Goal: Information Seeking & Learning: Check status

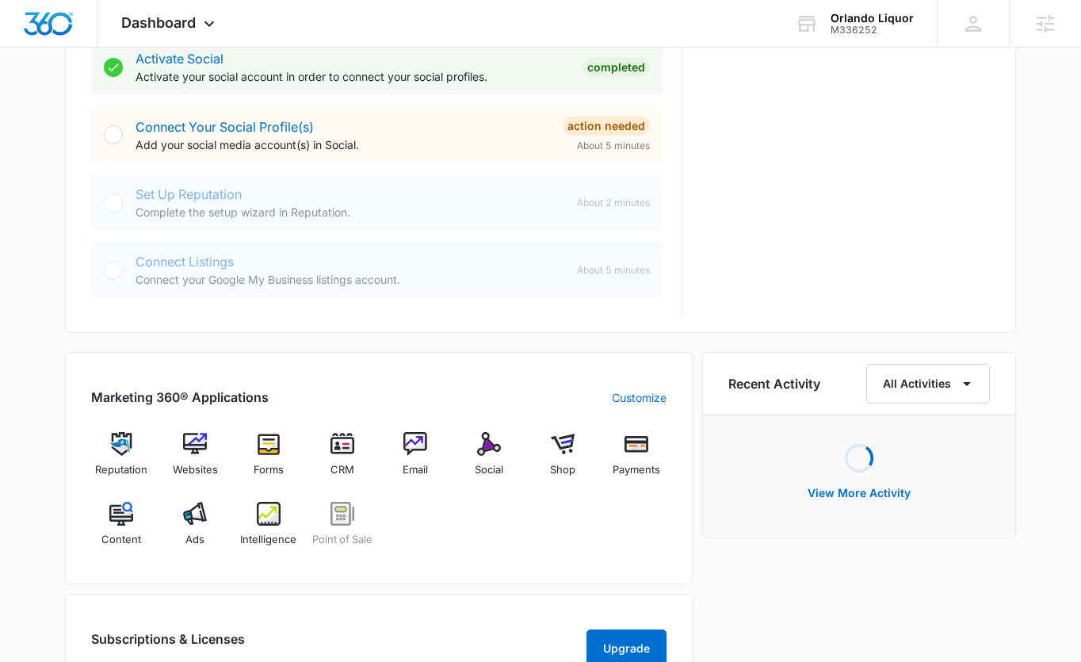
scroll to position [736, 0]
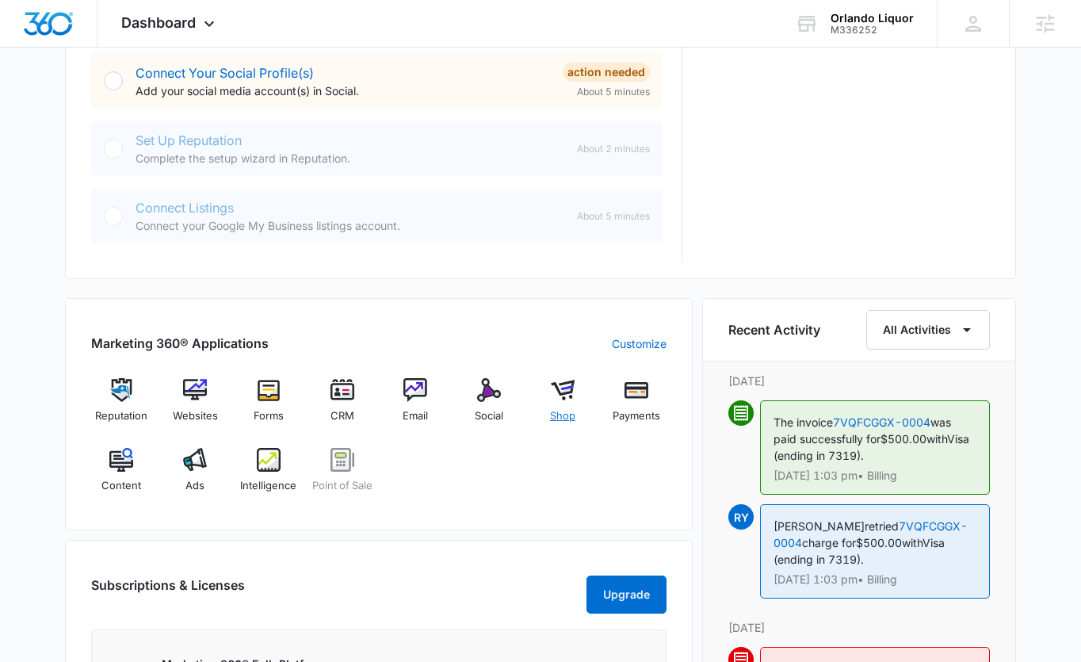
click at [560, 398] on img at bounding box center [563, 390] width 24 height 24
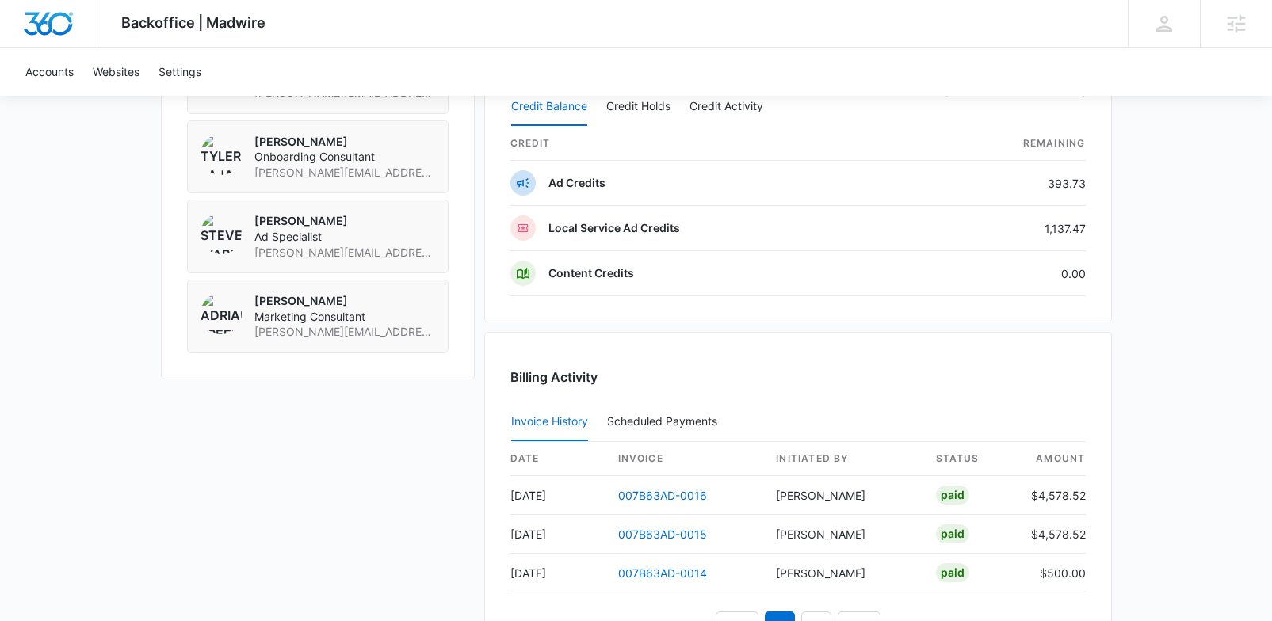
scroll to position [1435, 0]
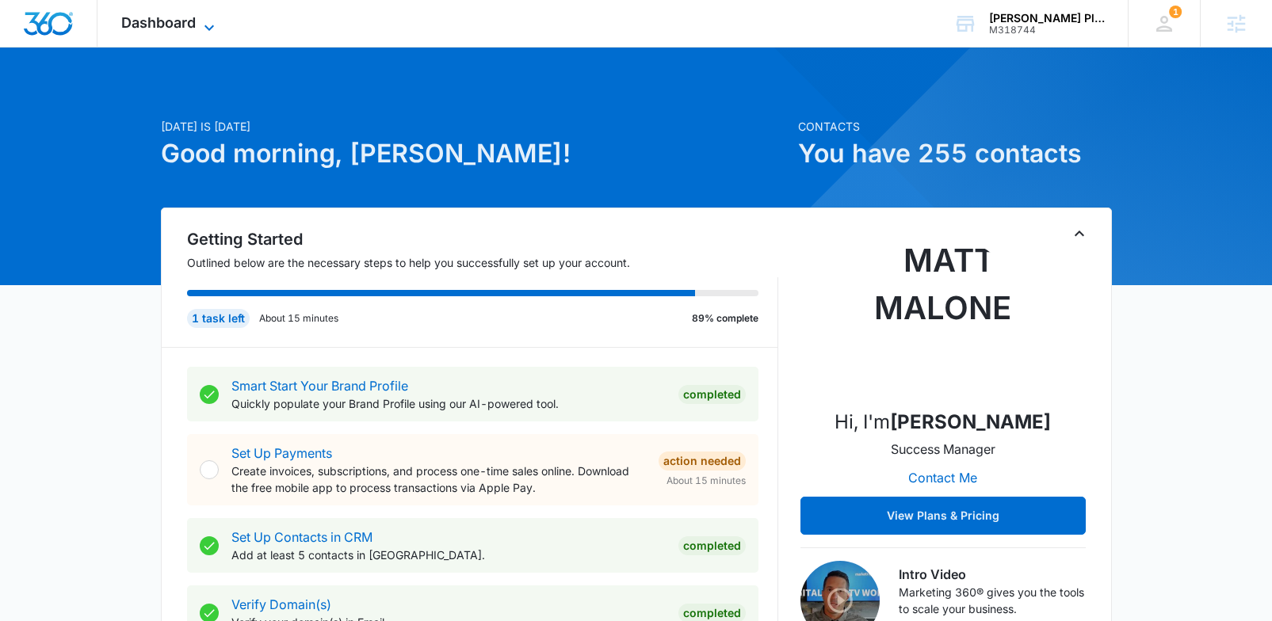
click at [168, 30] on span "Dashboard" at bounding box center [158, 22] width 75 height 17
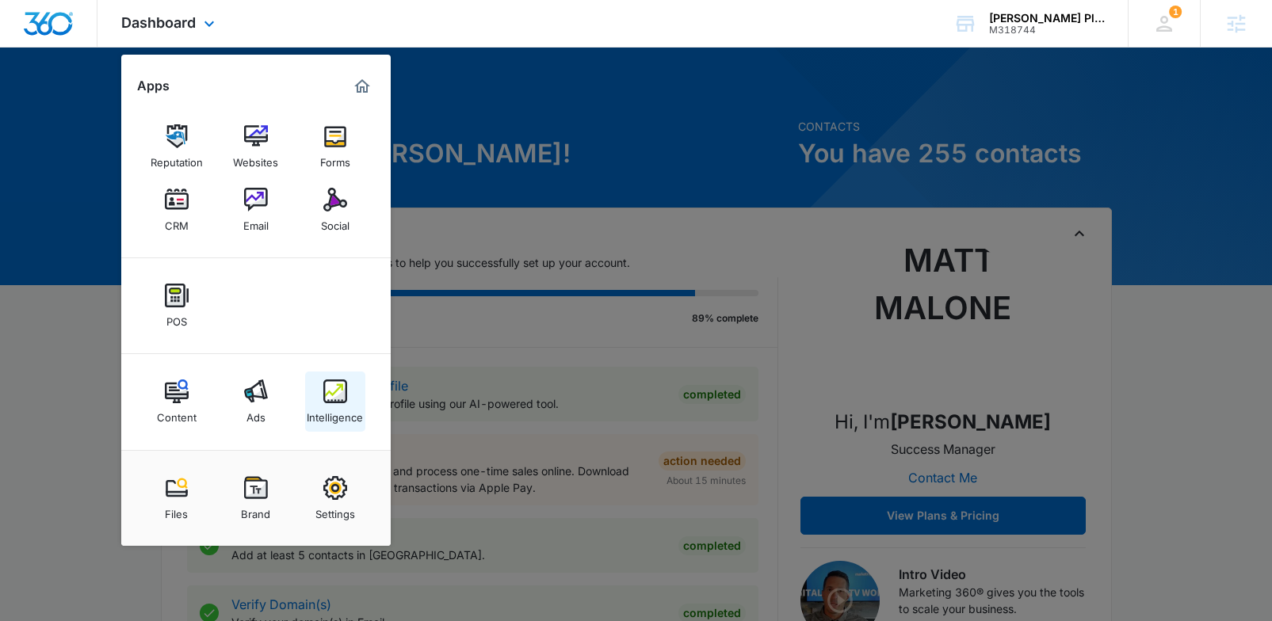
click at [351, 412] on div "Intelligence" at bounding box center [335, 413] width 56 height 21
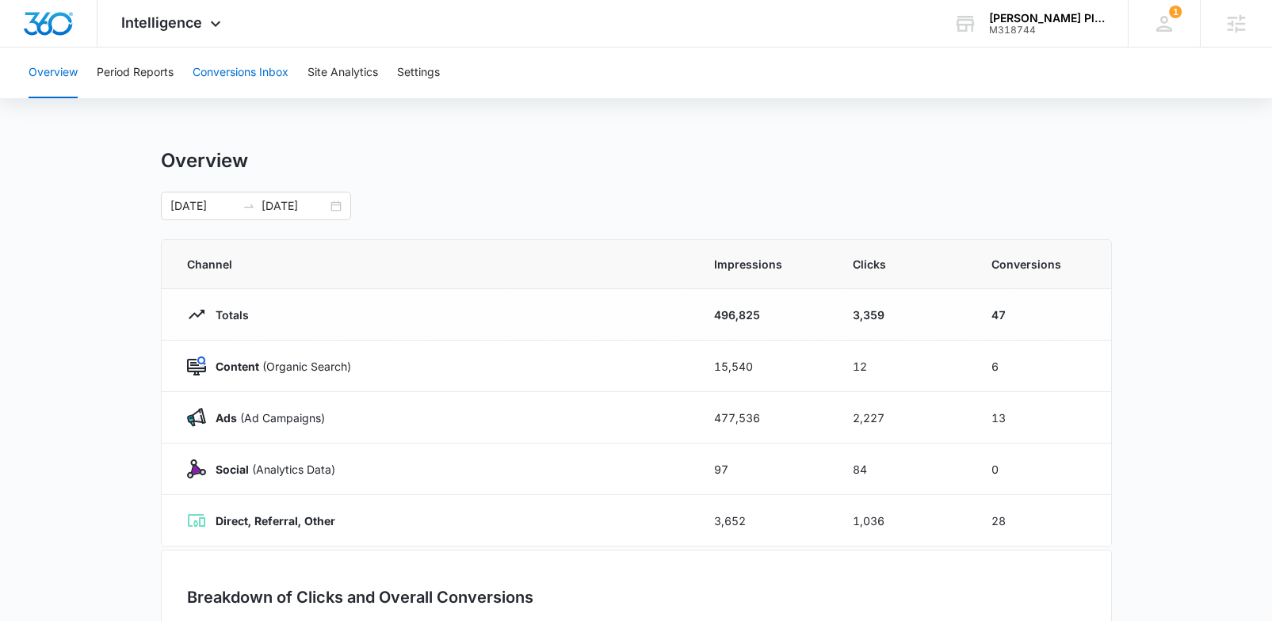
click at [259, 78] on button "Conversions Inbox" at bounding box center [241, 73] width 96 height 51
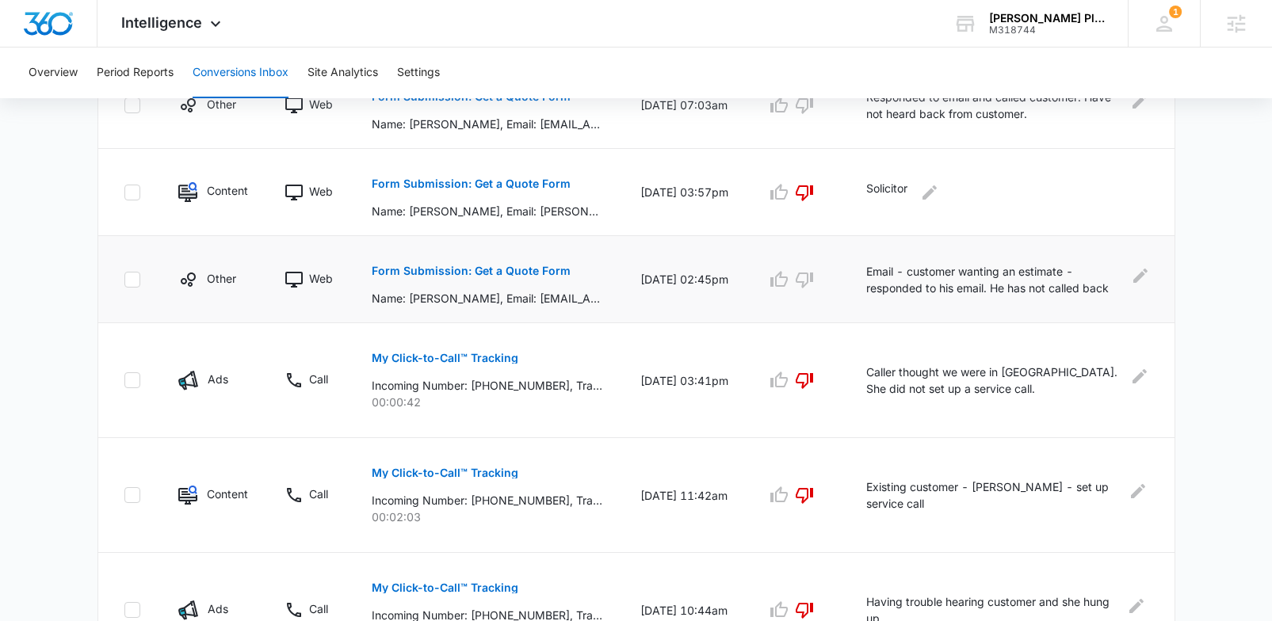
scroll to position [445, 0]
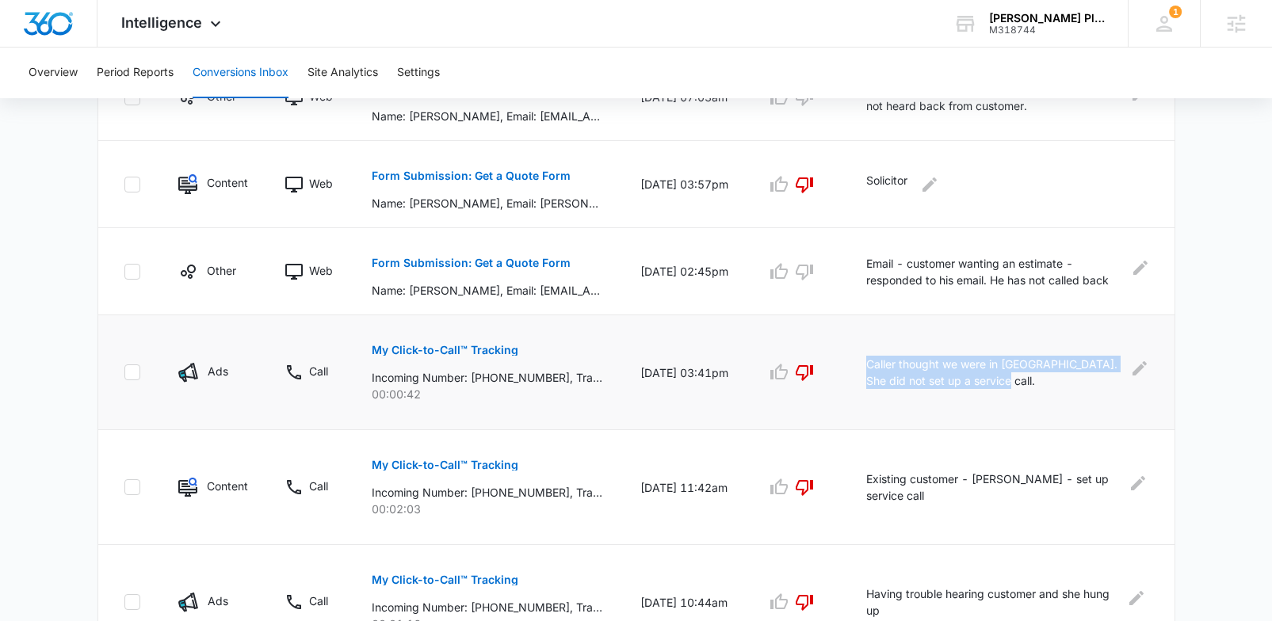
drag, startPoint x: 1003, startPoint y: 383, endPoint x: 877, endPoint y: 359, distance: 128.2
click at [877, 359] on p "Caller thought we were in Gainesville. She did not set up a service call." at bounding box center [993, 372] width 255 height 33
copy p "Caller thought we were in Gainesville. She did not set up a service call."
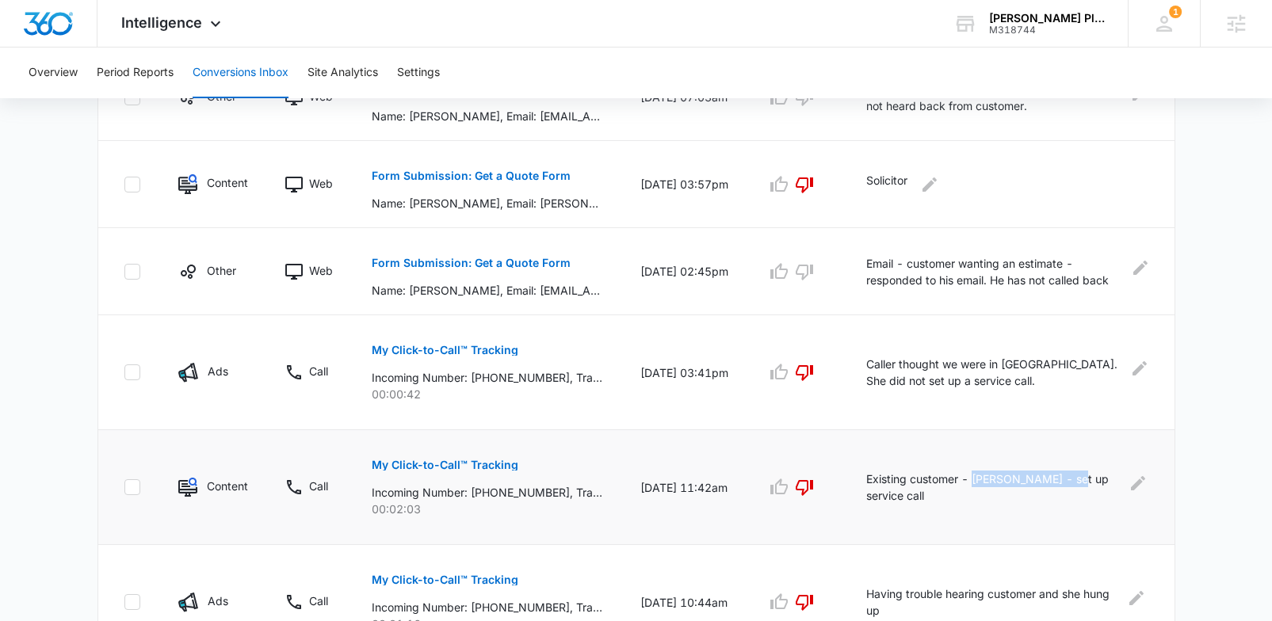
drag, startPoint x: 1079, startPoint y: 480, endPoint x: 985, endPoint y: 482, distance: 93.5
click at [985, 482] on p "Existing customer - Ginger Kirkpatrick - set up service call" at bounding box center [991, 487] width 250 height 33
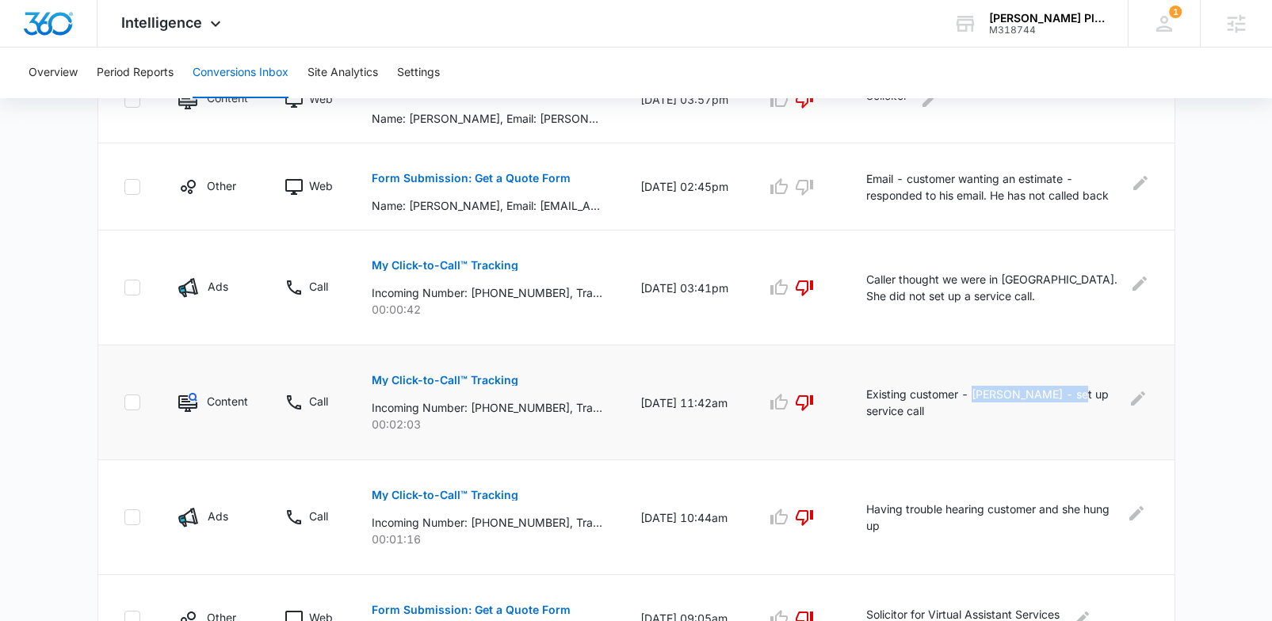
scroll to position [571, 0]
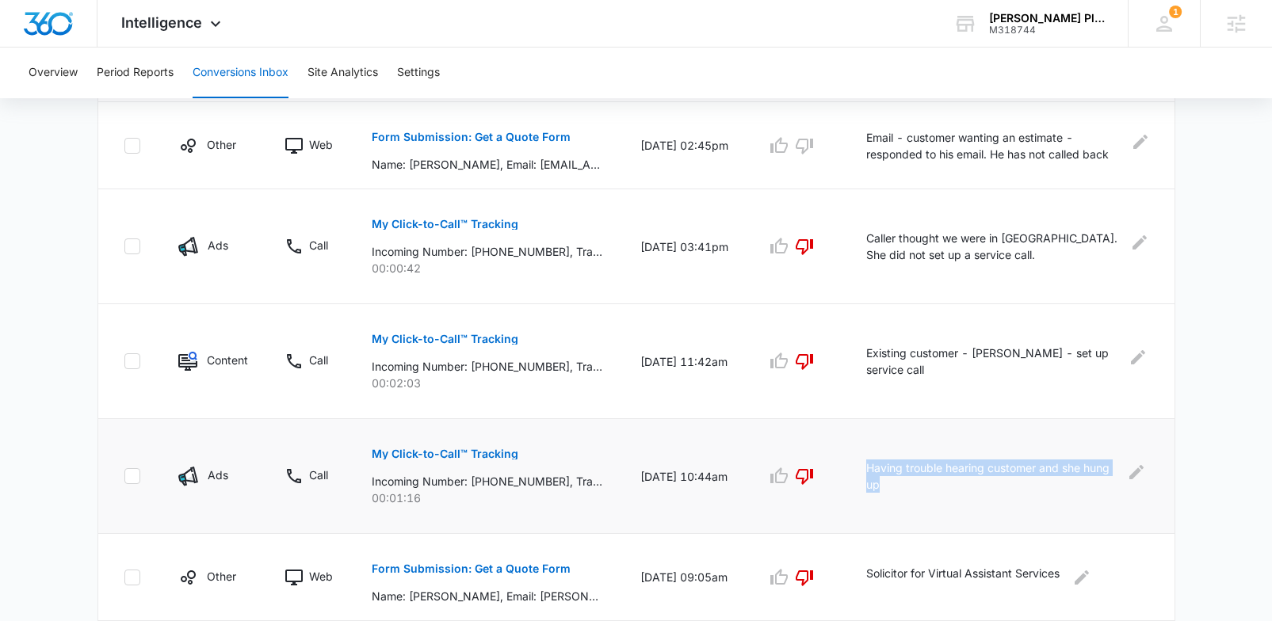
drag, startPoint x: 925, startPoint y: 480, endPoint x: 869, endPoint y: 469, distance: 57.4
click at [869, 469] on td "Having trouble hearing customer and she hung up" at bounding box center [1010, 476] width 327 height 115
copy p "Having trouble hearing customer and she hung up"
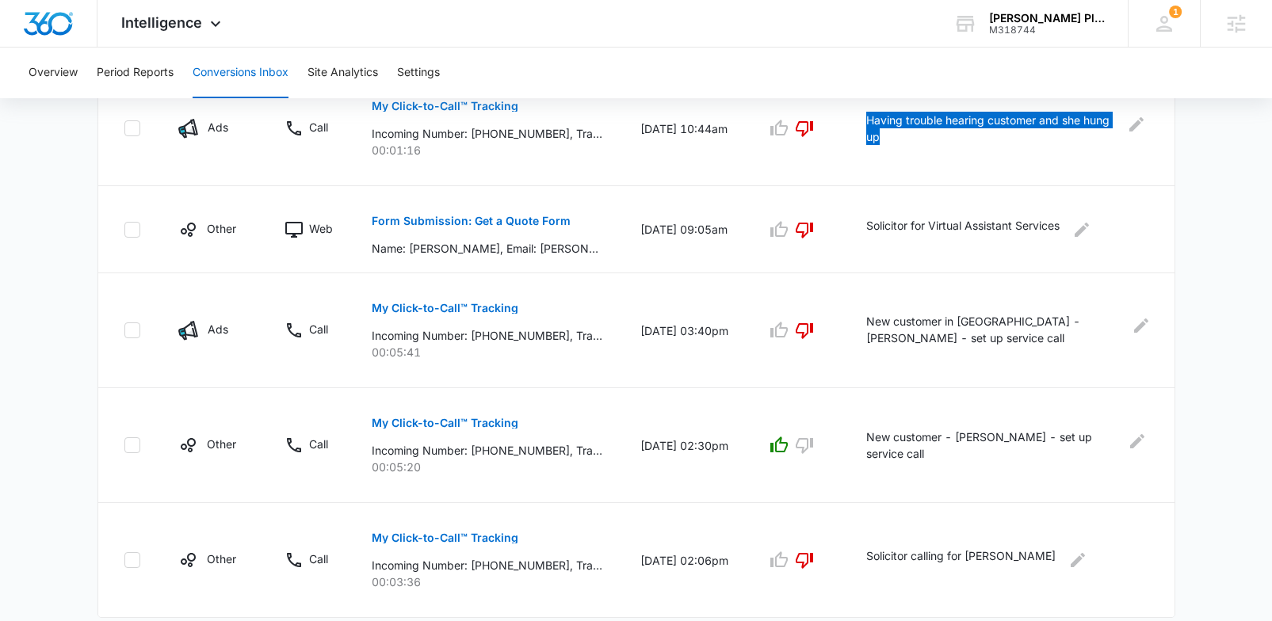
scroll to position [965, 0]
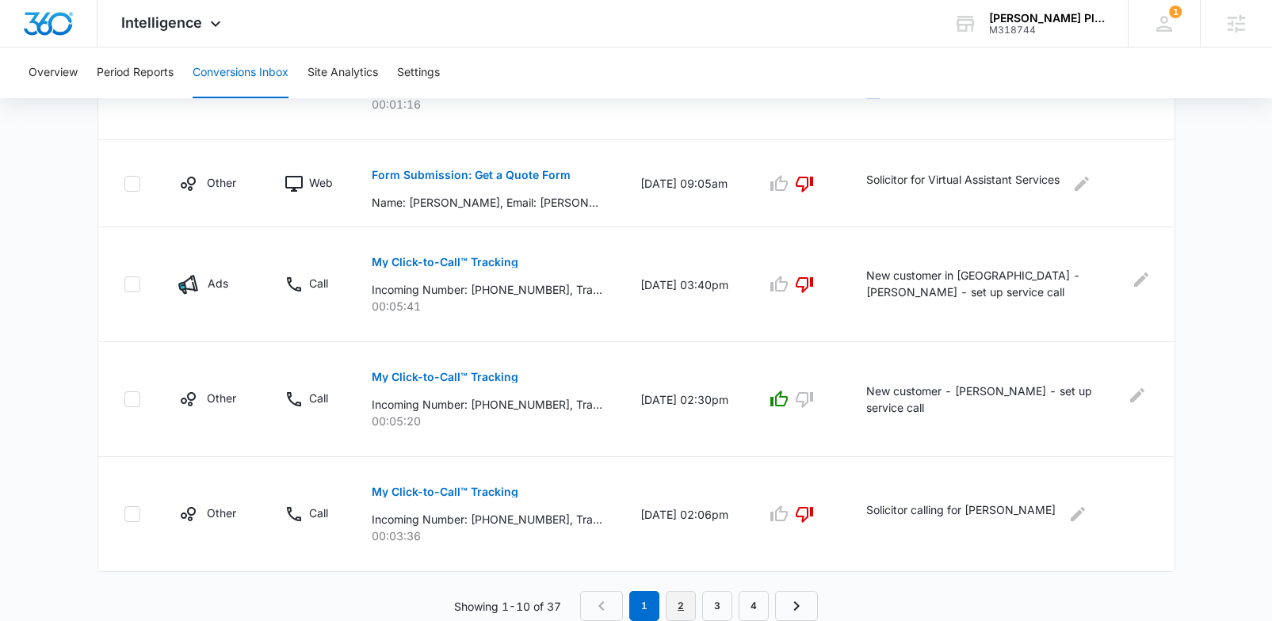
click at [685, 610] on link "2" at bounding box center [681, 606] width 30 height 30
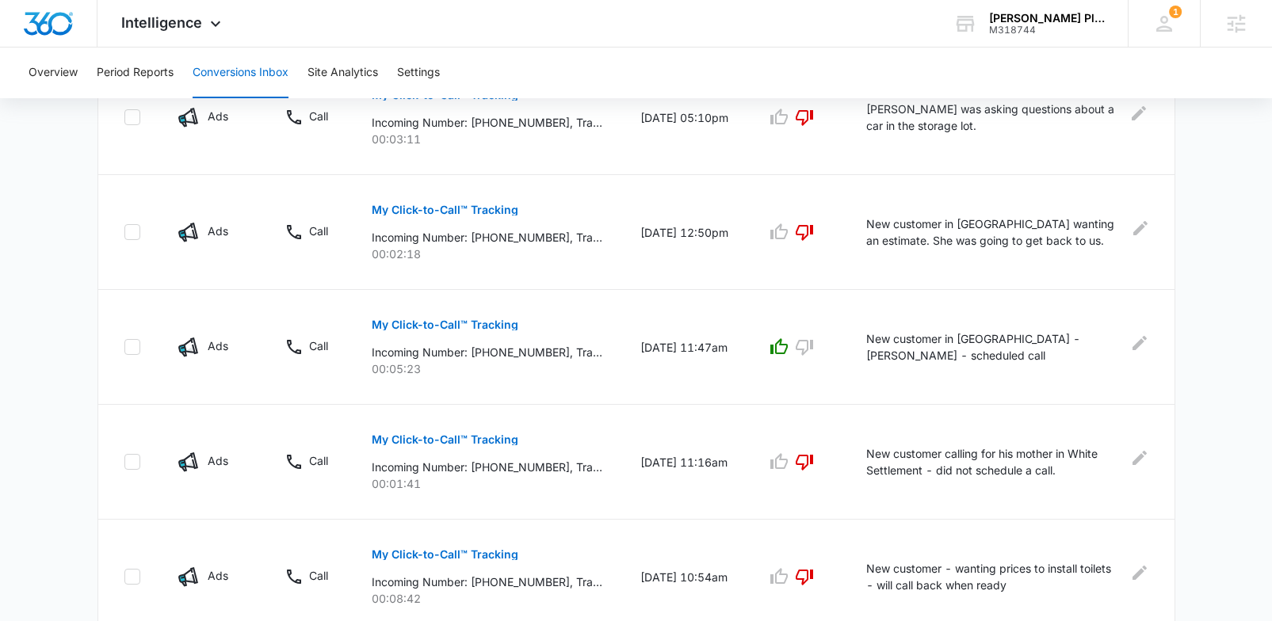
scroll to position [1049, 0]
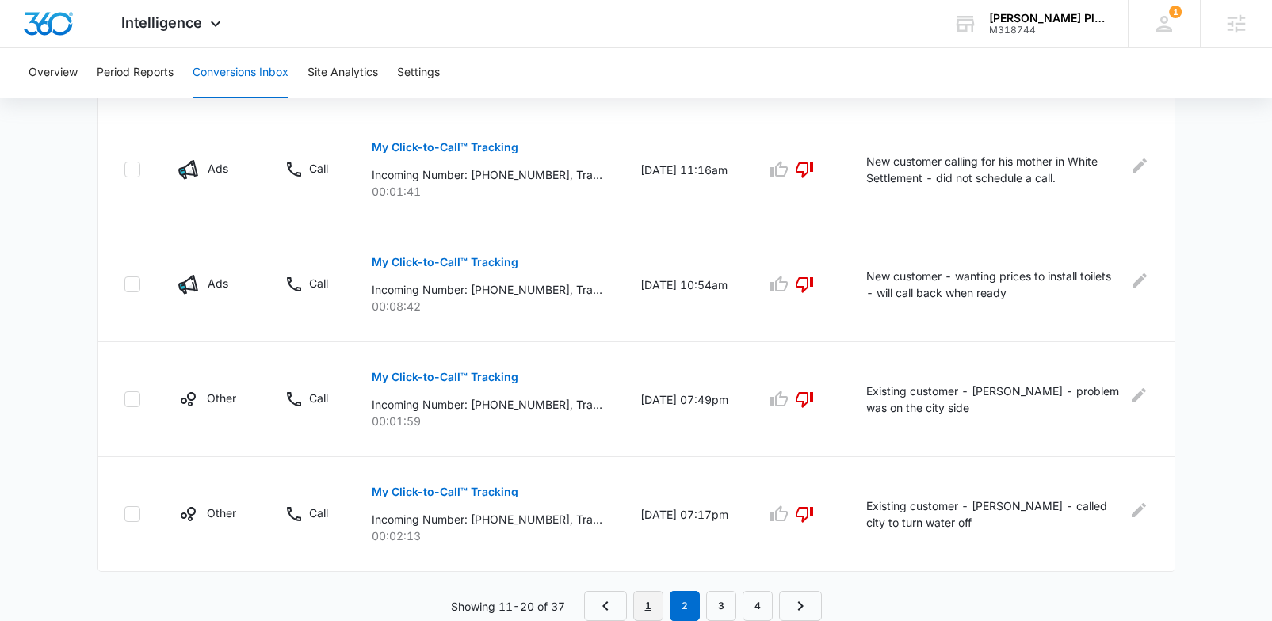
click at [648, 607] on link "1" at bounding box center [648, 606] width 30 height 30
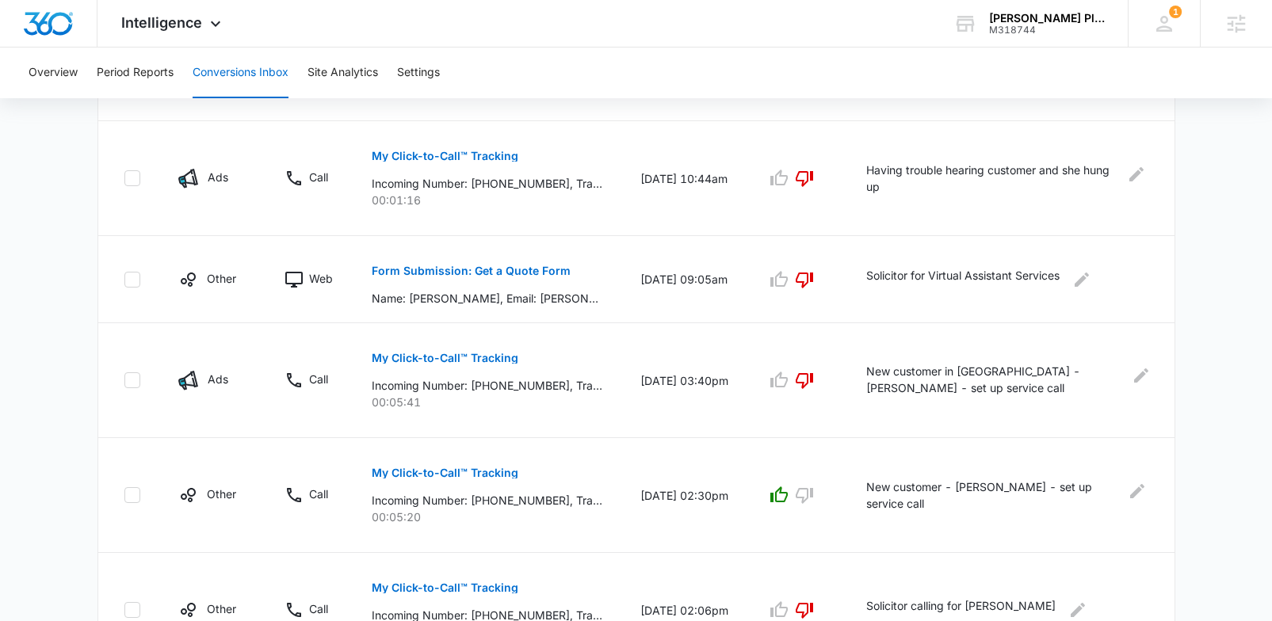
scroll to position [965, 0]
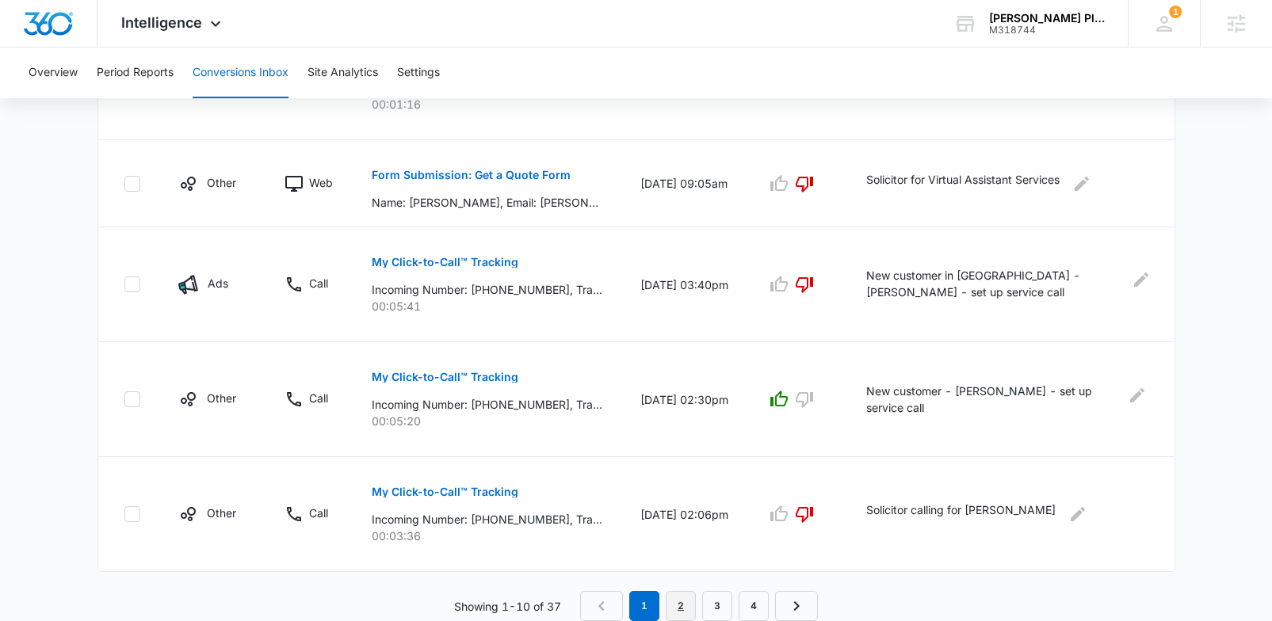
click at [689, 606] on link "2" at bounding box center [681, 606] width 30 height 30
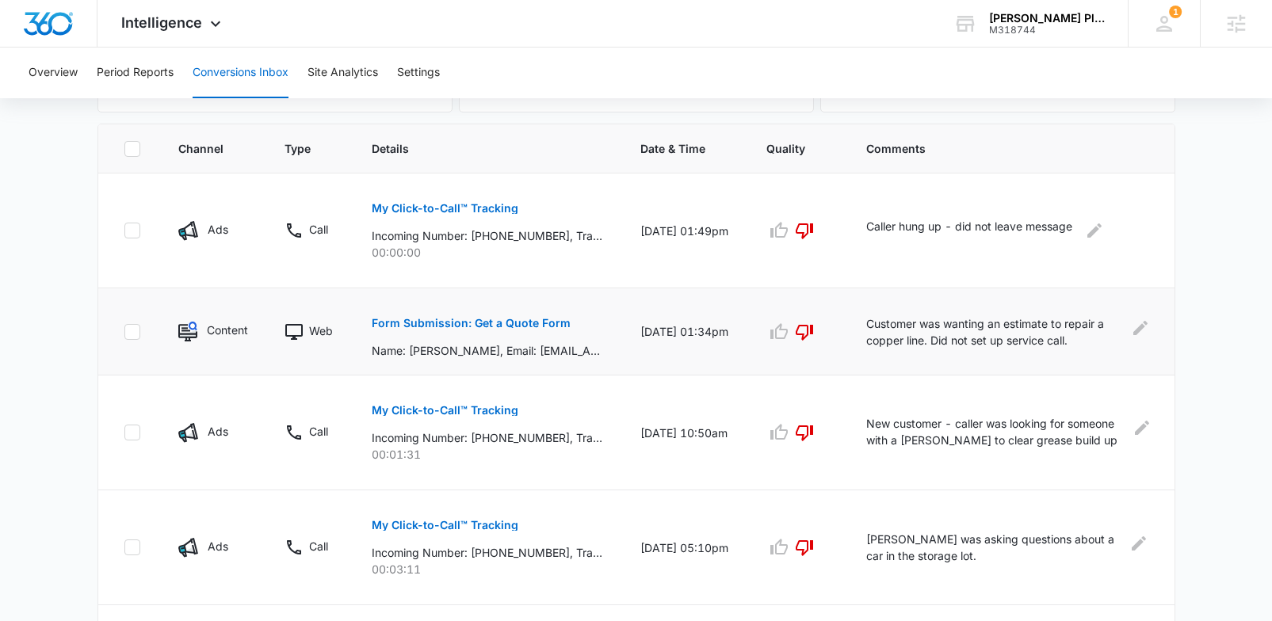
scroll to position [359, 0]
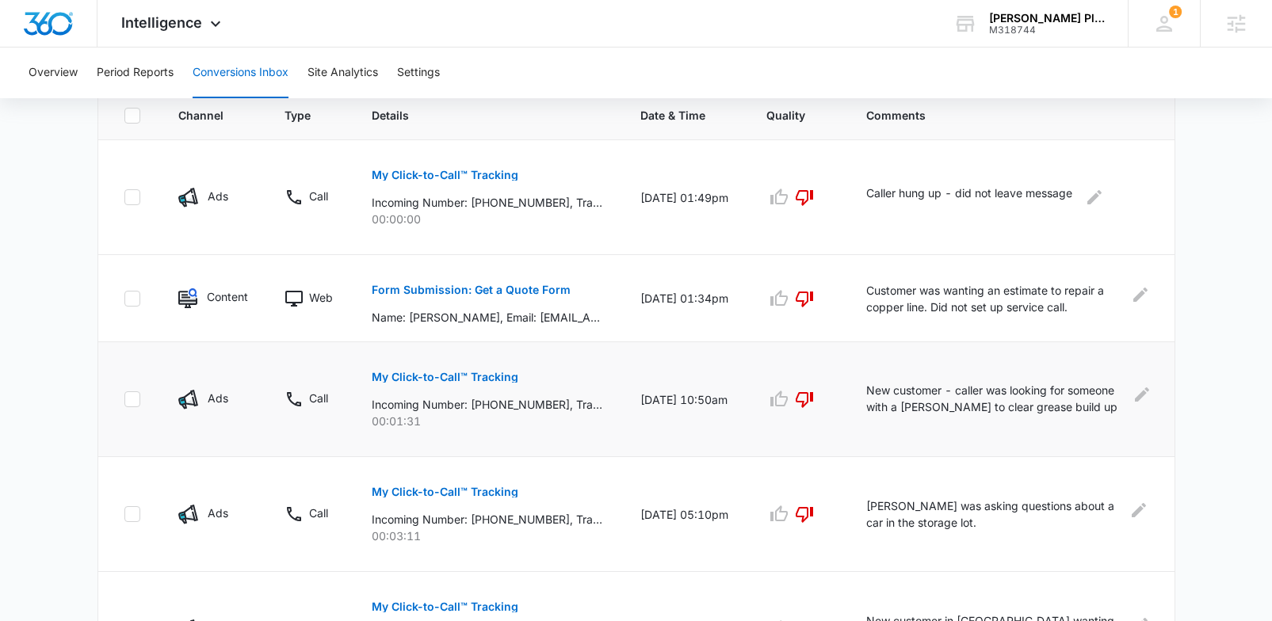
click at [558, 406] on p "Incoming Number: +19404655293, Tracking Number: +19402029957, Ring To: +1940242…" at bounding box center [487, 404] width 231 height 17
drag, startPoint x: 558, startPoint y: 406, endPoint x: 541, endPoint y: 407, distance: 17.5
click at [541, 407] on p "Incoming Number: +19404655293, Tracking Number: +19402029957, Ring To: +1940242…" at bounding box center [487, 404] width 231 height 17
click at [996, 404] on p "New customer - caller was looking for someone with a jetter to clear grease bui…" at bounding box center [995, 400] width 259 height 36
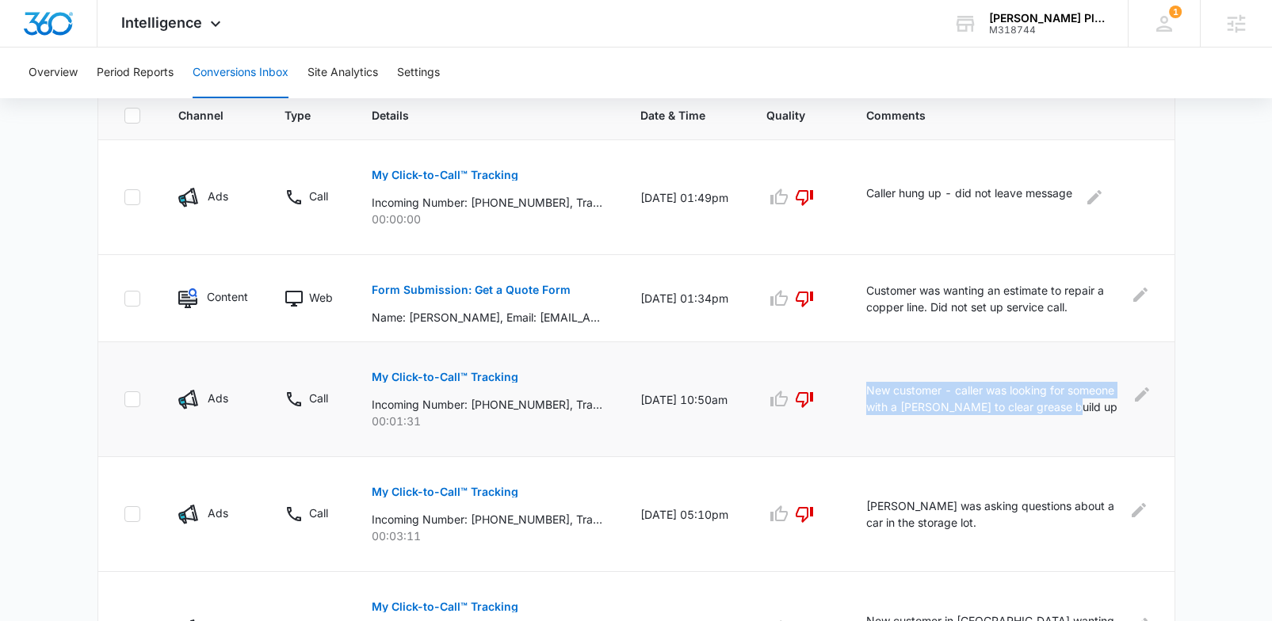
drag, startPoint x: 875, startPoint y: 389, endPoint x: 1114, endPoint y: 413, distance: 239.8
click at [1114, 413] on p "New customer - caller was looking for someone with a jetter to clear grease bui…" at bounding box center [995, 400] width 259 height 36
copy p "New customer - caller was looking for someone with a jetter to clear grease bui…"
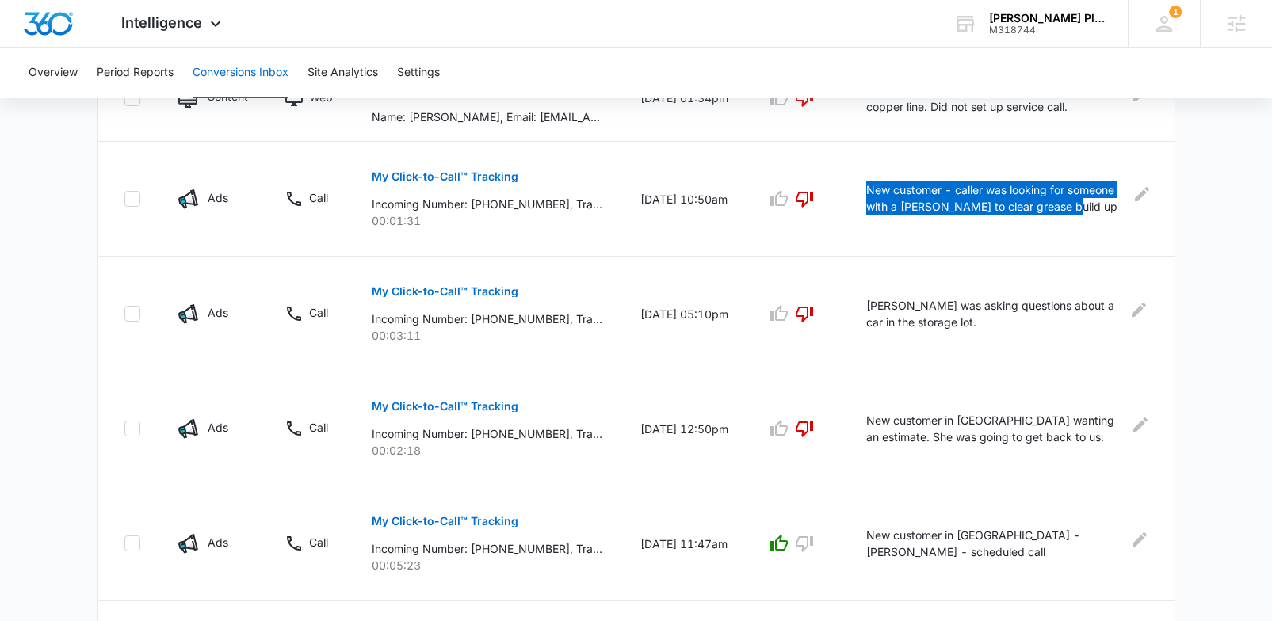
scroll to position [597, 0]
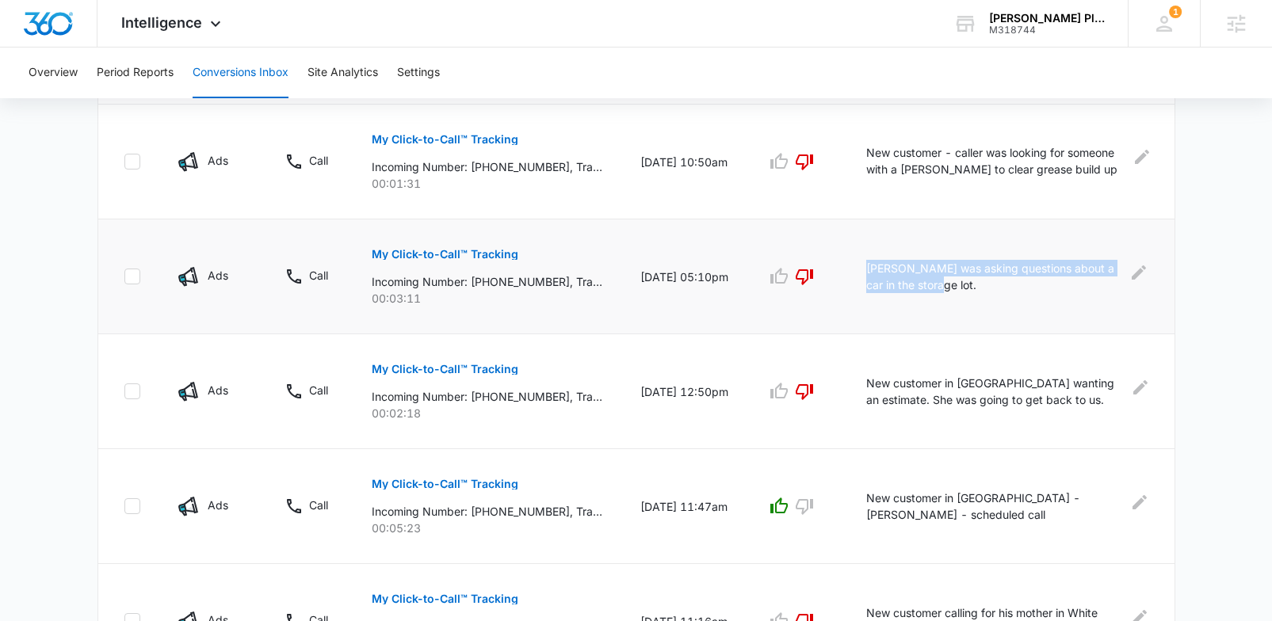
drag, startPoint x: 954, startPoint y: 290, endPoint x: 876, endPoint y: 268, distance: 80.8
click at [876, 268] on p "Caller was asking questions about a car in the storage lot." at bounding box center [992, 276] width 253 height 33
copy p "Caller was asking questions about a car in the storage lot."
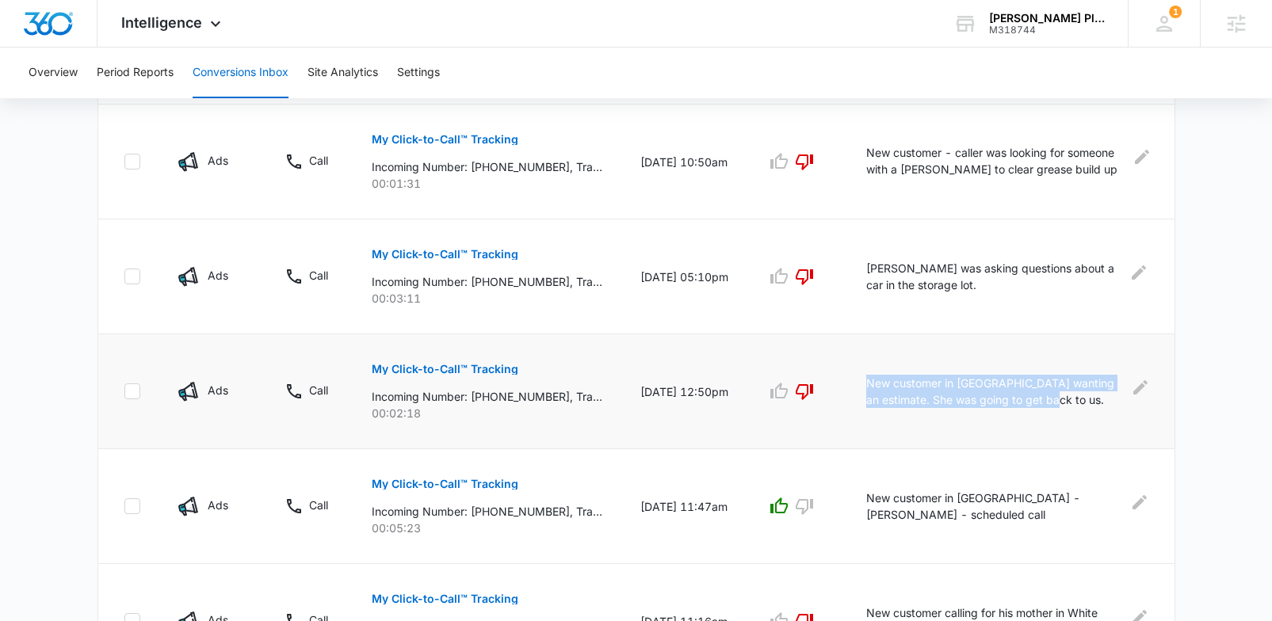
drag, startPoint x: 877, startPoint y: 383, endPoint x: 1098, endPoint y: 407, distance: 221.6
click at [1098, 407] on p "New customer in Paradise wanting an estimate. She was going to get back to us." at bounding box center [994, 391] width 257 height 33
copy p "New customer in Paradise wanting an estimate. She was going to get back to us."
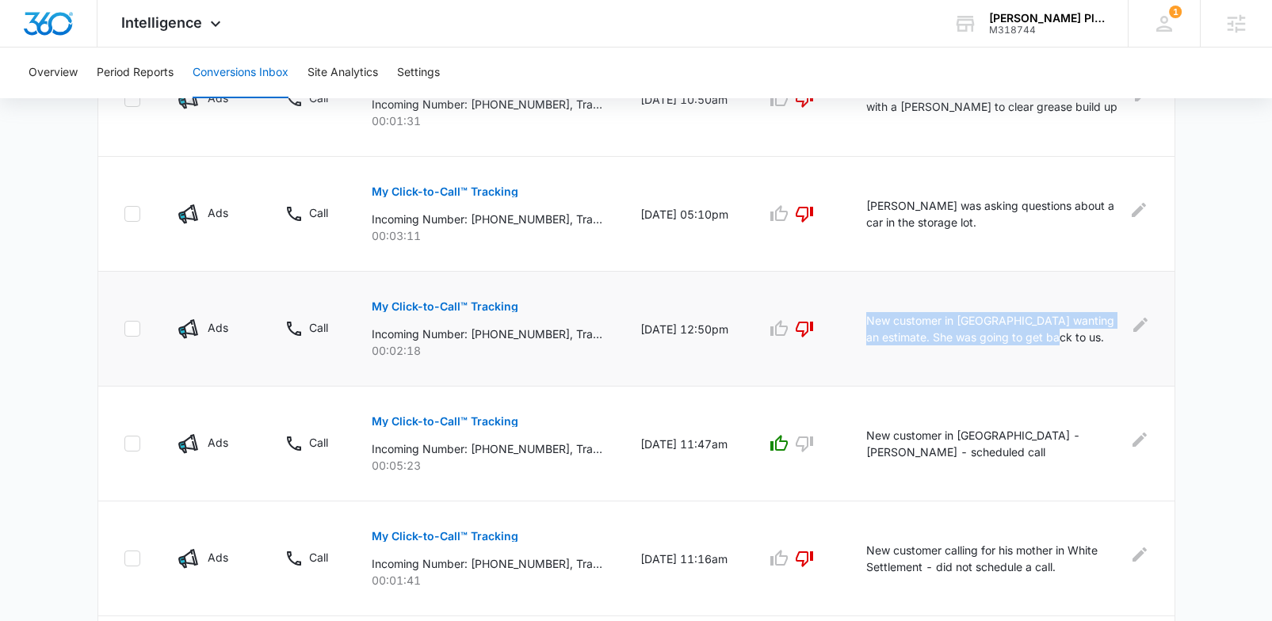
scroll to position [720, 0]
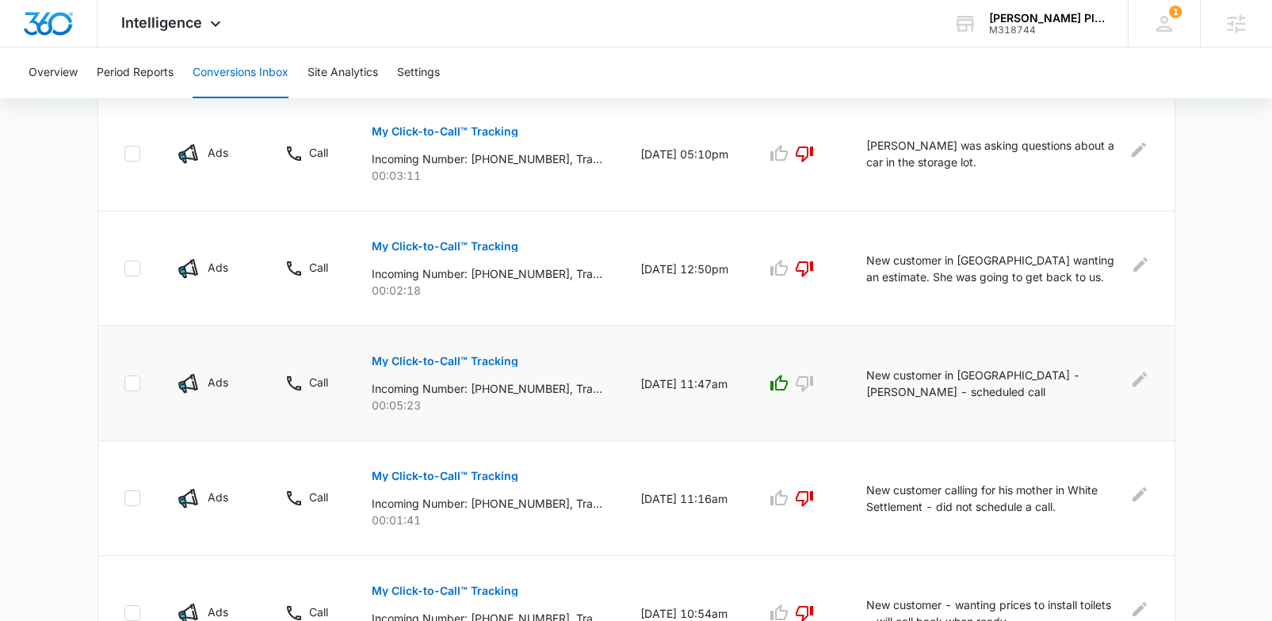
click at [965, 388] on p "New customer in Alvord - Shelby Warren - scheduled call" at bounding box center [993, 383] width 254 height 33
drag, startPoint x: 1015, startPoint y: 376, endPoint x: 1091, endPoint y: 376, distance: 75.3
click at [1091, 376] on p "New customer in Alvord - Shelby Warren - scheduled call" at bounding box center [993, 383] width 254 height 33
copy p "Shelby Warren"
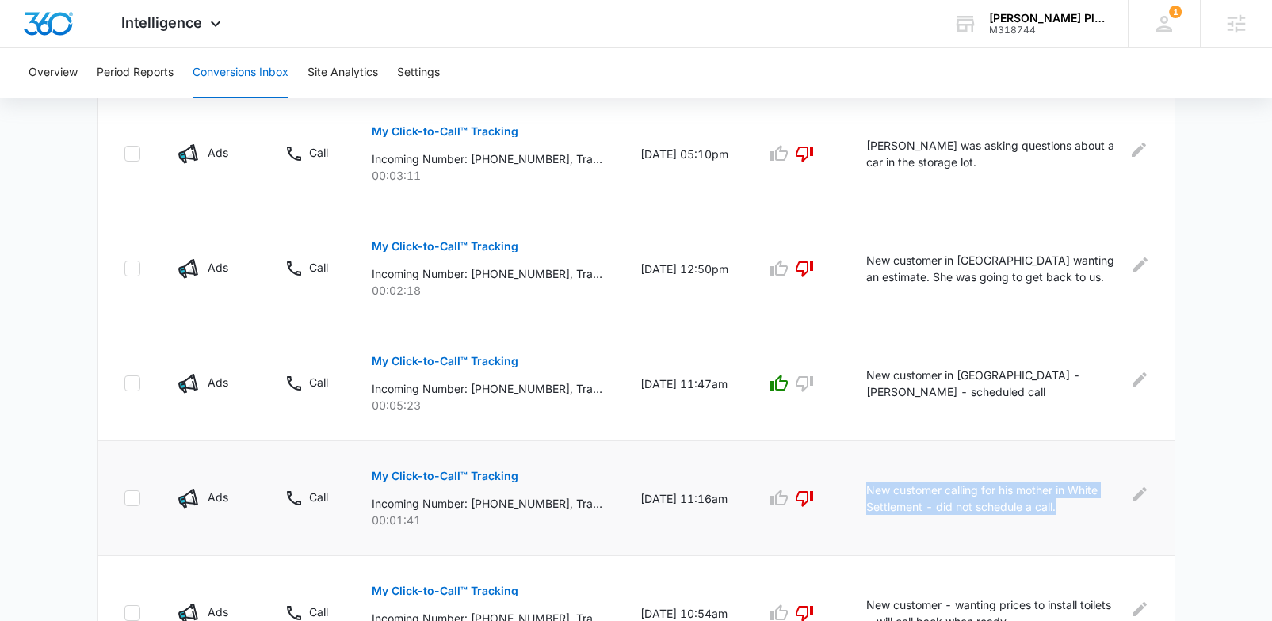
drag, startPoint x: 875, startPoint y: 489, endPoint x: 1071, endPoint y: 512, distance: 197.1
click at [1071, 512] on p "New customer calling for his mother in White Settlement - did not schedule a ca…" at bounding box center [993, 498] width 255 height 33
copy p "New customer calling for his mother in White Settlement - did not schedule a ca…"
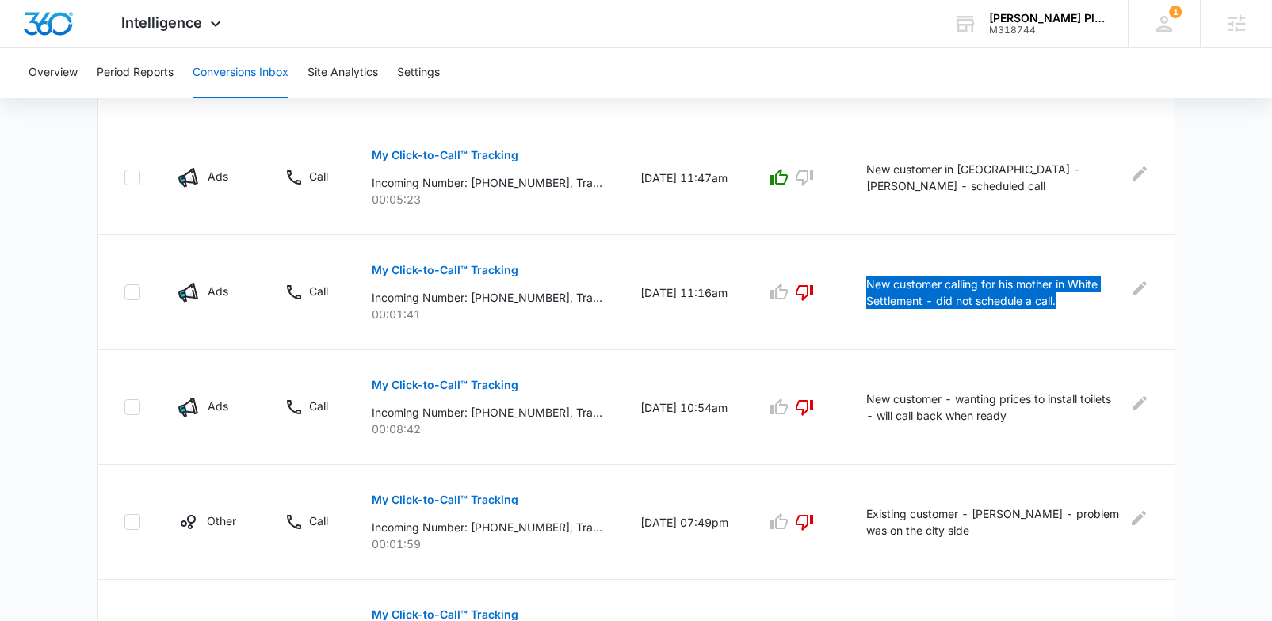
scroll to position [931, 0]
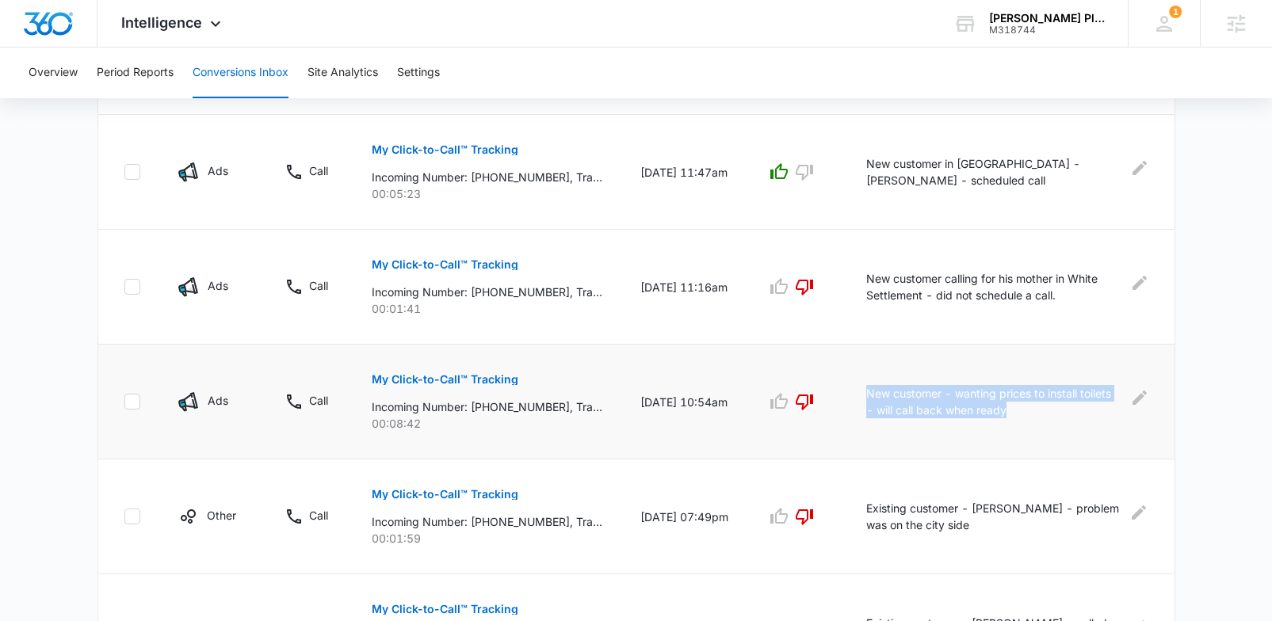
drag, startPoint x: 875, startPoint y: 391, endPoint x: 1078, endPoint y: 404, distance: 203.4
click at [1078, 404] on p "New customer - wanting prices to install toilets - will call back when ready" at bounding box center [993, 401] width 254 height 33
copy p "New customer - wanting prices to install toilets - will call back when ready"
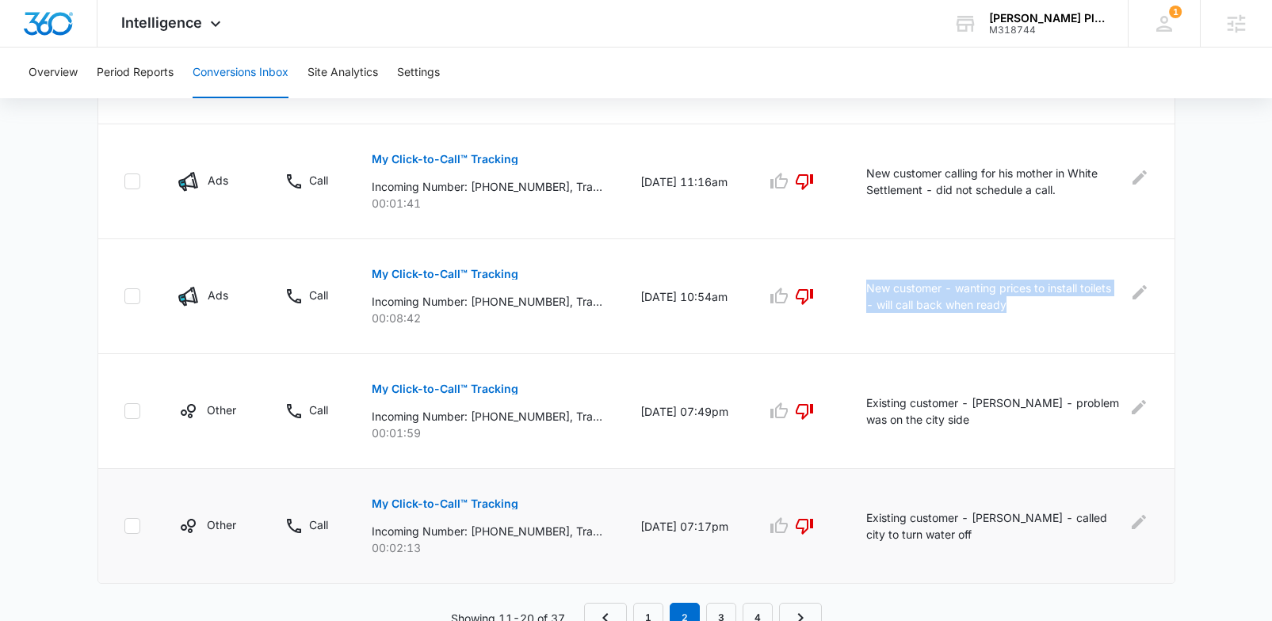
scroll to position [1049, 0]
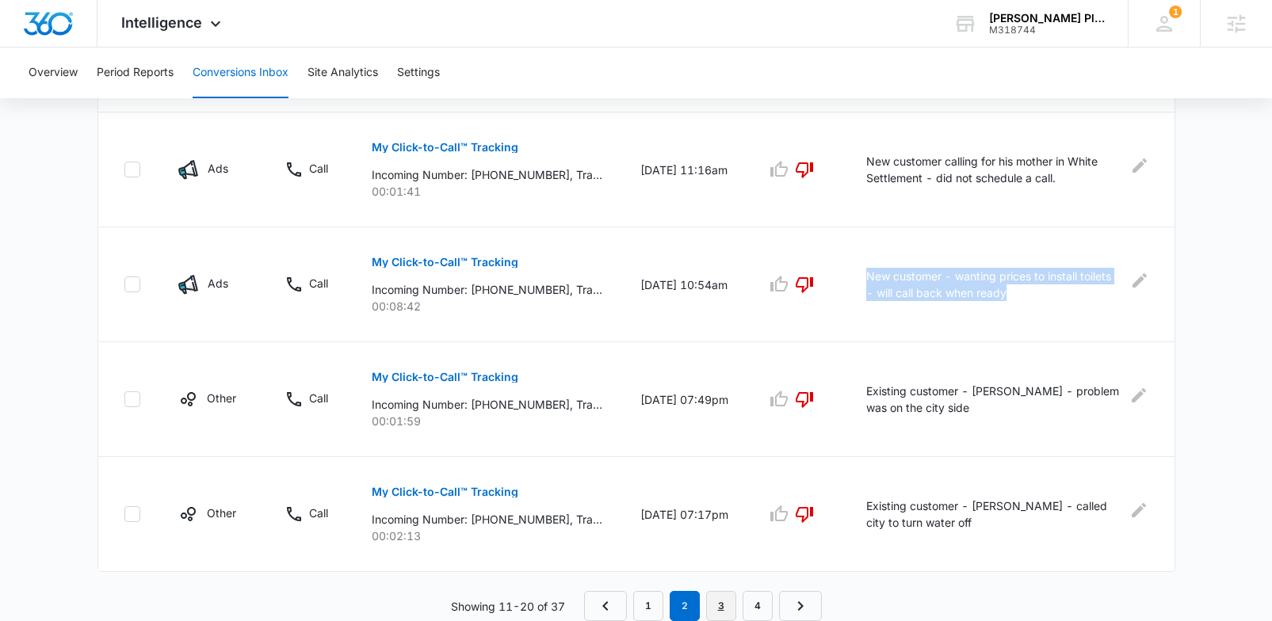
click at [725, 606] on link "3" at bounding box center [721, 606] width 30 height 30
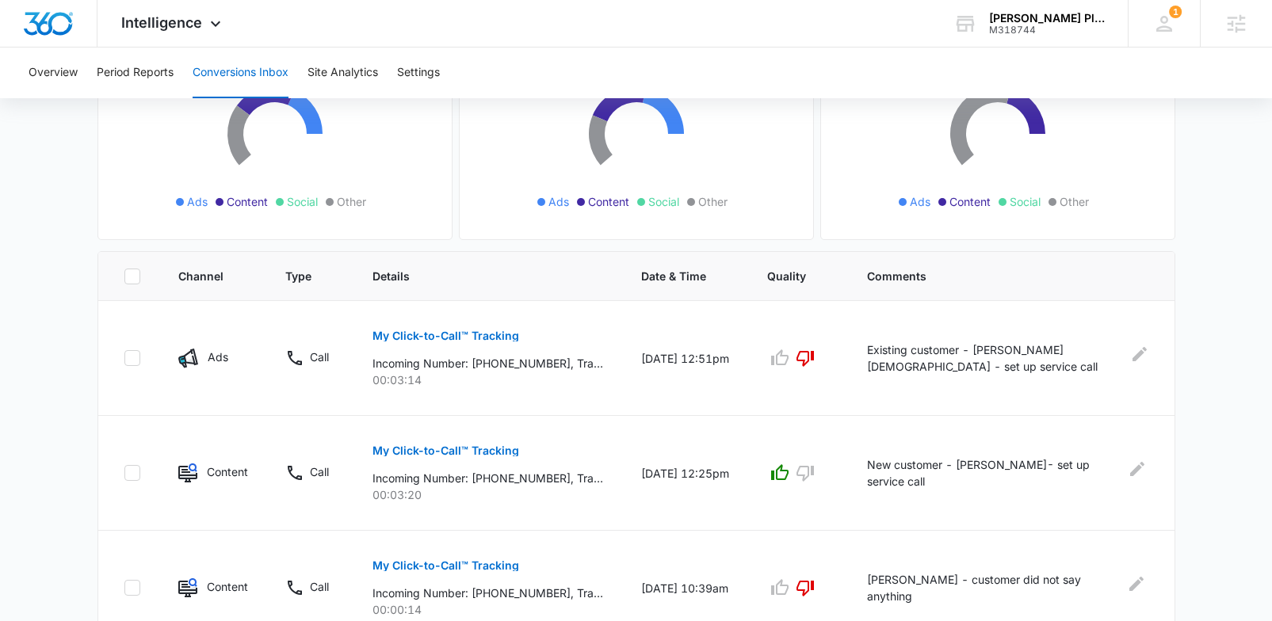
scroll to position [250, 0]
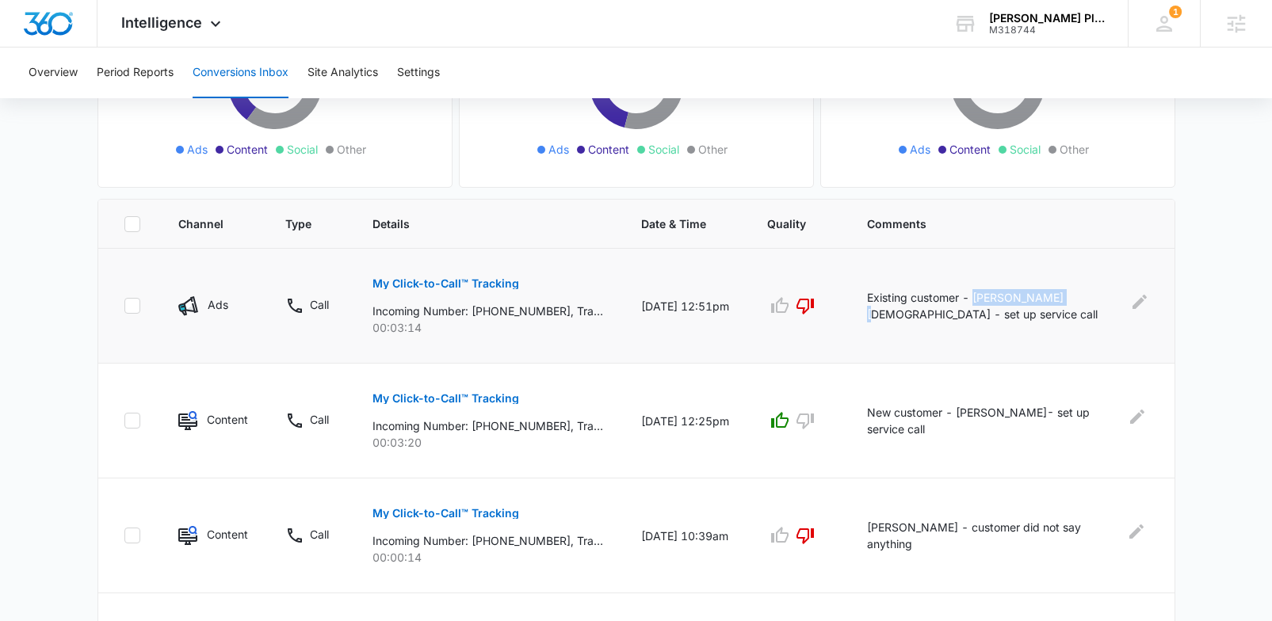
drag, startPoint x: 1073, startPoint y: 299, endPoint x: 995, endPoint y: 299, distance: 78.5
click at [995, 299] on p "Existing customer - Stephanie Bible - set up service call" at bounding box center [994, 305] width 255 height 33
copy p "Stephanie Bible"
click at [815, 340] on td at bounding box center [798, 306] width 100 height 115
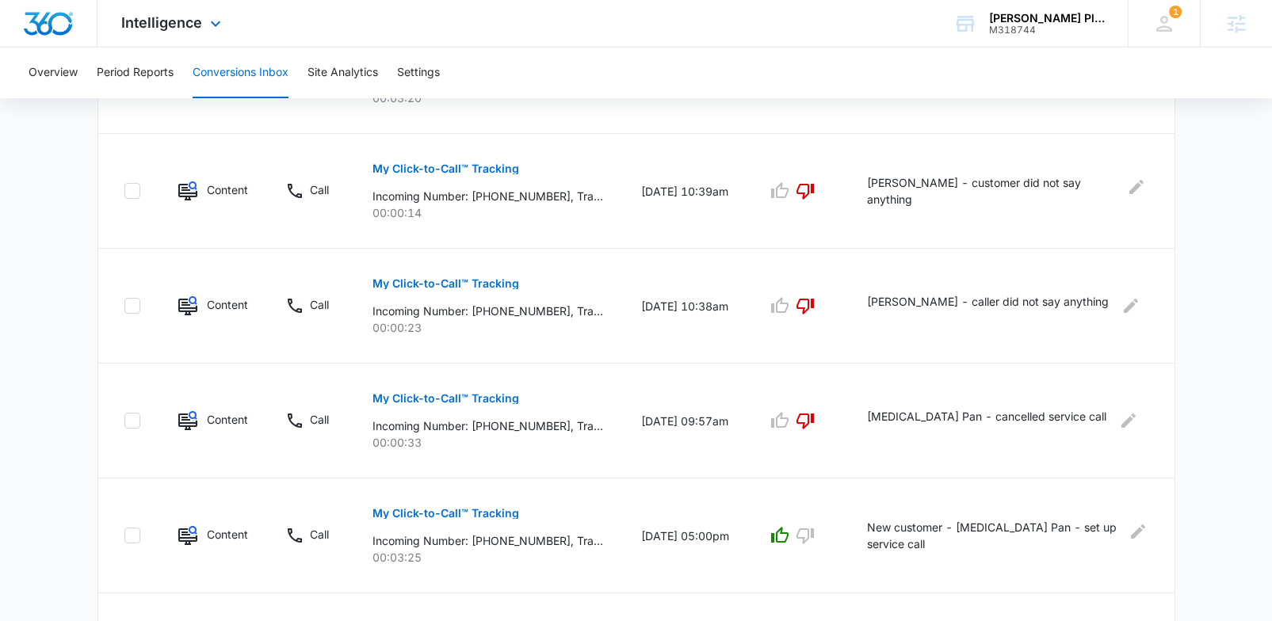
scroll to position [0, 0]
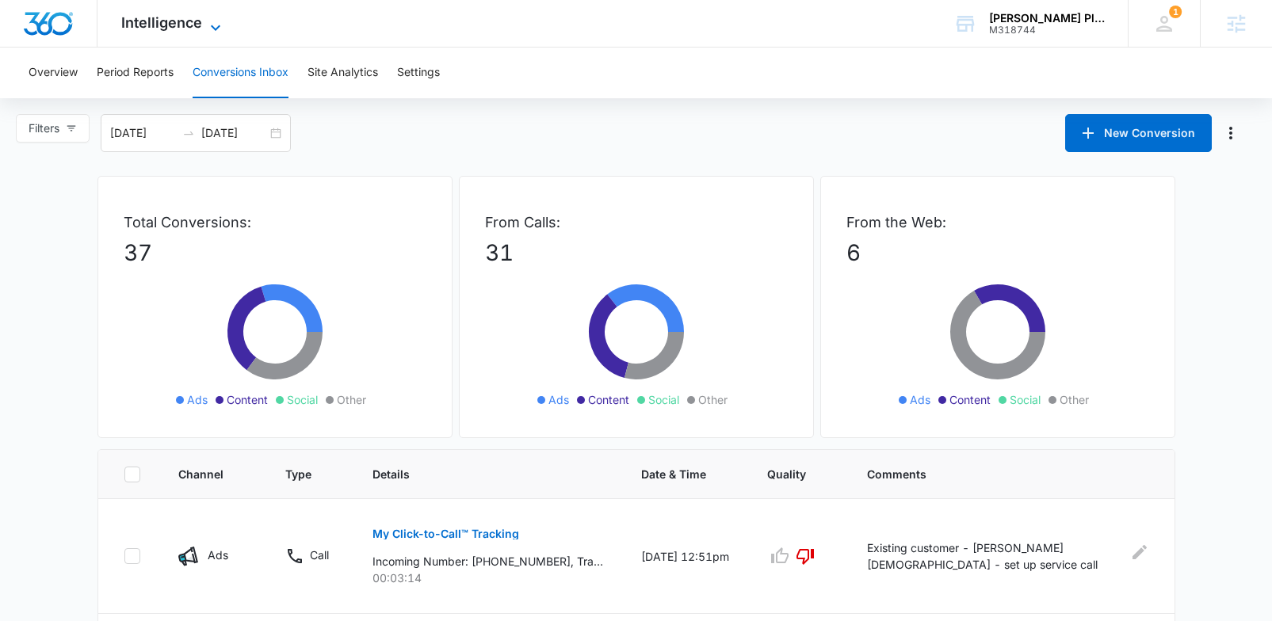
click at [150, 30] on span "Intelligence" at bounding box center [161, 22] width 81 height 17
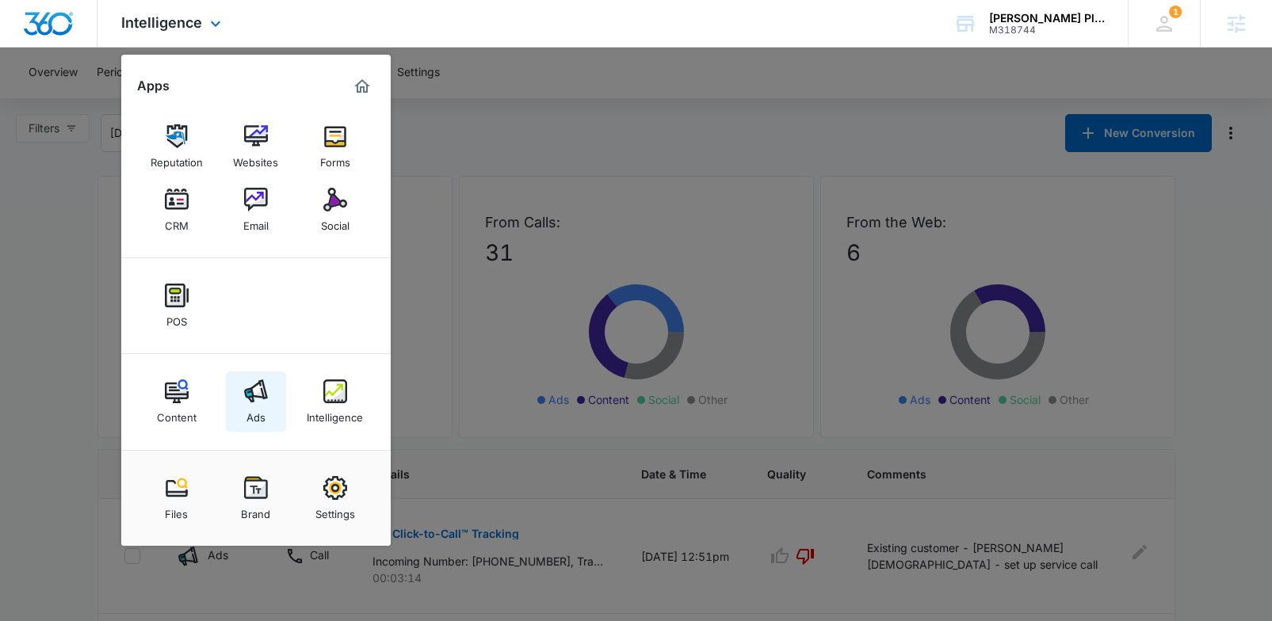
click at [258, 413] on div "Ads" at bounding box center [256, 413] width 19 height 21
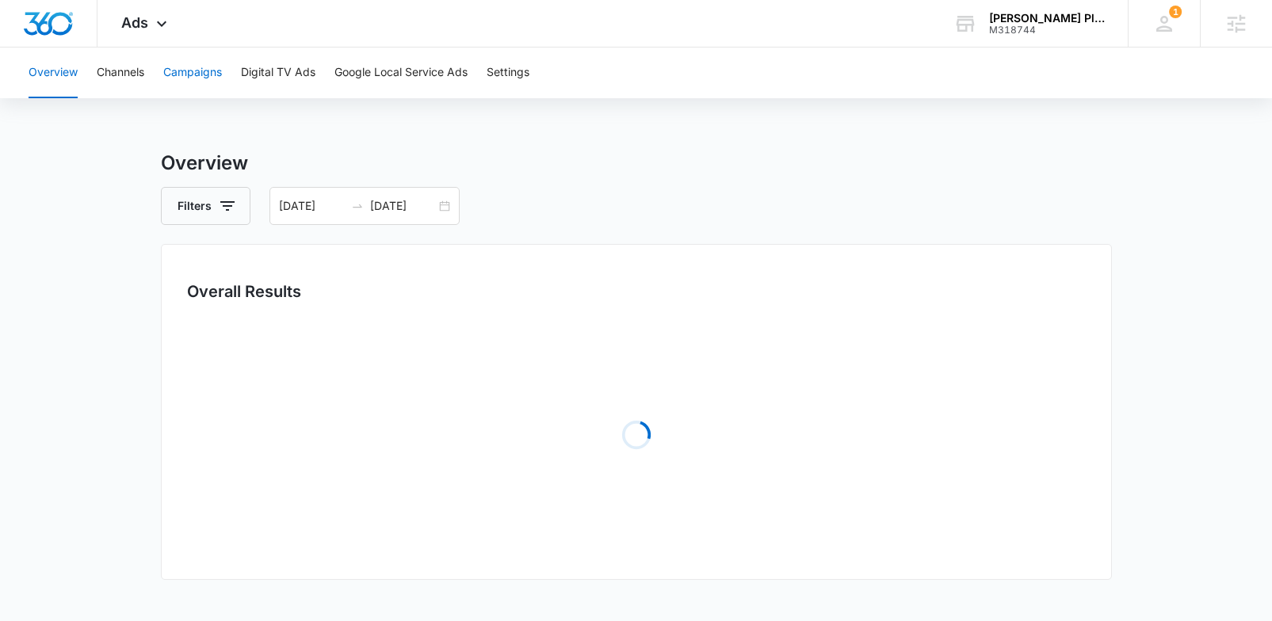
click at [196, 70] on button "Campaigns" at bounding box center [192, 73] width 59 height 51
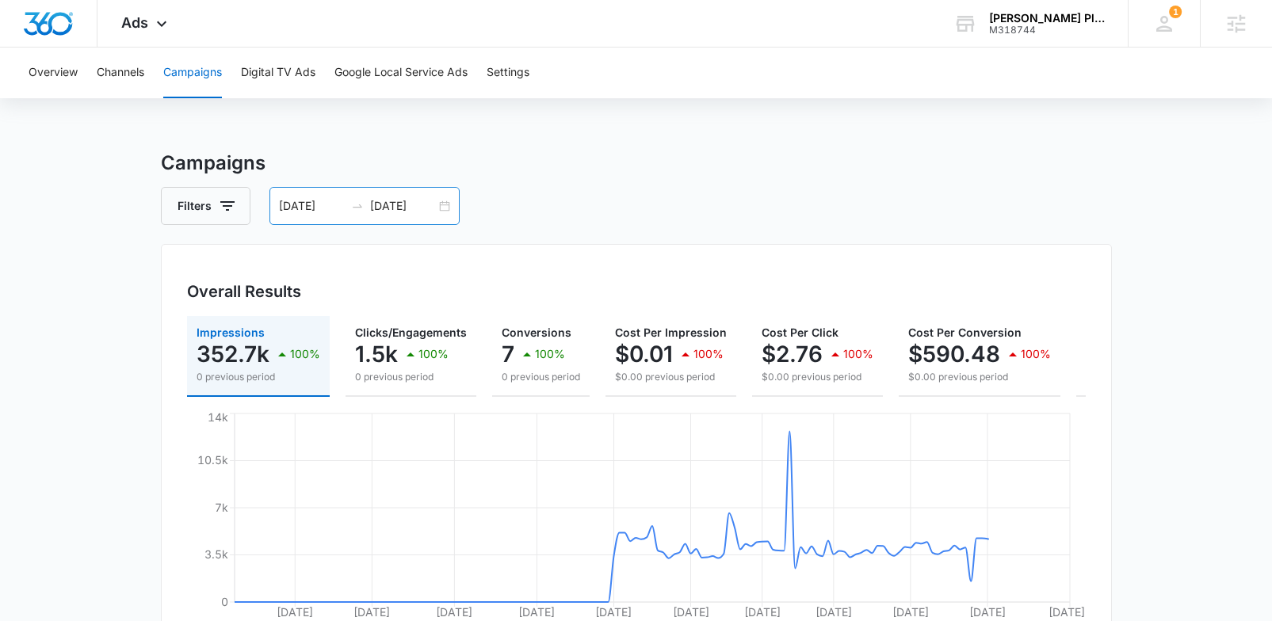
click at [361, 197] on div "04/01/2025 08/31/2025" at bounding box center [364, 206] width 190 height 38
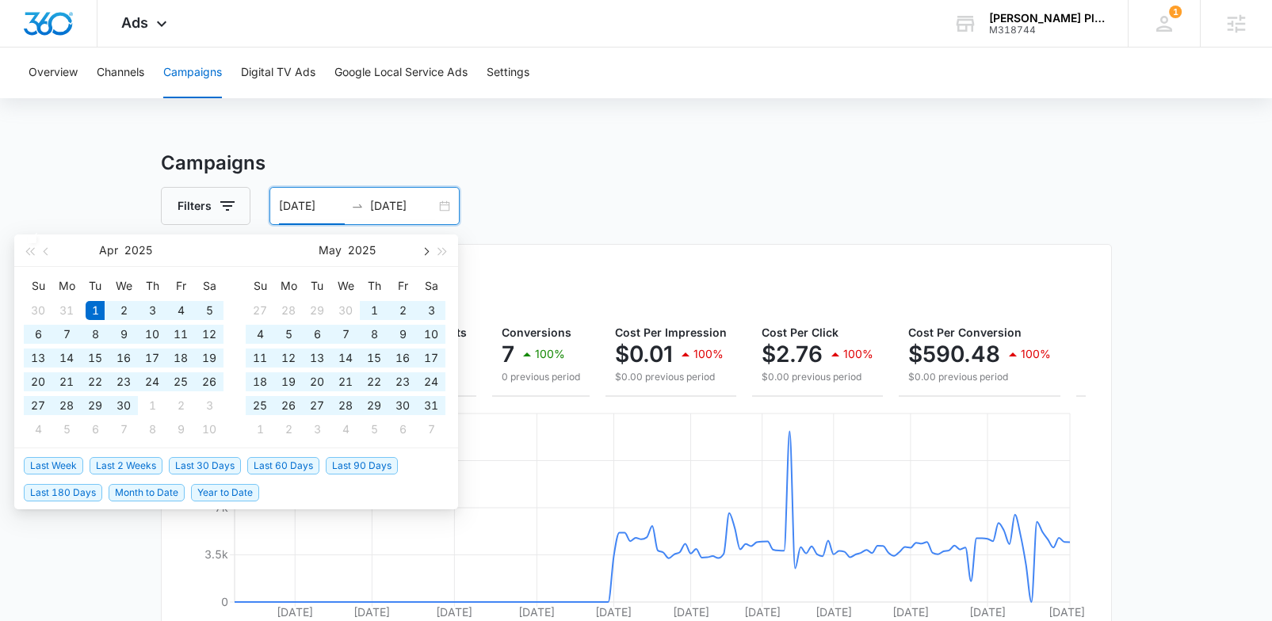
click at [429, 252] on button "button" at bounding box center [424, 251] width 17 height 32
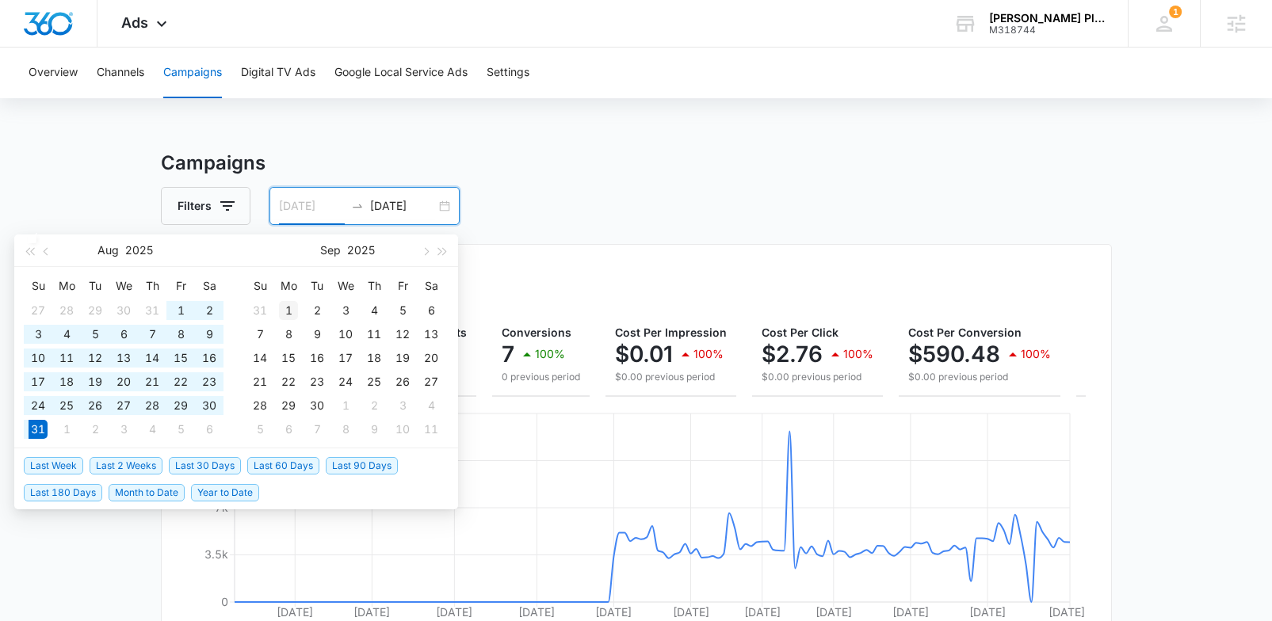
type input "09/01/2025"
click at [287, 308] on div "1" at bounding box center [288, 310] width 19 height 19
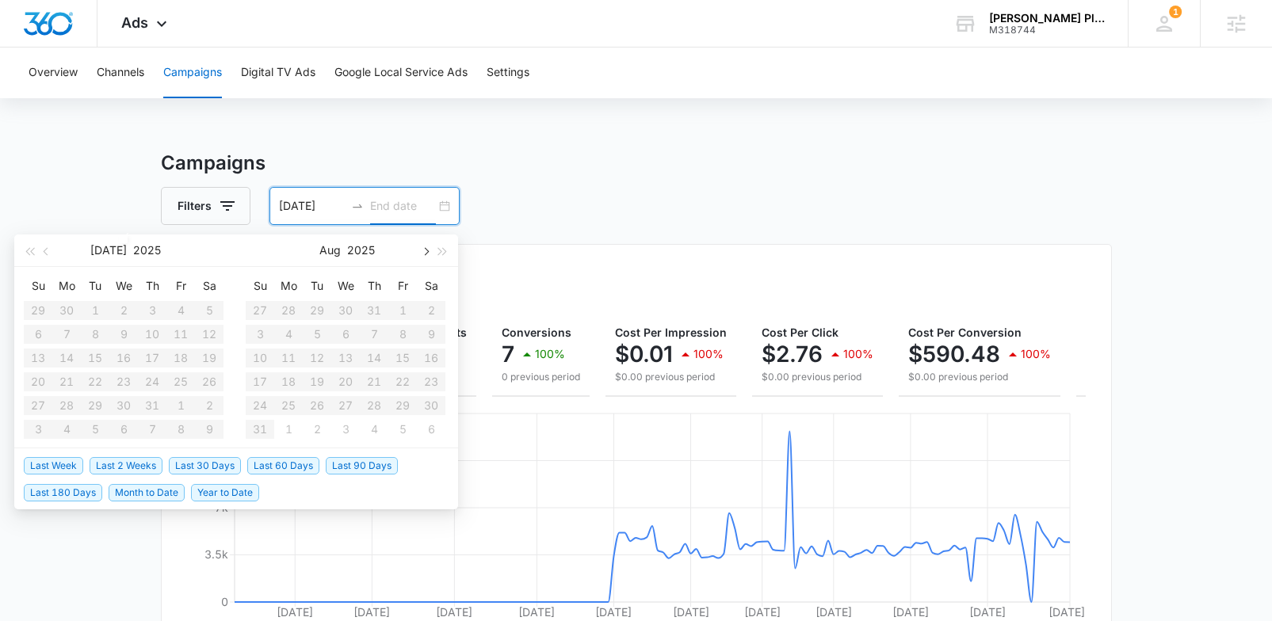
click at [421, 252] on span "button" at bounding box center [425, 251] width 8 height 8
type input "09/30/2025"
click at [316, 411] on div "30" at bounding box center [317, 405] width 19 height 19
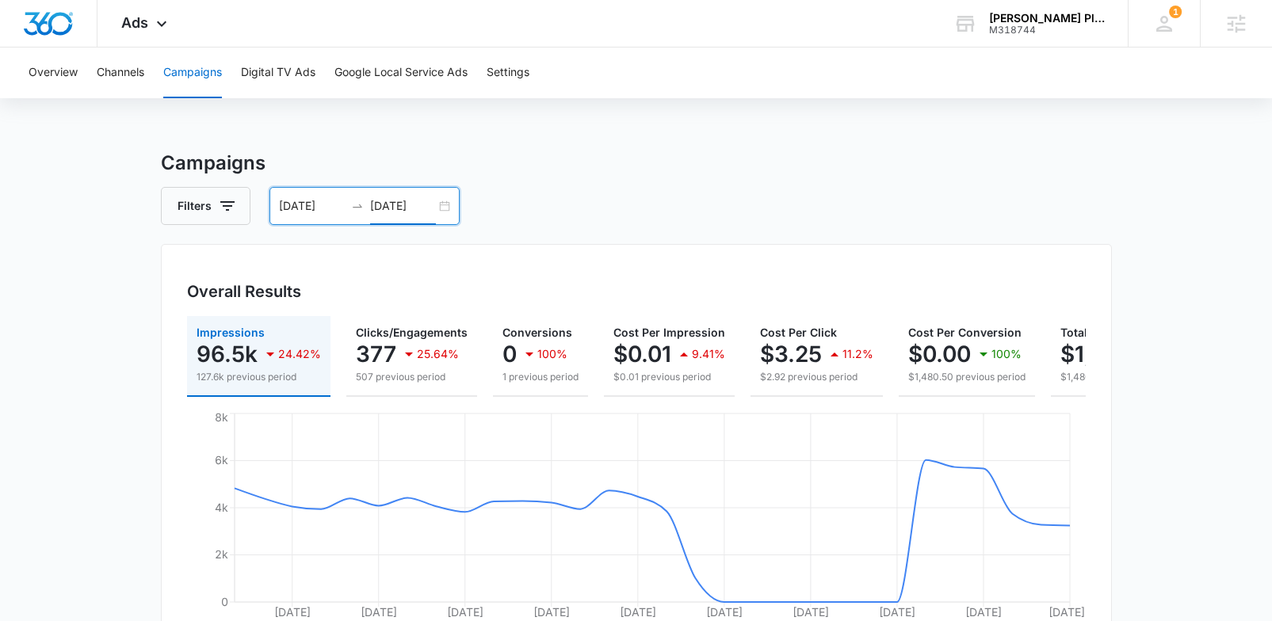
click at [441, 208] on div "09/01/2025 09/30/2025" at bounding box center [364, 206] width 190 height 38
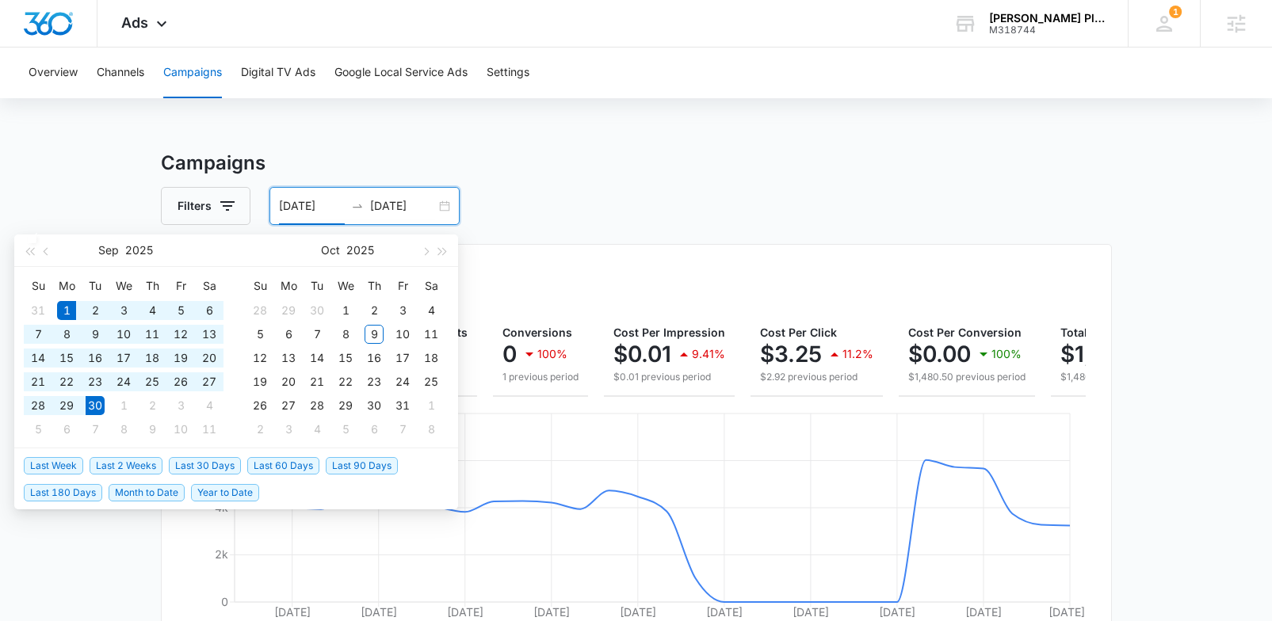
click at [533, 158] on h3 "Campaigns" at bounding box center [636, 163] width 951 height 29
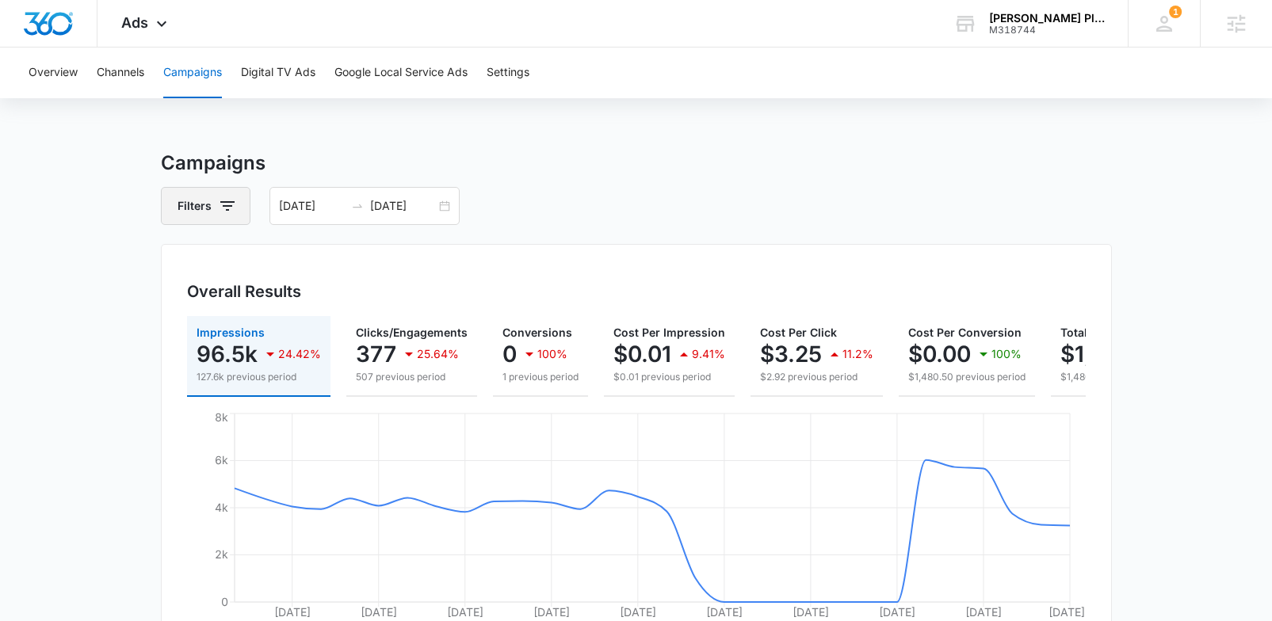
click at [238, 207] on button "Filters" at bounding box center [206, 206] width 90 height 38
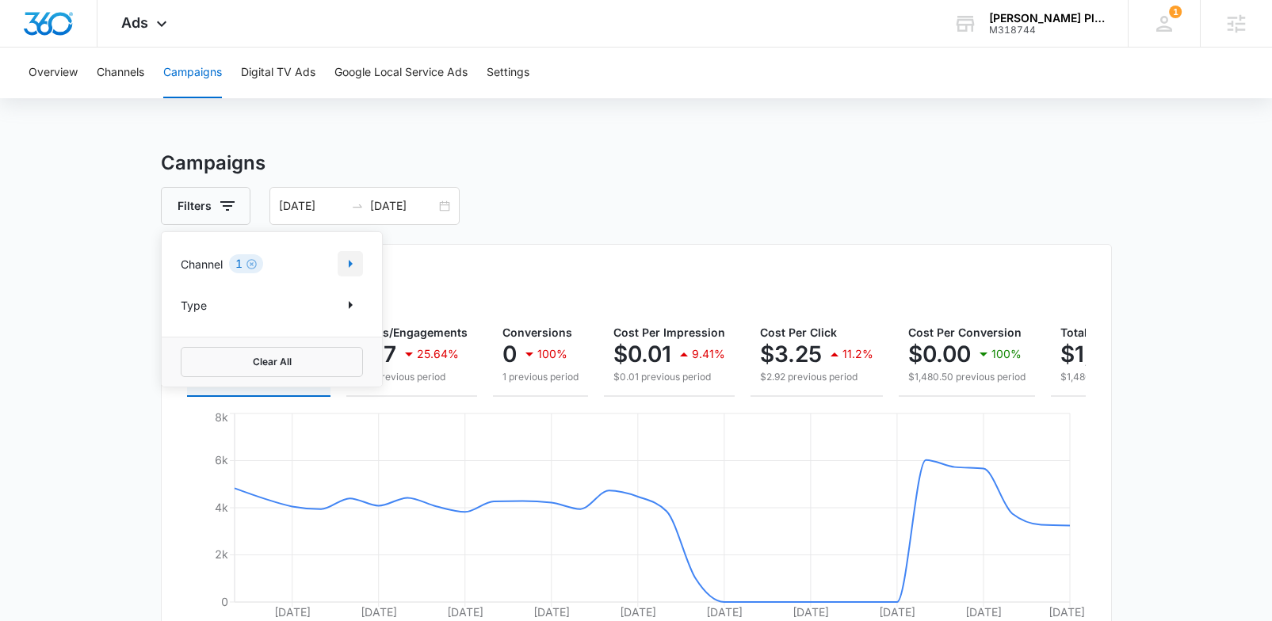
click at [352, 266] on icon "Show Channel filters" at bounding box center [350, 263] width 19 height 19
click at [191, 317] on icon at bounding box center [189, 317] width 14 height 14
click at [182, 317] on input "Google" at bounding box center [181, 316] width 1 height 1
checkbox input "true"
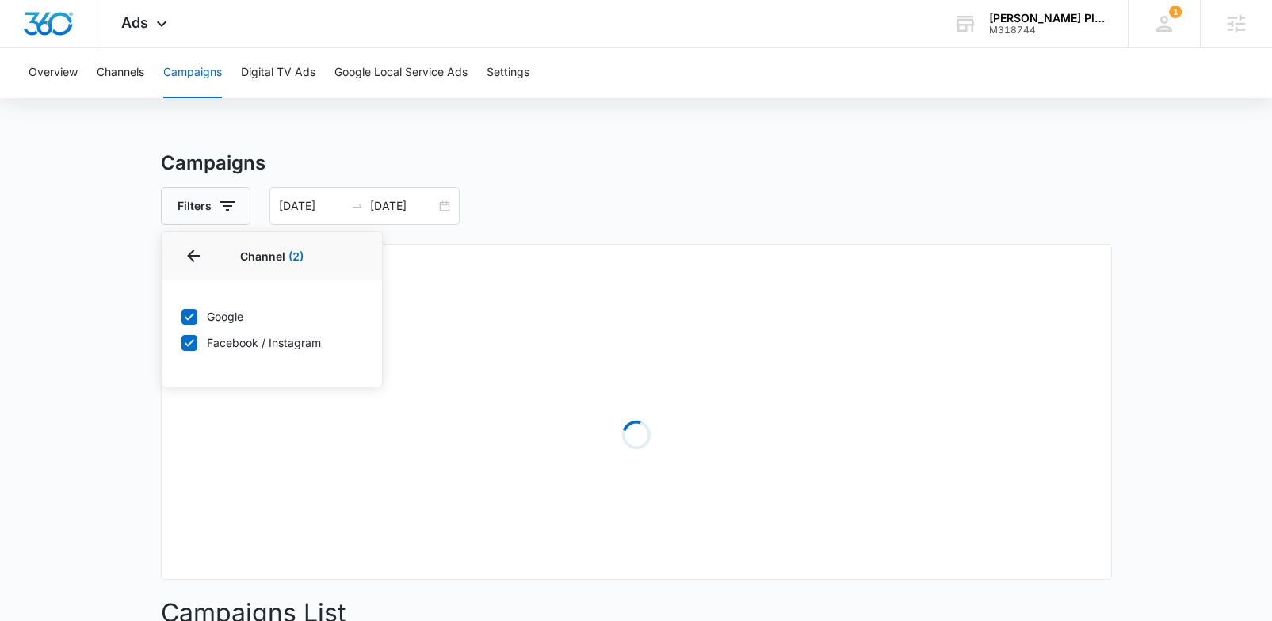
click at [191, 343] on icon at bounding box center [189, 343] width 14 height 14
click at [182, 343] on input "Facebook / Instagram" at bounding box center [181, 342] width 1 height 1
checkbox input "false"
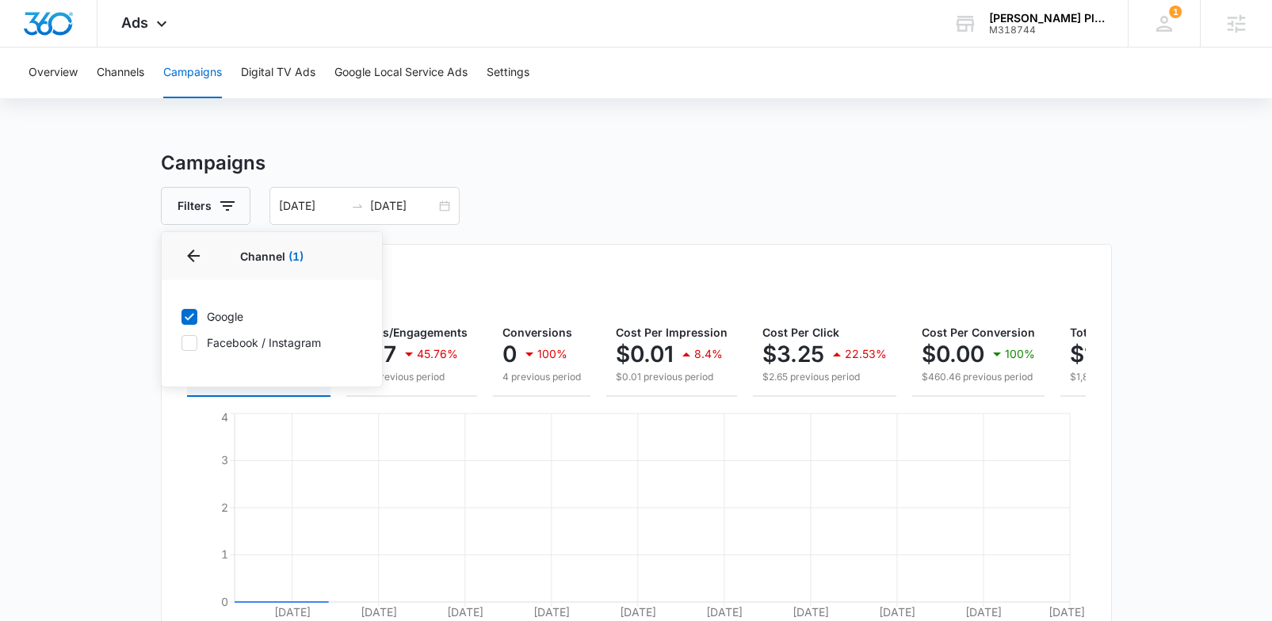
click at [515, 119] on div "Overview Channels Campaigns Digital TV Ads Google Local Service Ads Settings Ca…" at bounding box center [636, 558] width 1272 height 1021
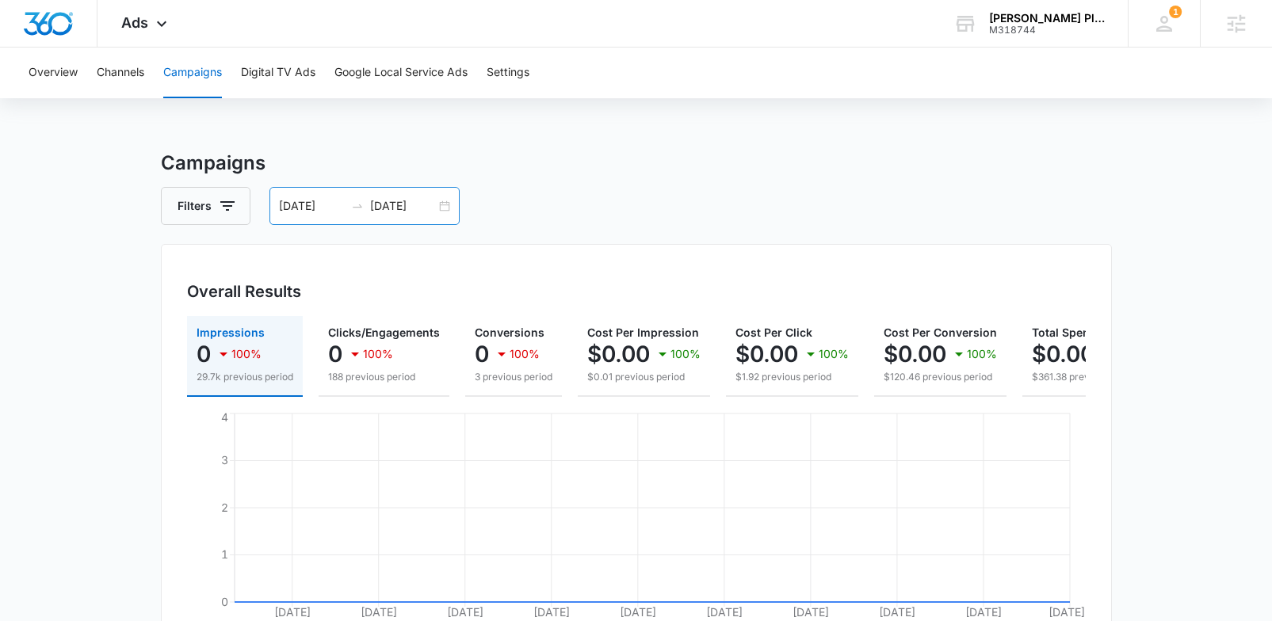
click at [450, 208] on div "09/01/2025 09/30/2025" at bounding box center [364, 206] width 190 height 38
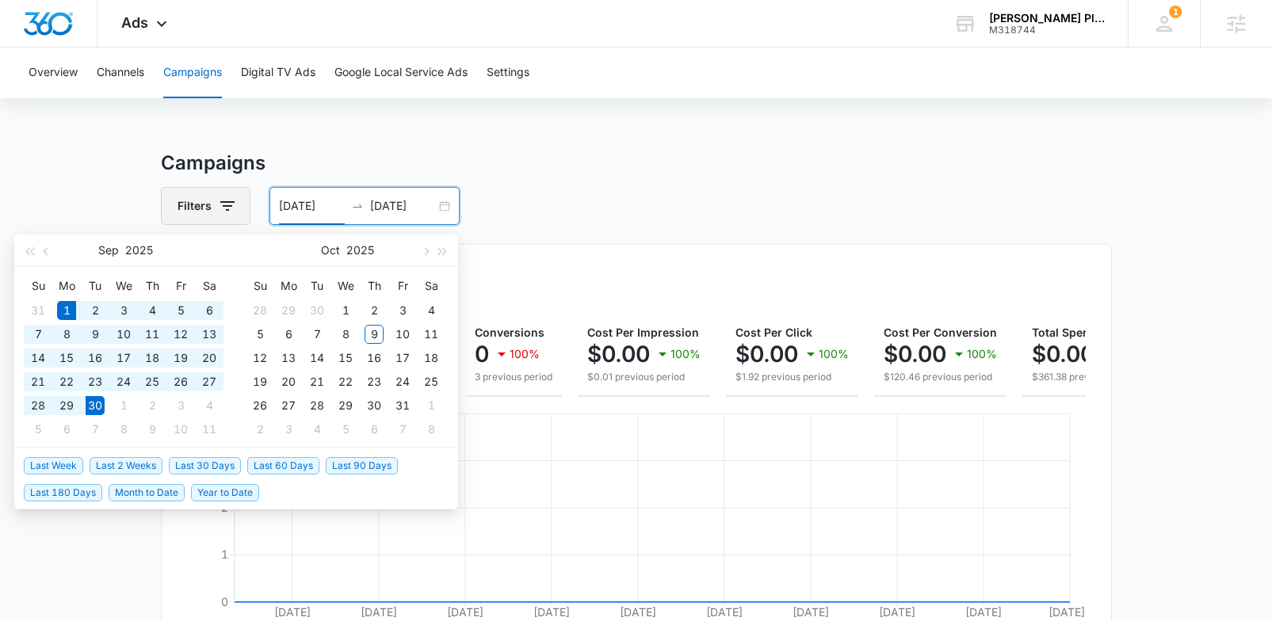
click at [220, 220] on button "Filters" at bounding box center [206, 206] width 90 height 38
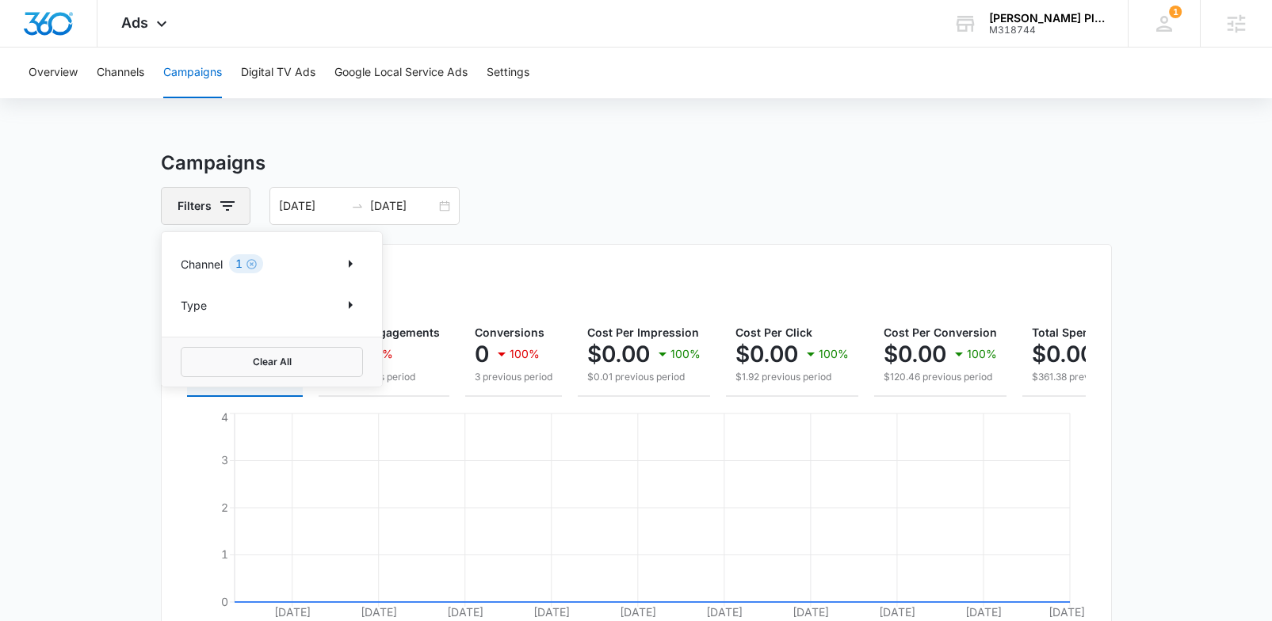
click at [220, 224] on button "Filters" at bounding box center [206, 206] width 90 height 38
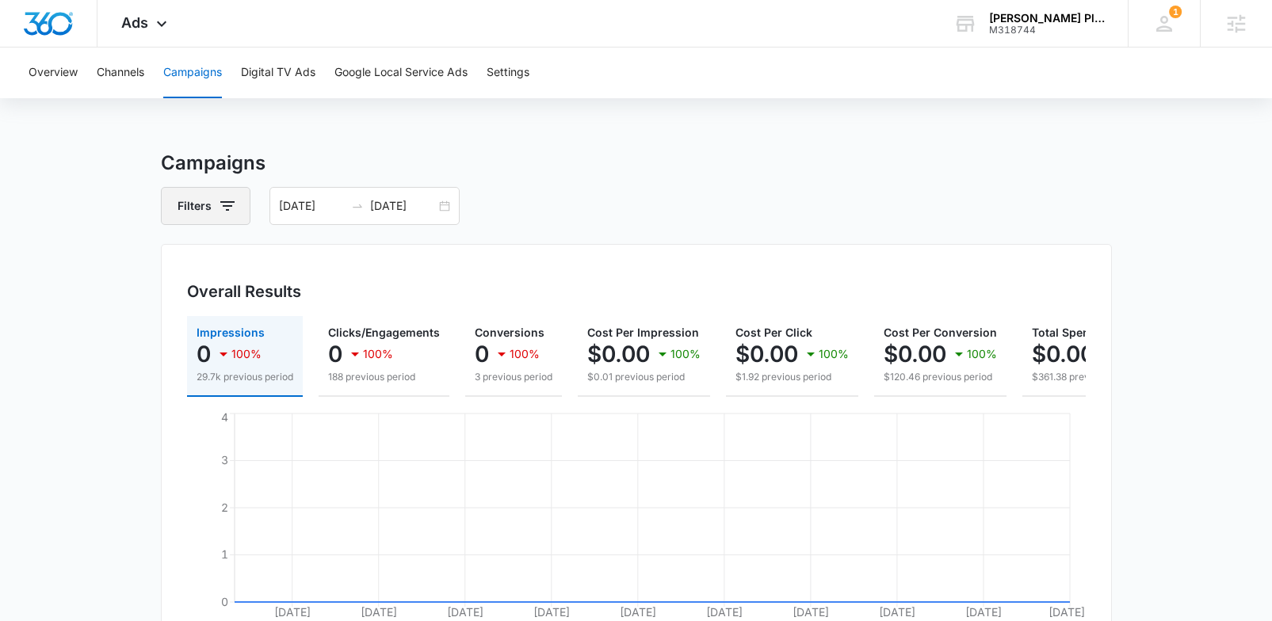
click at [227, 203] on icon "button" at bounding box center [227, 206] width 19 height 19
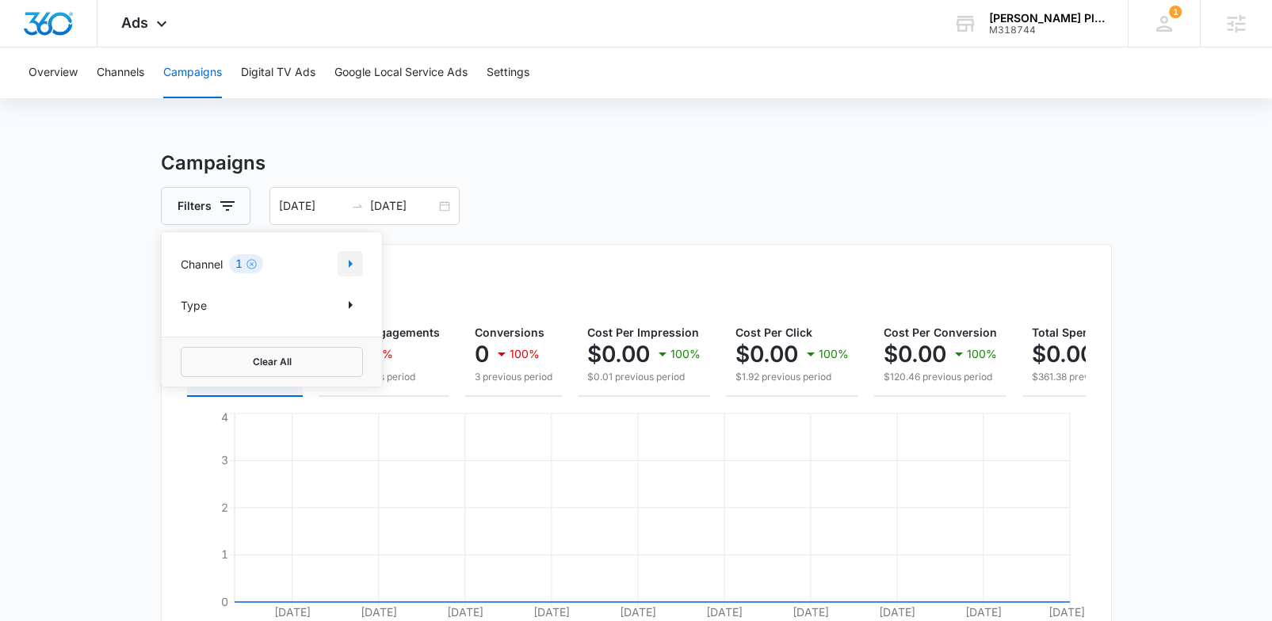
click at [352, 263] on icon "Show Channel filters" at bounding box center [350, 263] width 19 height 19
click at [189, 344] on icon at bounding box center [190, 342] width 10 height 7
click at [182, 343] on input "Facebook / Instagram" at bounding box center [181, 342] width 1 height 1
checkbox input "true"
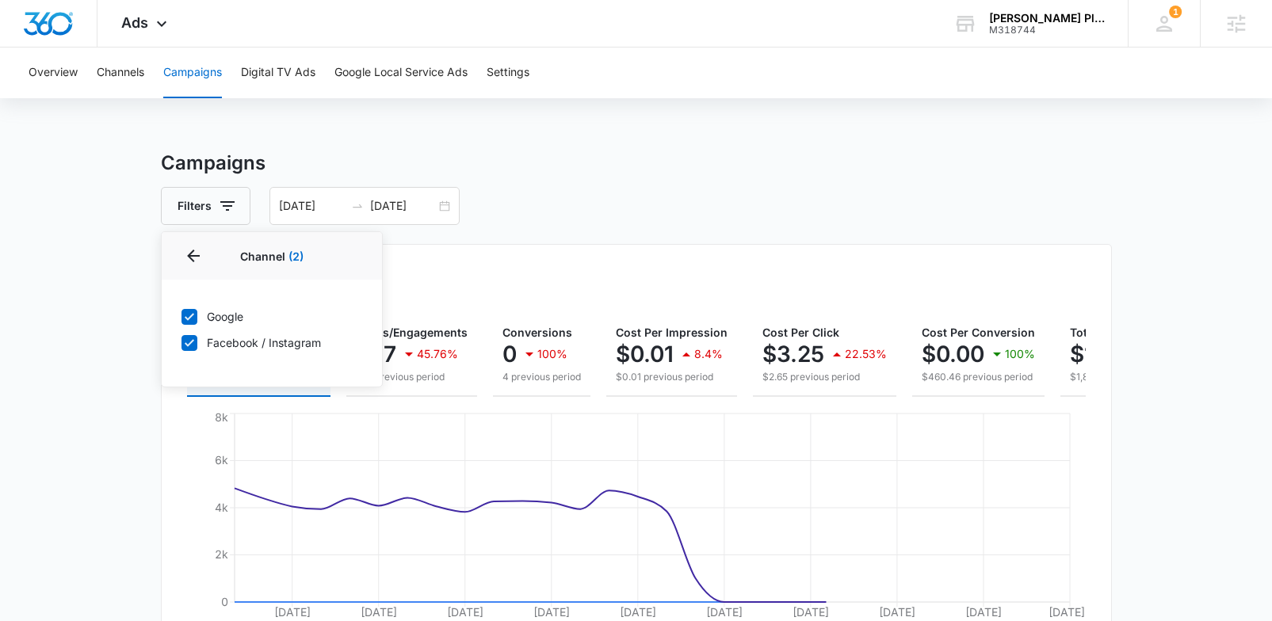
click at [197, 315] on label "Google" at bounding box center [272, 316] width 182 height 17
click at [182, 316] on input "Google" at bounding box center [181, 316] width 1 height 1
checkbox input "false"
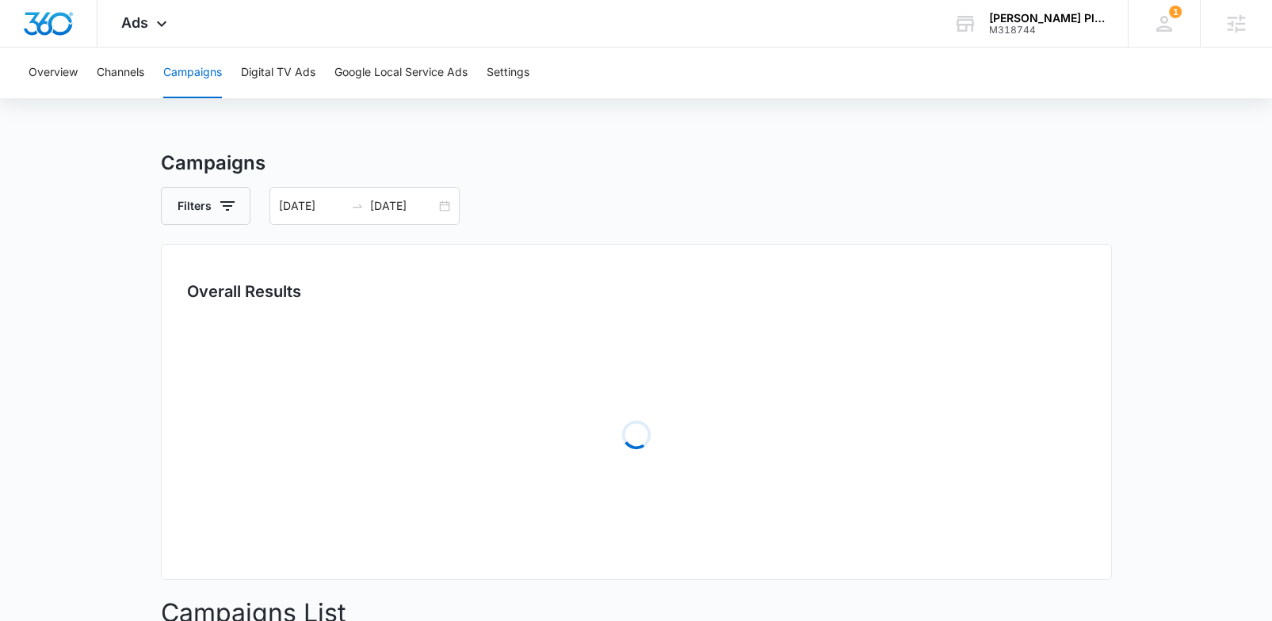
click at [570, 195] on div "Filters 09/01/2025 09/30/2025" at bounding box center [636, 206] width 951 height 38
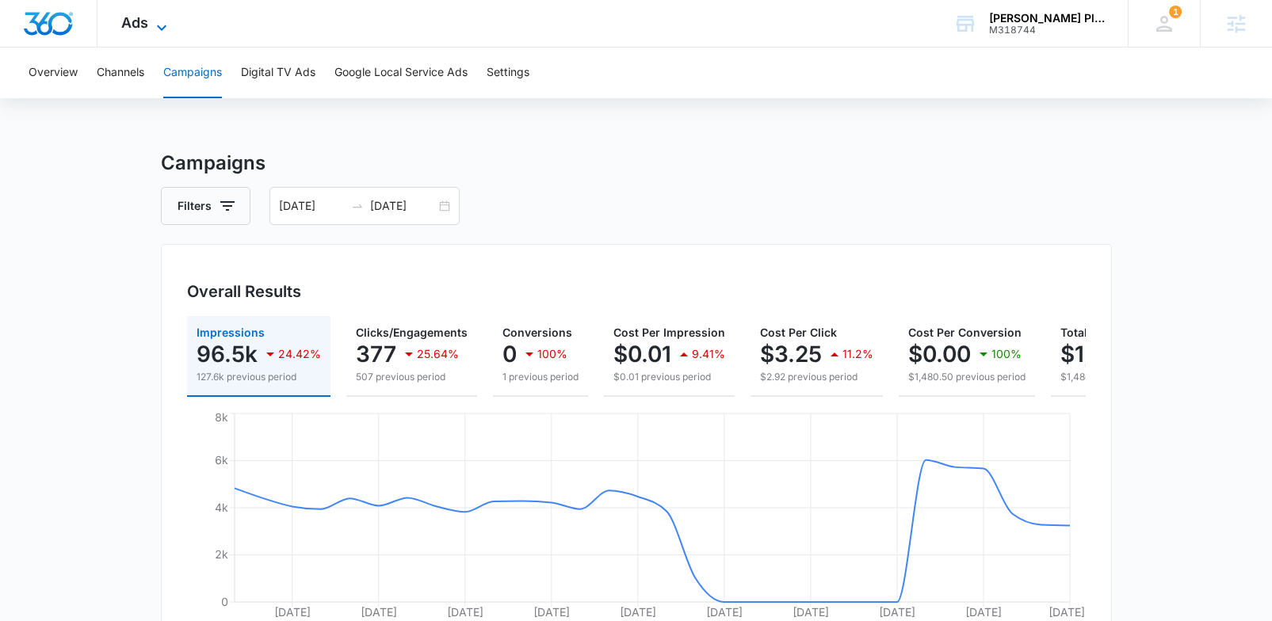
click at [136, 25] on span "Ads" at bounding box center [134, 22] width 27 height 17
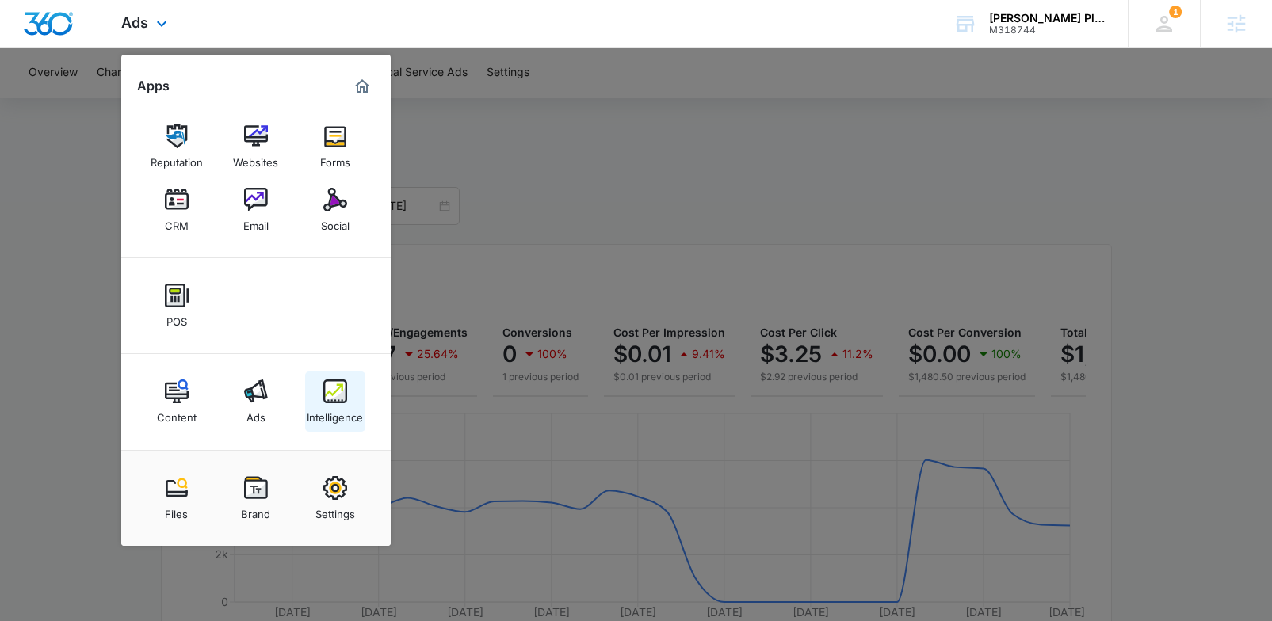
click at [331, 421] on div "Intelligence" at bounding box center [335, 413] width 56 height 21
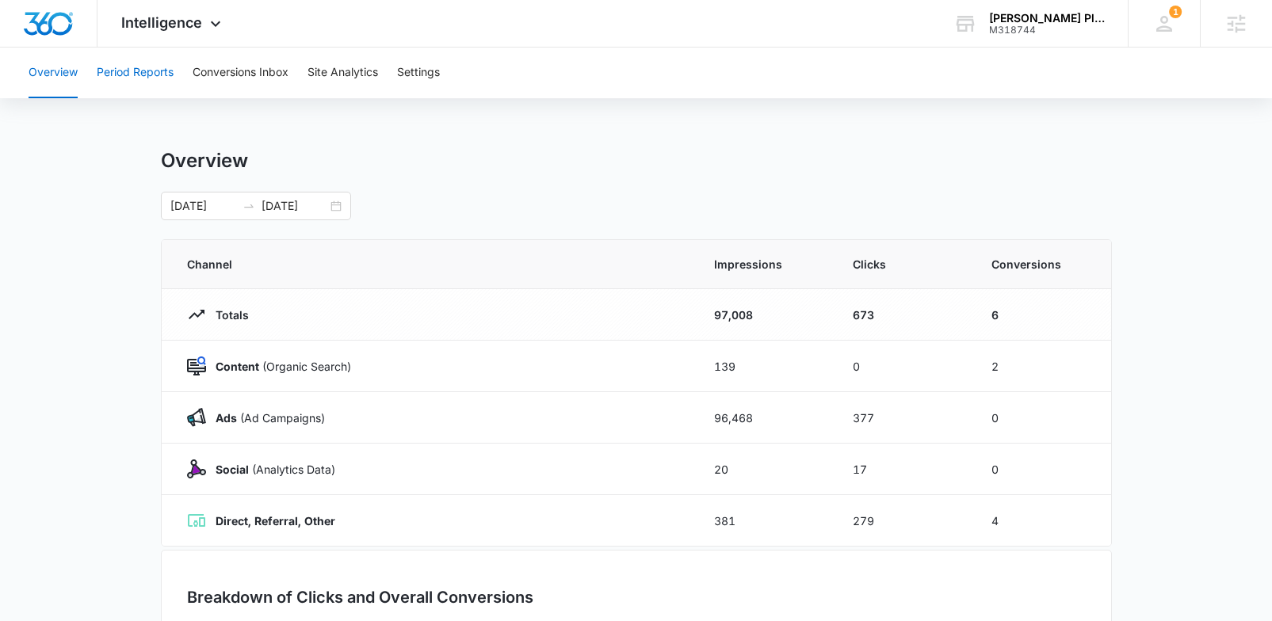
click at [159, 78] on button "Period Reports" at bounding box center [135, 73] width 77 height 51
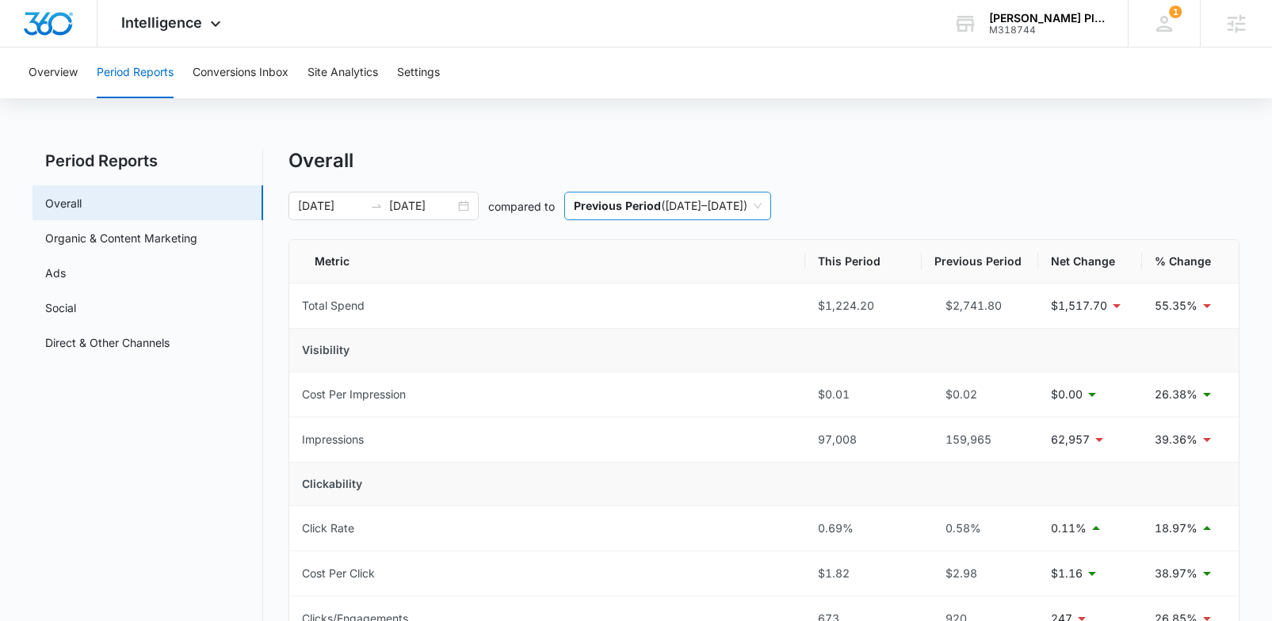
click at [762, 208] on span "Previous Period ( 08/02/2025 – 08/31/2025 )" at bounding box center [668, 206] width 188 height 27
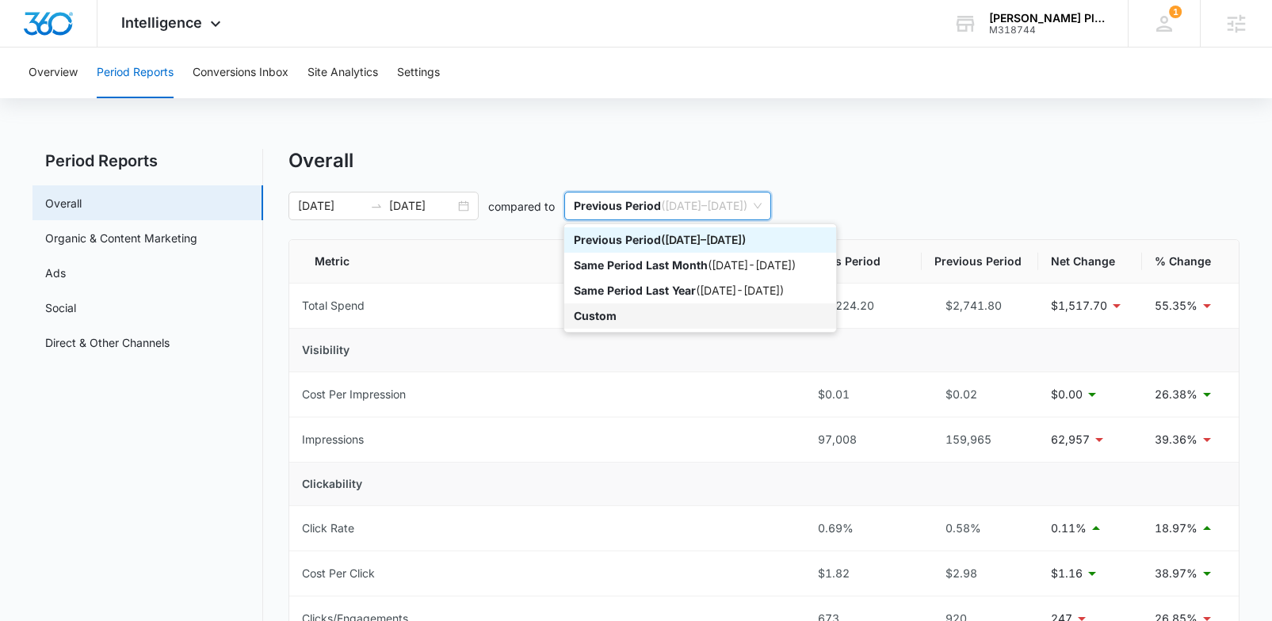
click at [662, 315] on div "Custom" at bounding box center [700, 316] width 253 height 17
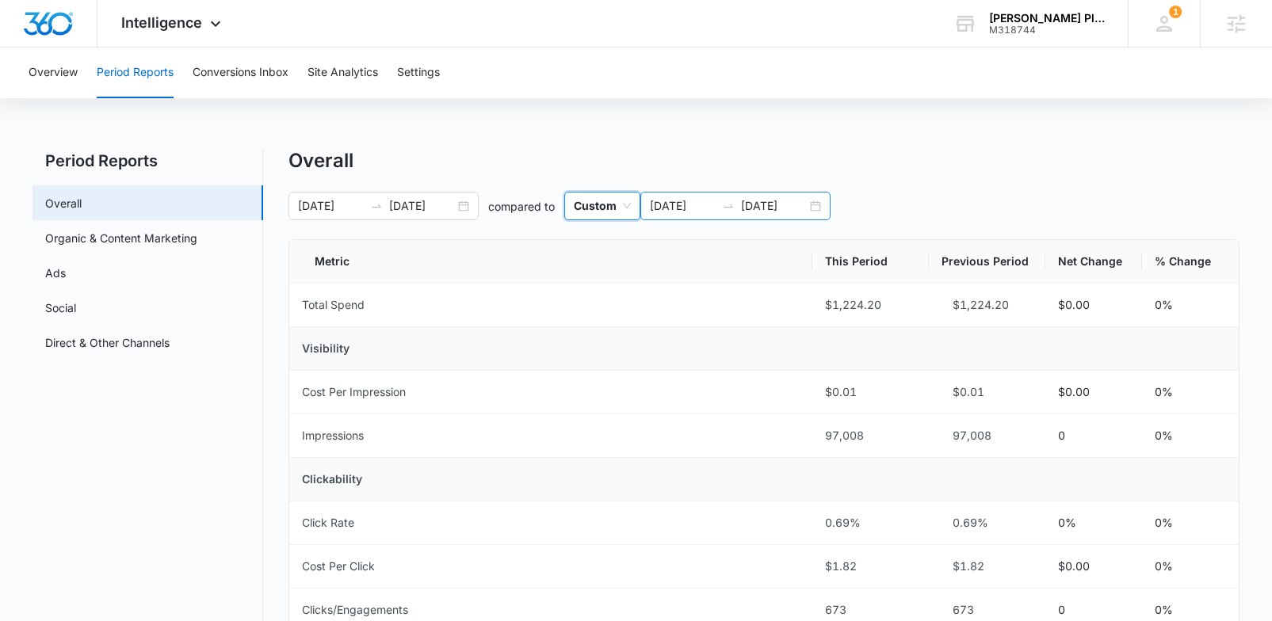
click at [686, 210] on input "09/01/2025" at bounding box center [683, 205] width 66 height 17
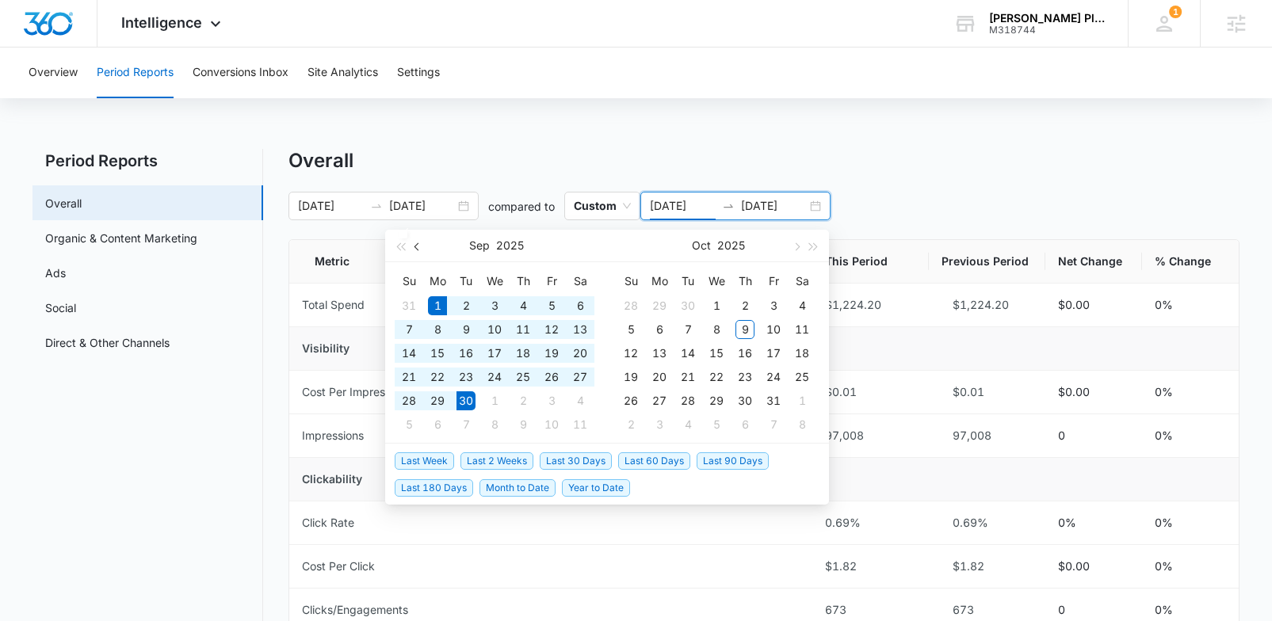
click at [418, 248] on span "button" at bounding box center [419, 247] width 8 height 8
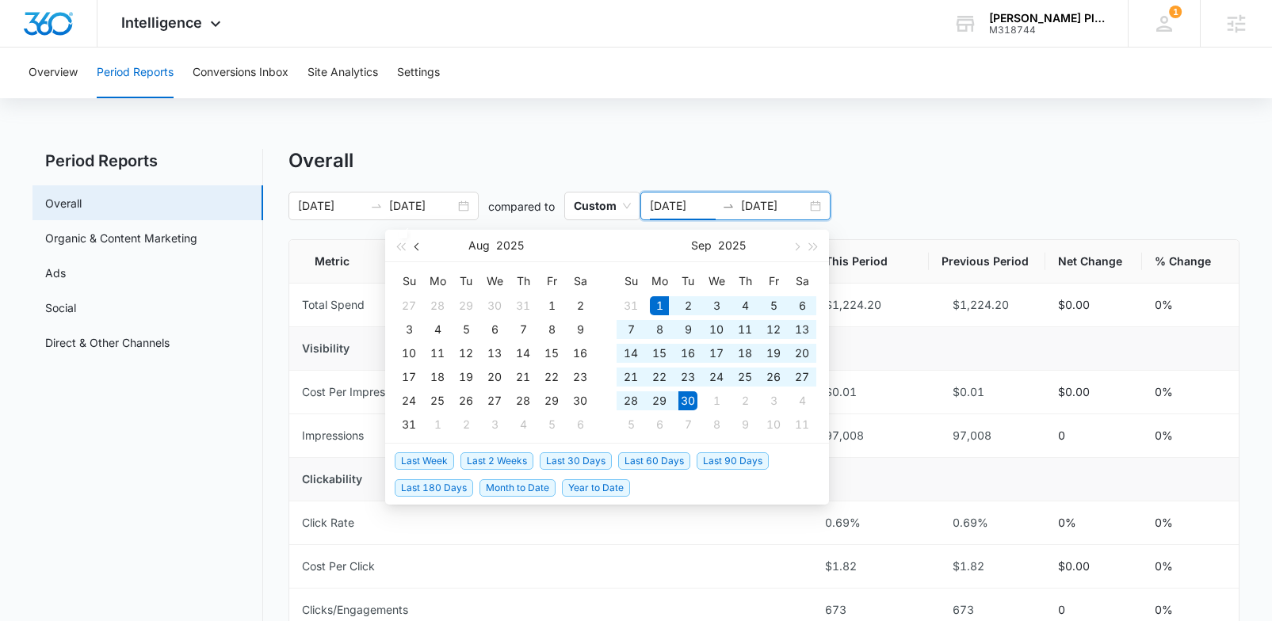
click at [418, 248] on span "button" at bounding box center [419, 247] width 8 height 8
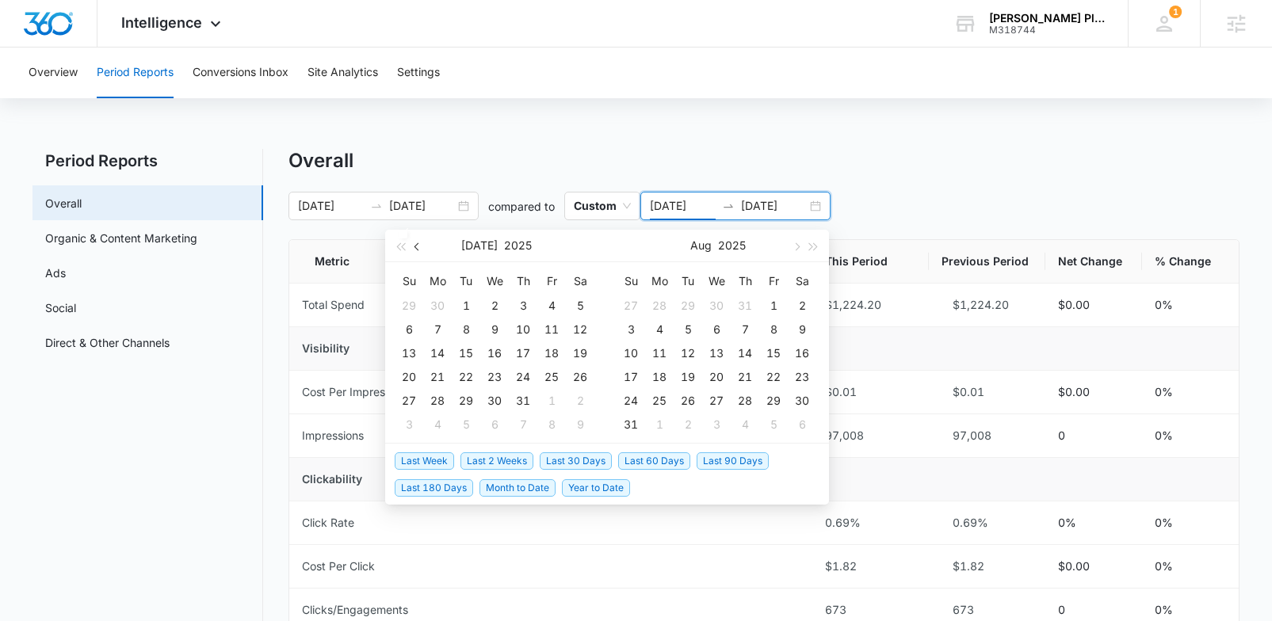
click at [418, 248] on span "button" at bounding box center [419, 247] width 8 height 8
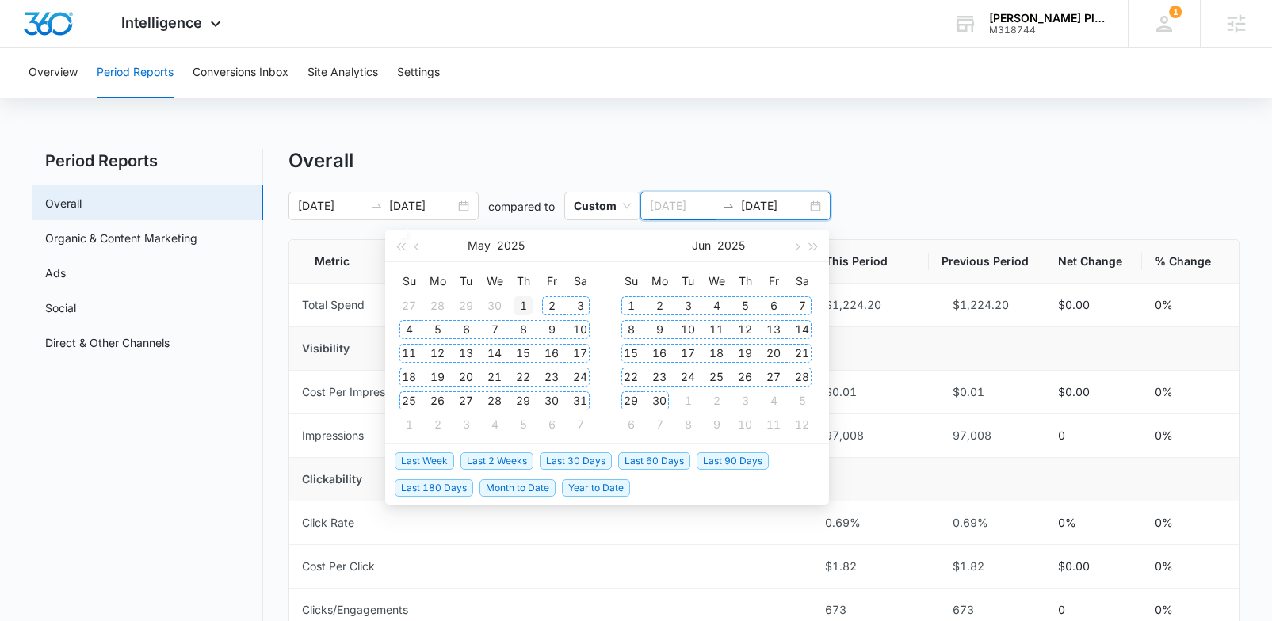
type input "05/01/2025"
click at [517, 304] on div "1" at bounding box center [523, 305] width 19 height 19
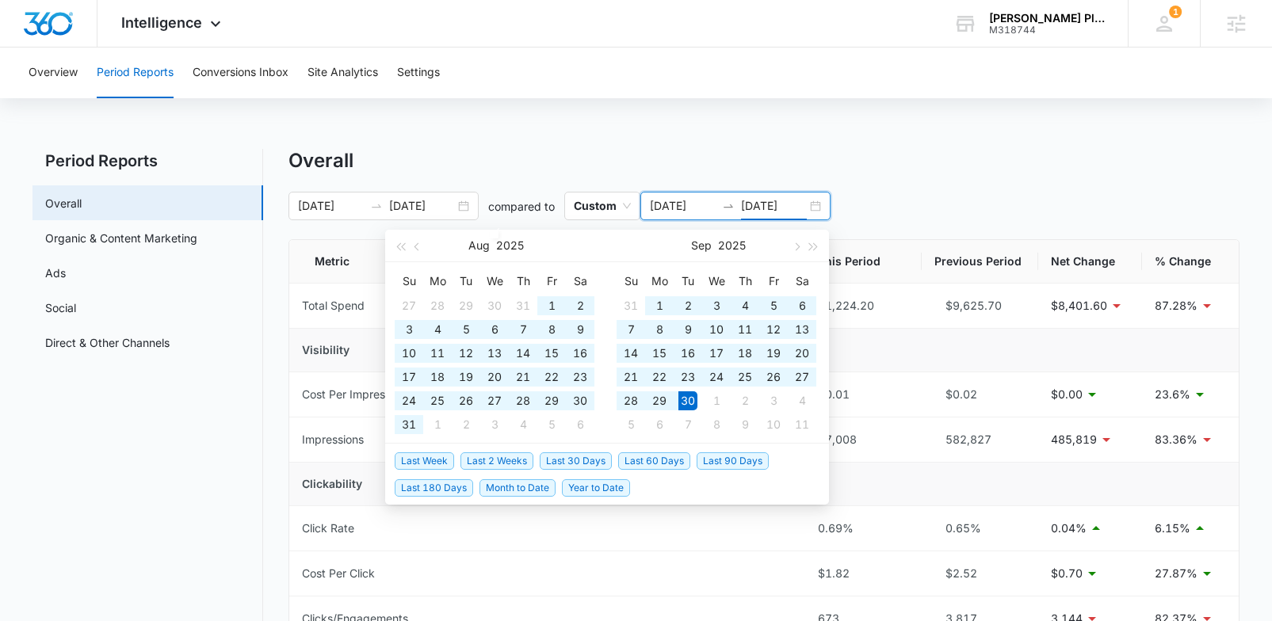
click at [756, 205] on input "09/30/2025" at bounding box center [774, 205] width 66 height 17
click at [413, 248] on button "button" at bounding box center [417, 246] width 17 height 32
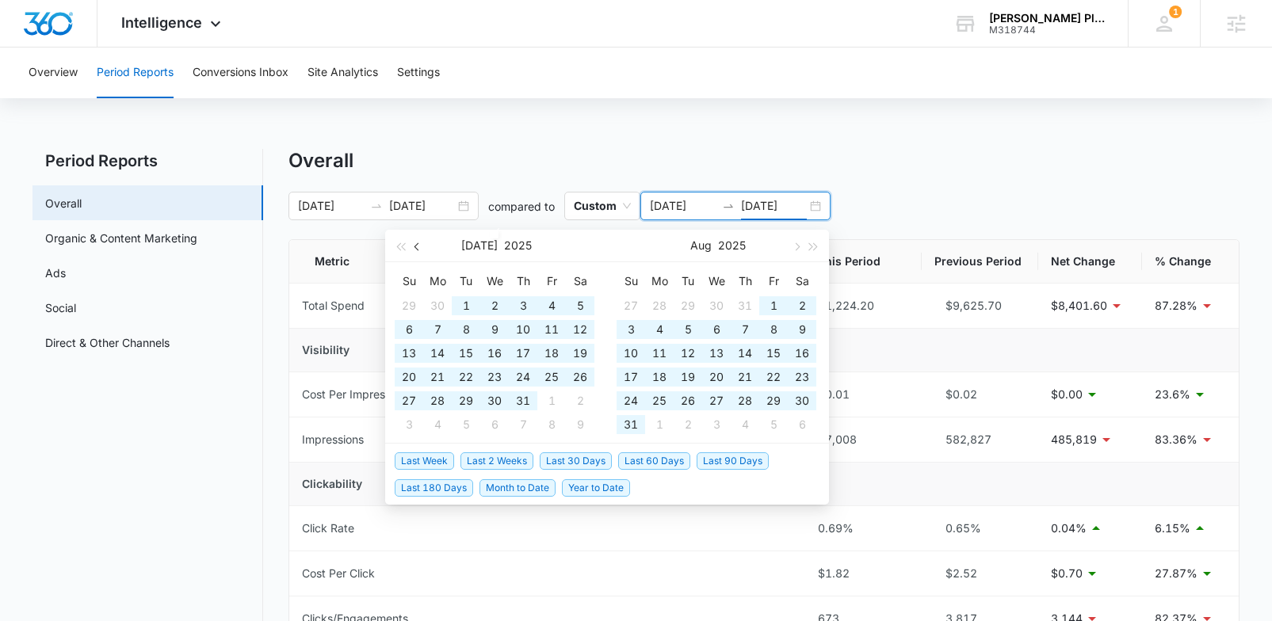
click at [413, 248] on button "button" at bounding box center [417, 246] width 17 height 32
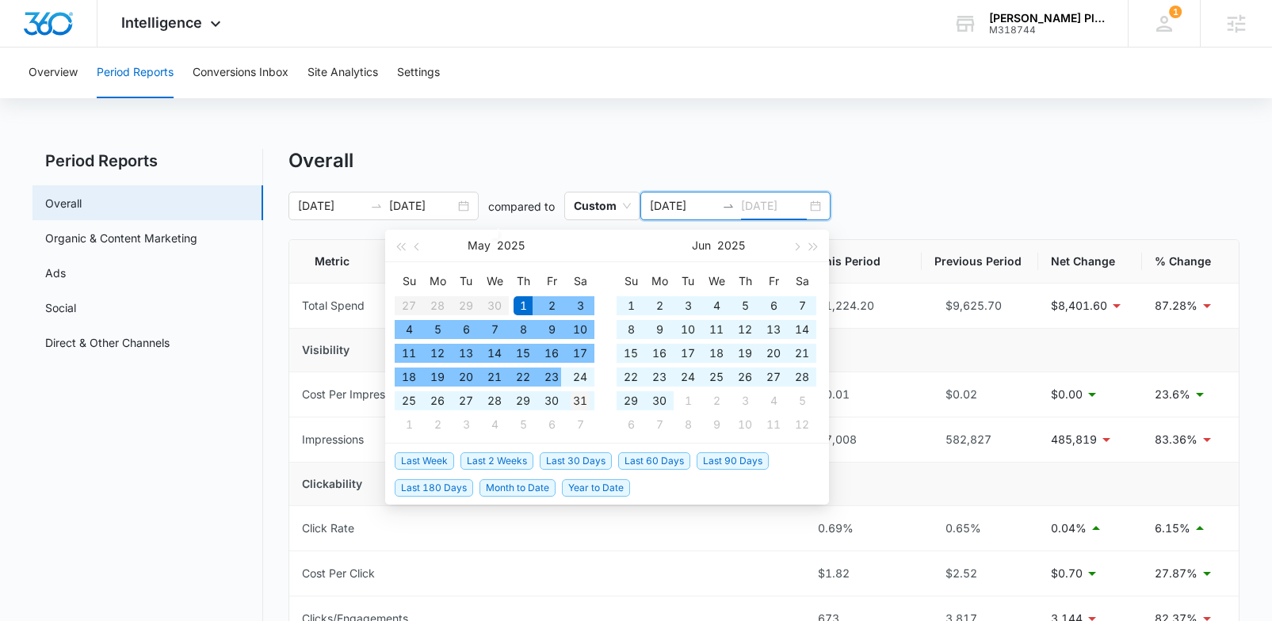
type input "05/31/2025"
click at [582, 398] on div "31" at bounding box center [580, 401] width 19 height 19
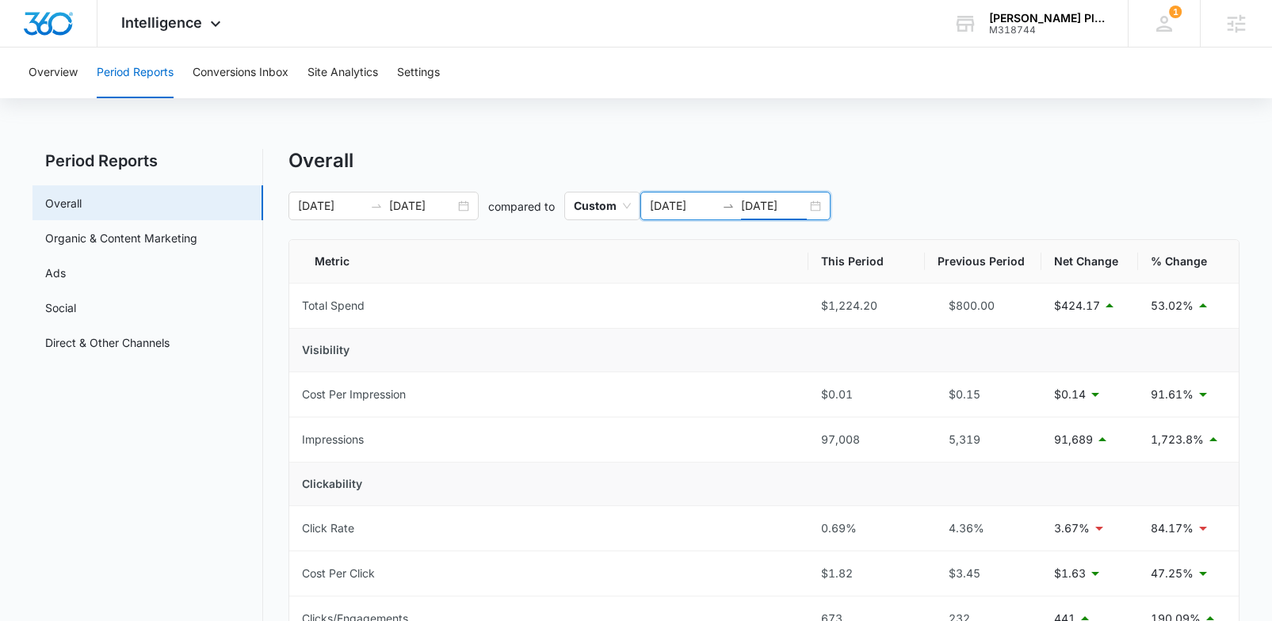
click at [566, 159] on div "Overall" at bounding box center [764, 161] width 951 height 24
click at [675, 202] on input "05/01/2025" at bounding box center [683, 205] width 66 height 17
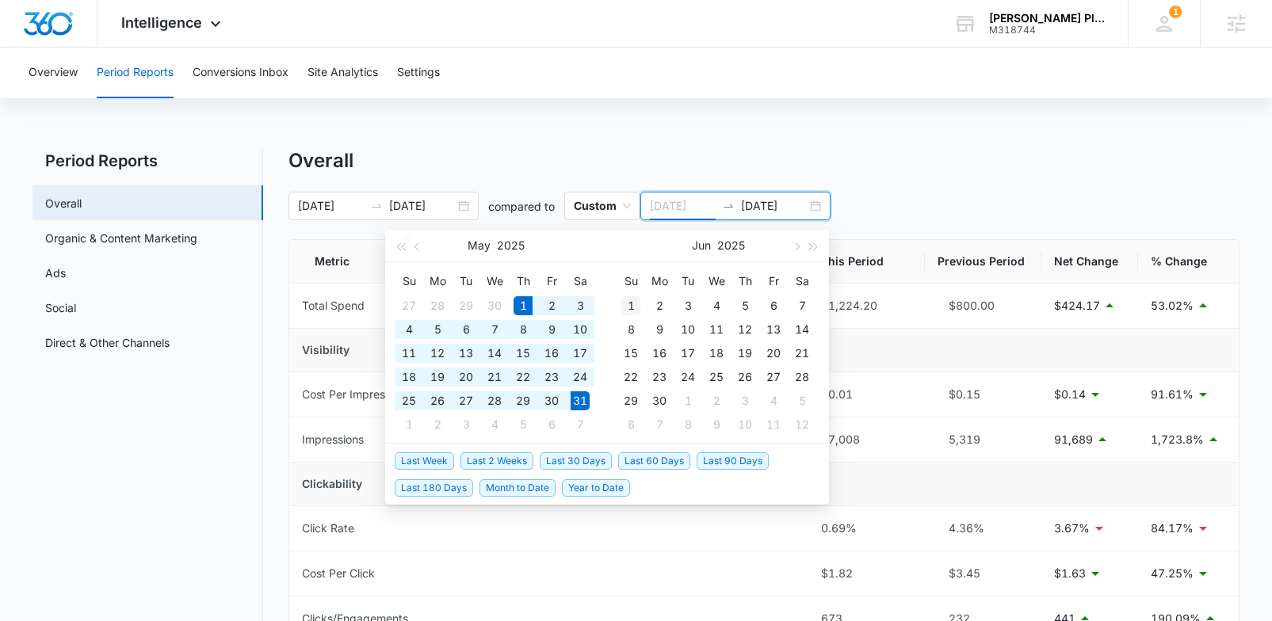
type input "06/01/2025"
click at [633, 304] on div "1" at bounding box center [630, 305] width 19 height 19
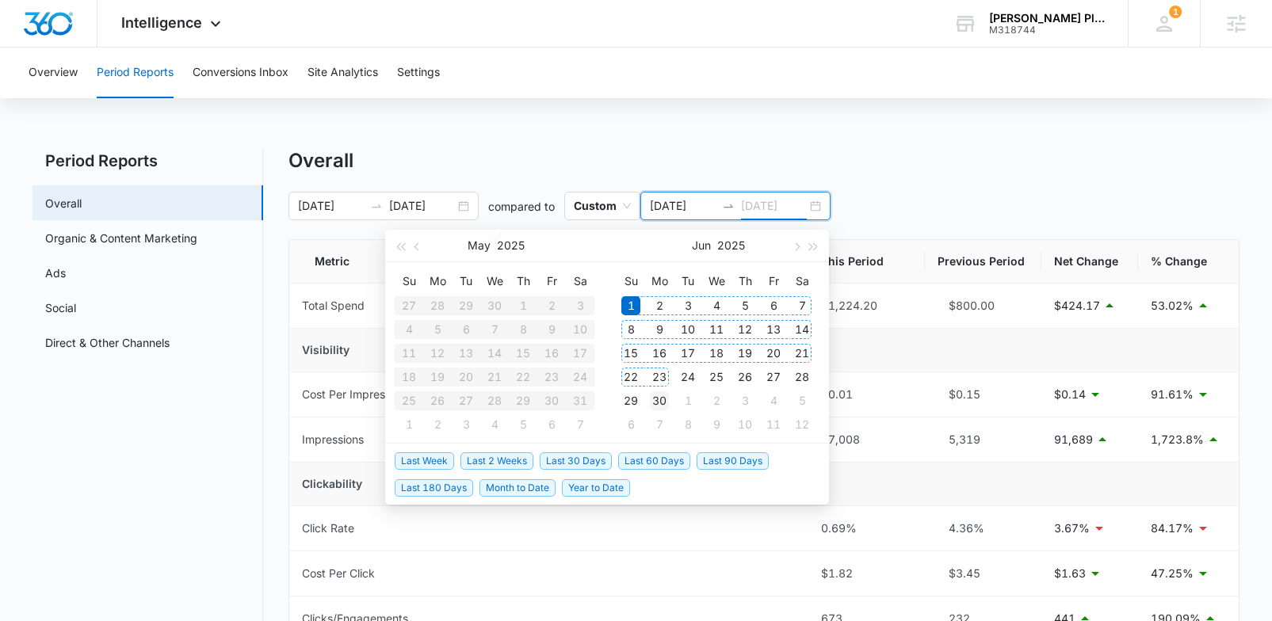
type input "06/30/2025"
click at [662, 398] on div "30" at bounding box center [659, 401] width 19 height 19
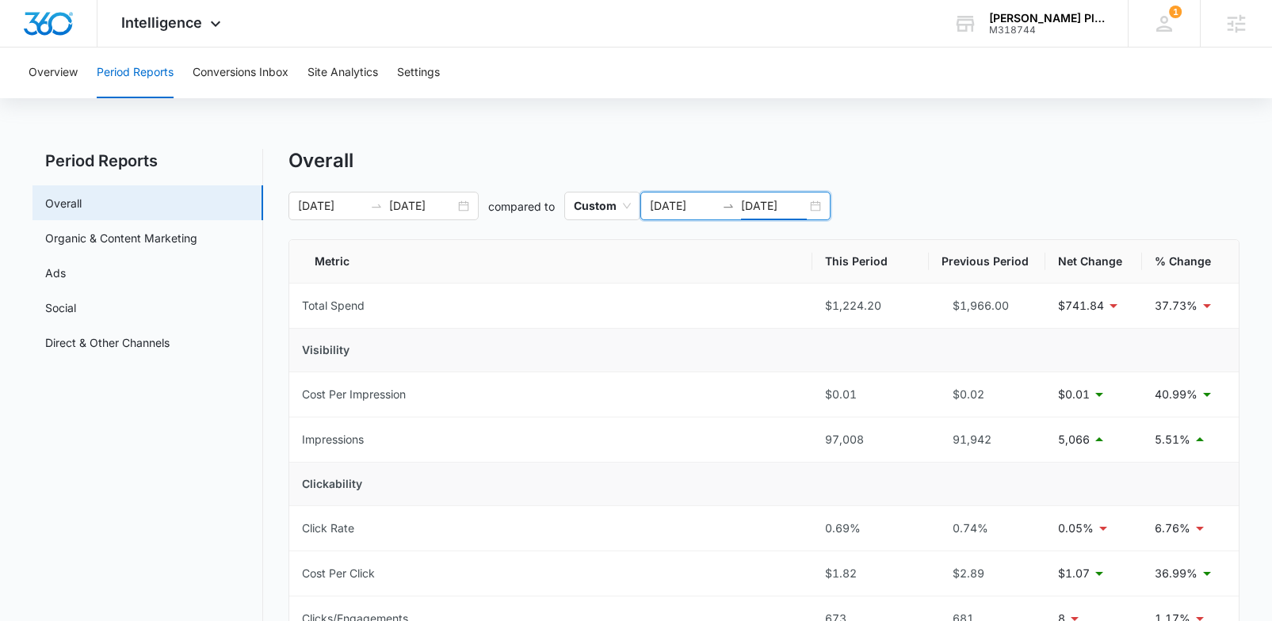
click at [671, 201] on input "06/01/2025" at bounding box center [683, 205] width 66 height 17
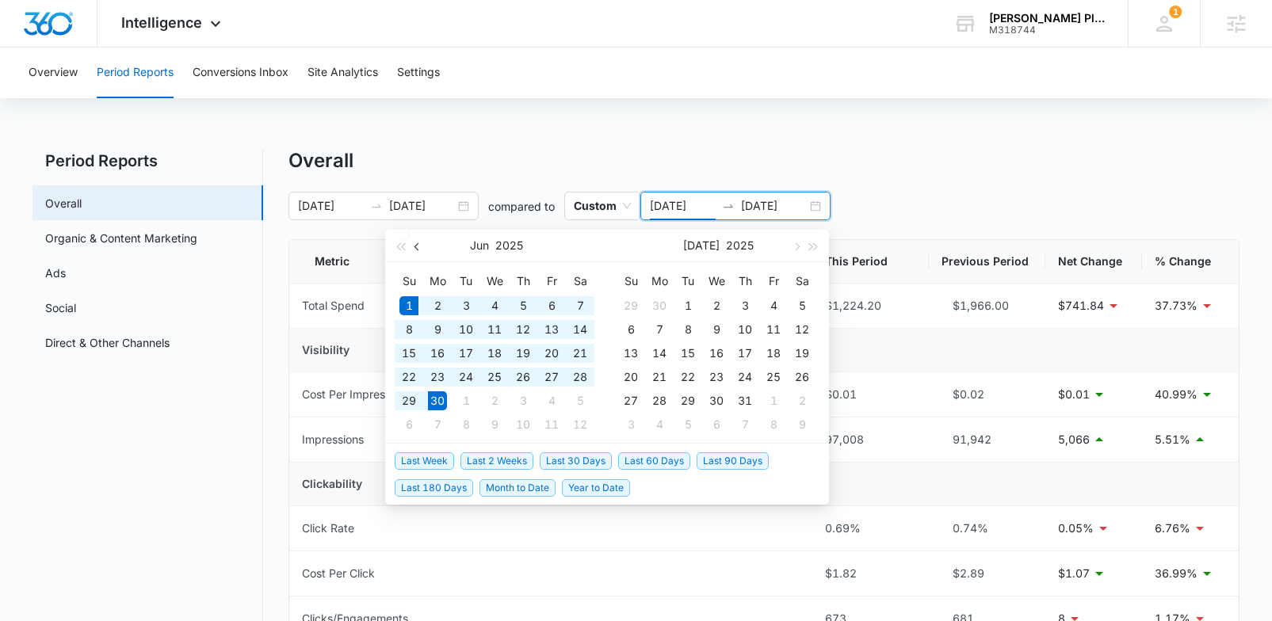
click at [421, 250] on button "button" at bounding box center [417, 246] width 17 height 32
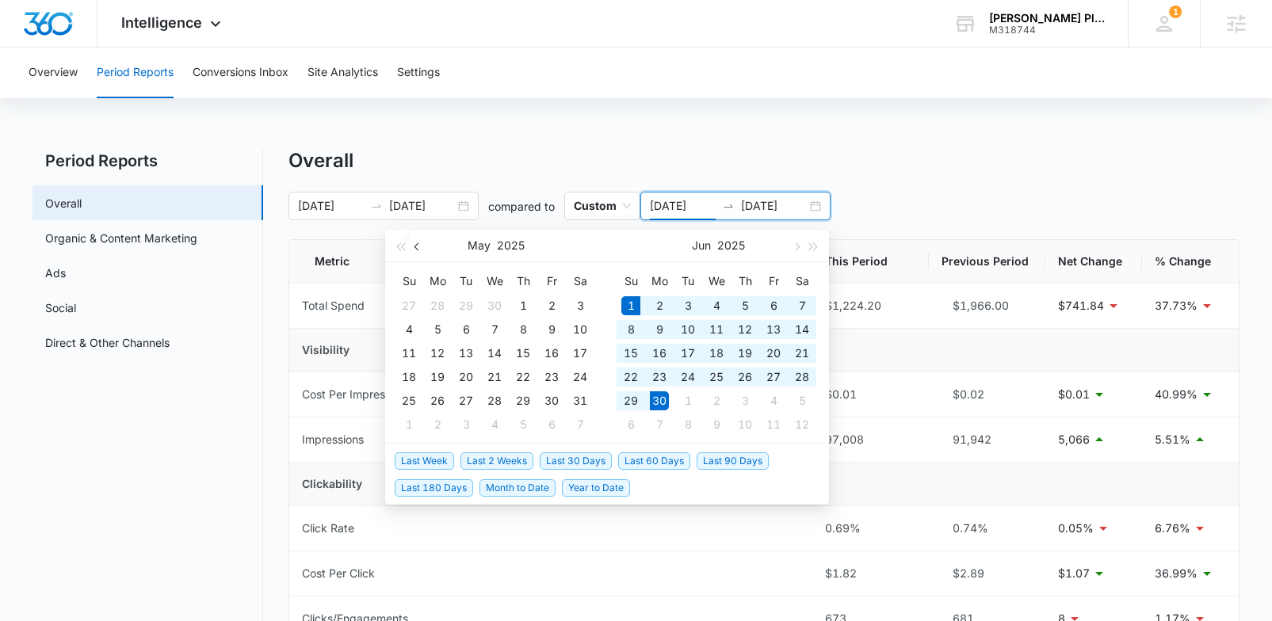
click at [421, 250] on button "button" at bounding box center [417, 246] width 17 height 32
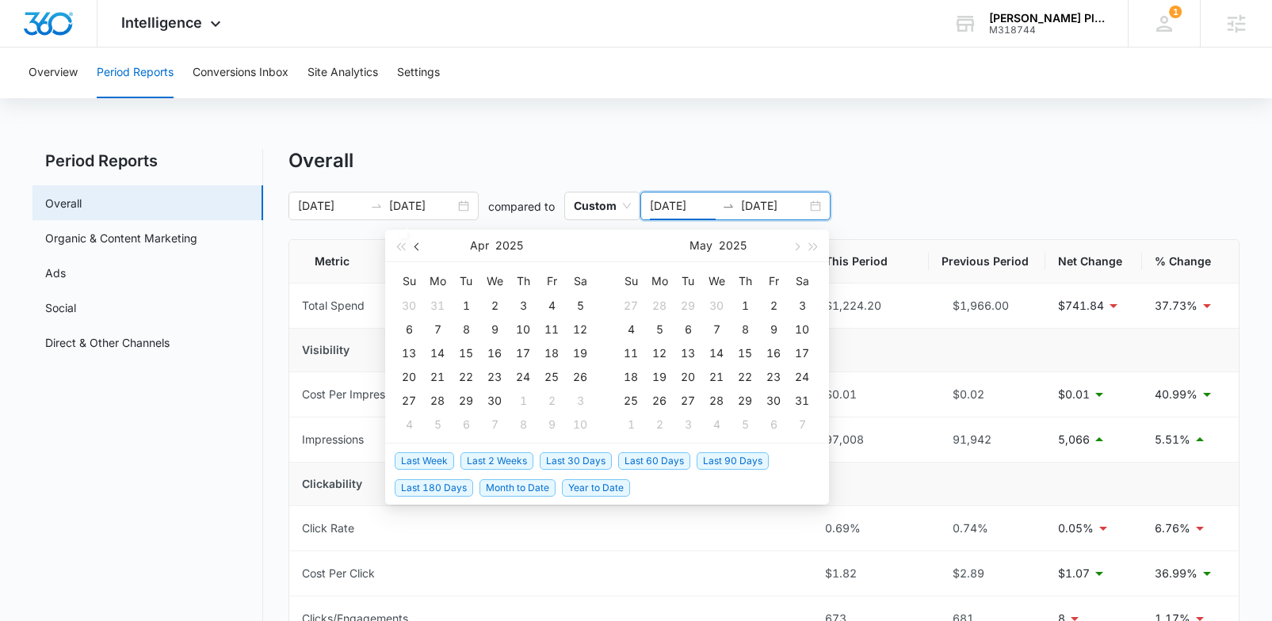
click at [421, 250] on button "button" at bounding box center [417, 246] width 17 height 32
type input "01/01/2025"
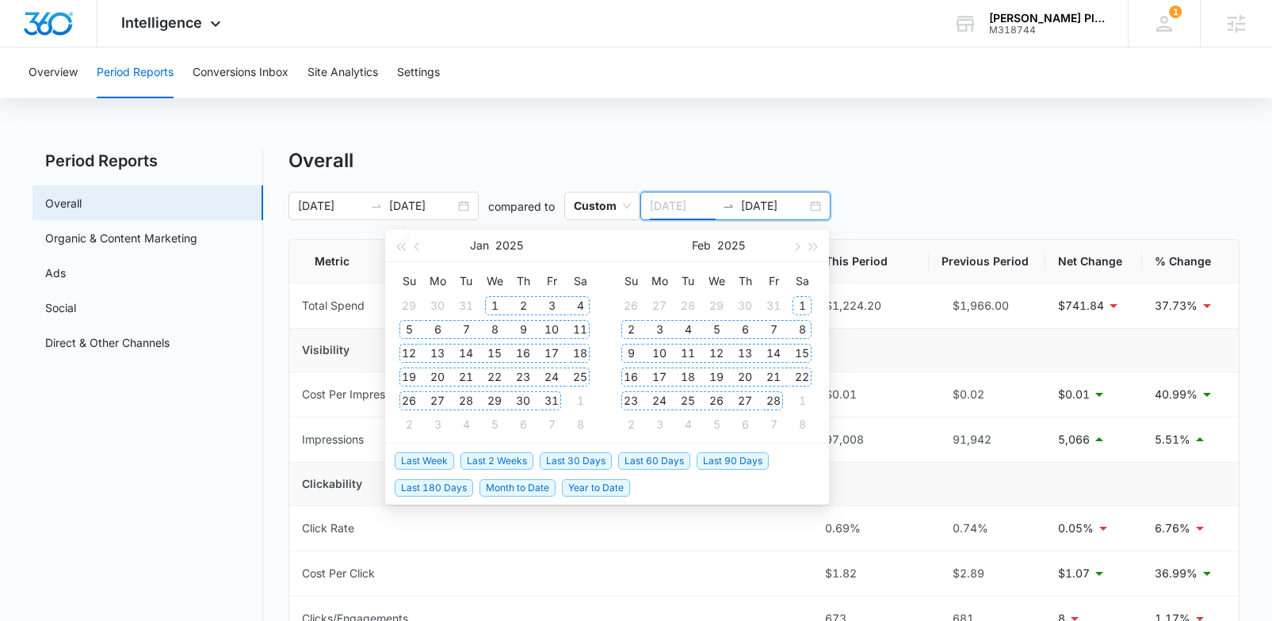
click at [492, 303] on div "1" at bounding box center [494, 305] width 19 height 19
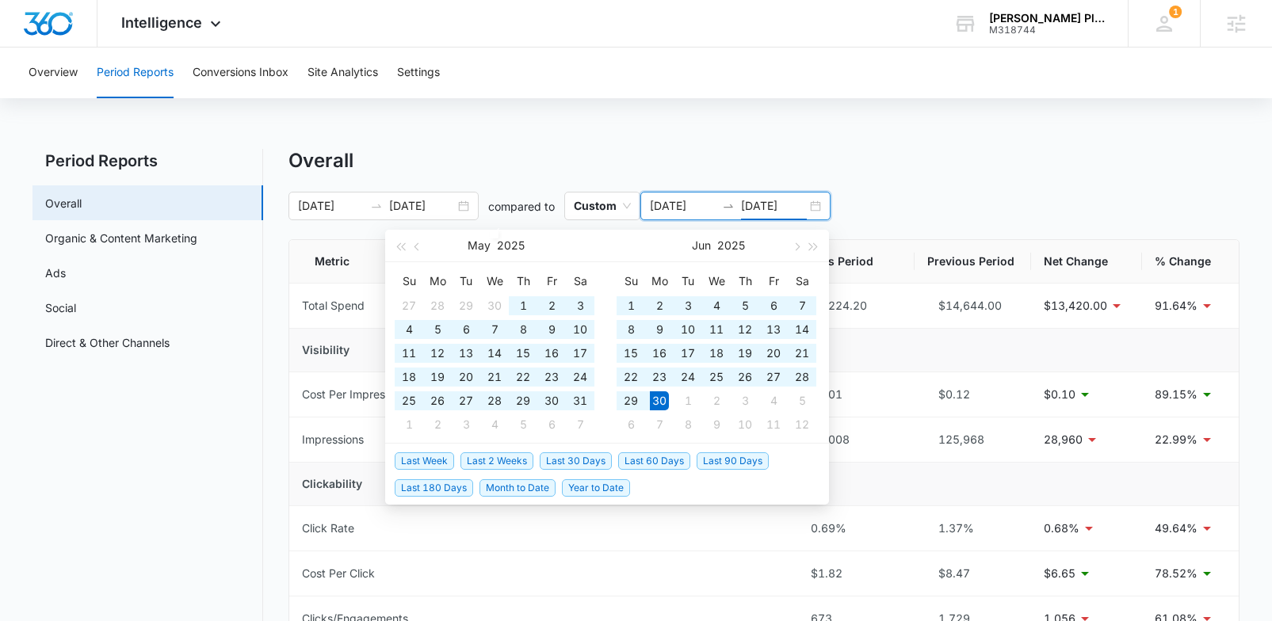
click at [774, 205] on input "06/30/2025" at bounding box center [774, 205] width 66 height 17
click at [411, 245] on button "button" at bounding box center [417, 246] width 17 height 32
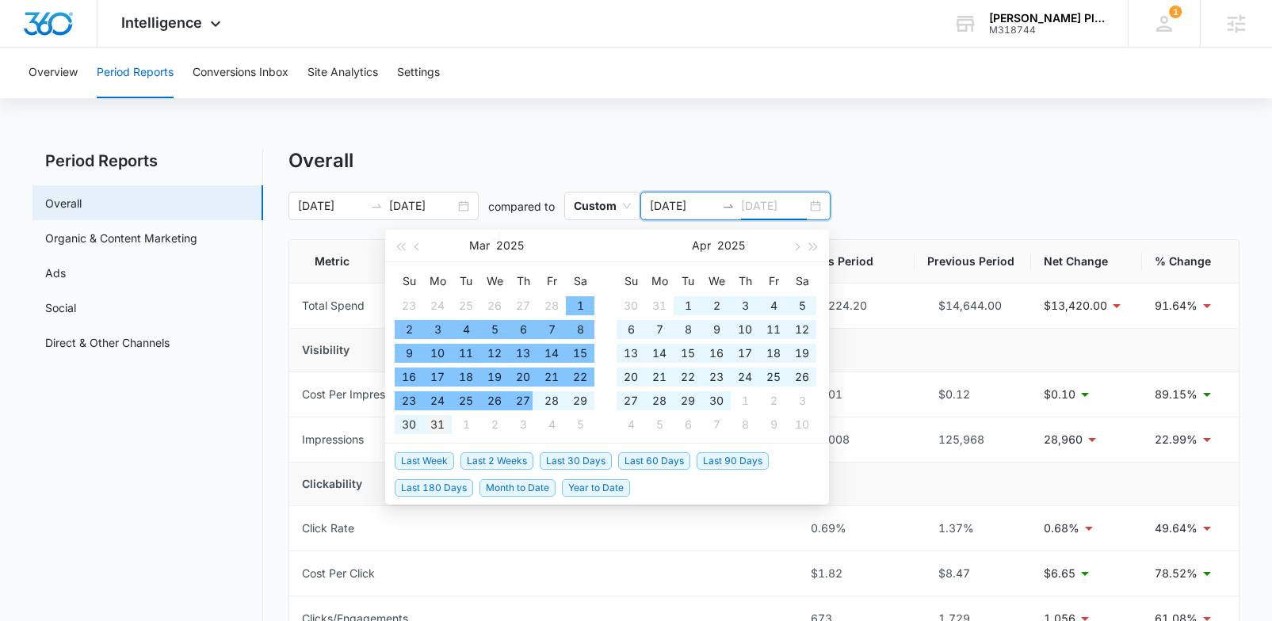
type input "03/31/2025"
click at [444, 420] on div "31" at bounding box center [437, 424] width 19 height 19
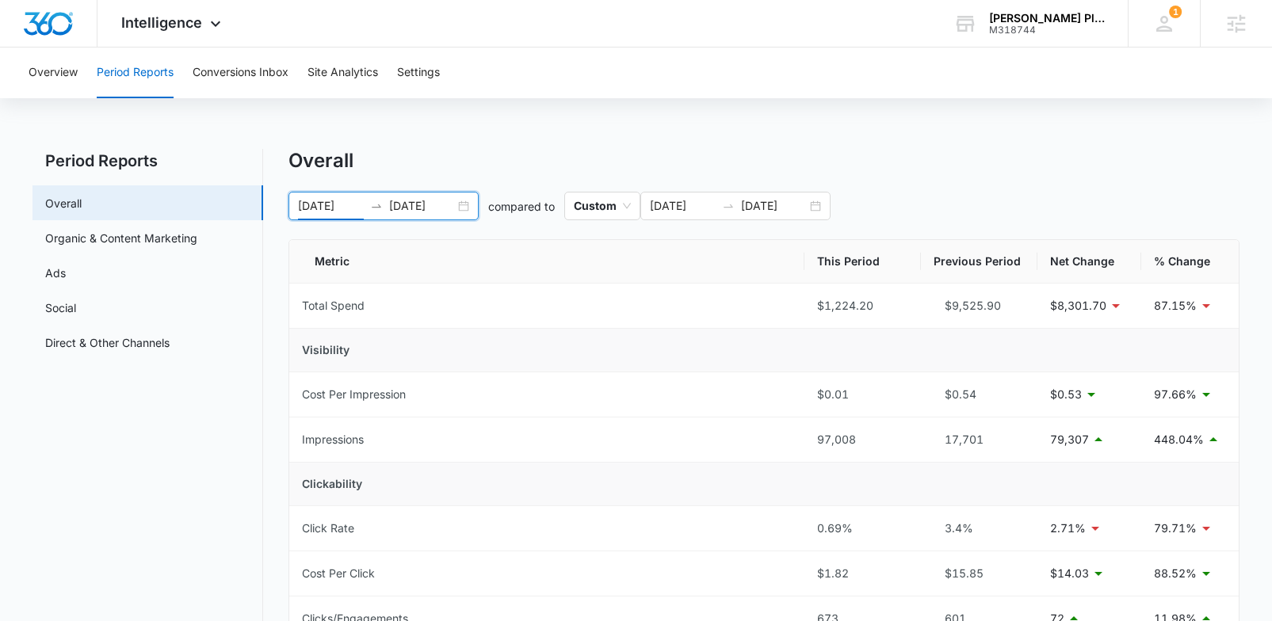
click at [313, 207] on input "09/01/2025" at bounding box center [331, 205] width 66 height 17
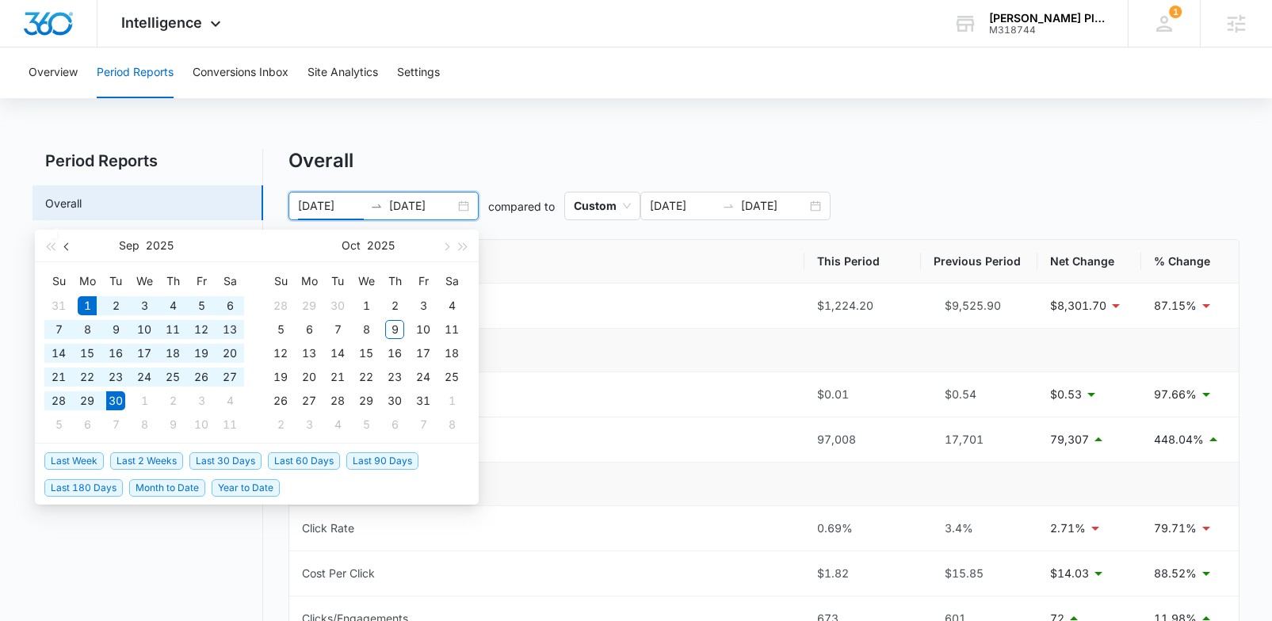
click at [66, 249] on span "button" at bounding box center [68, 247] width 8 height 8
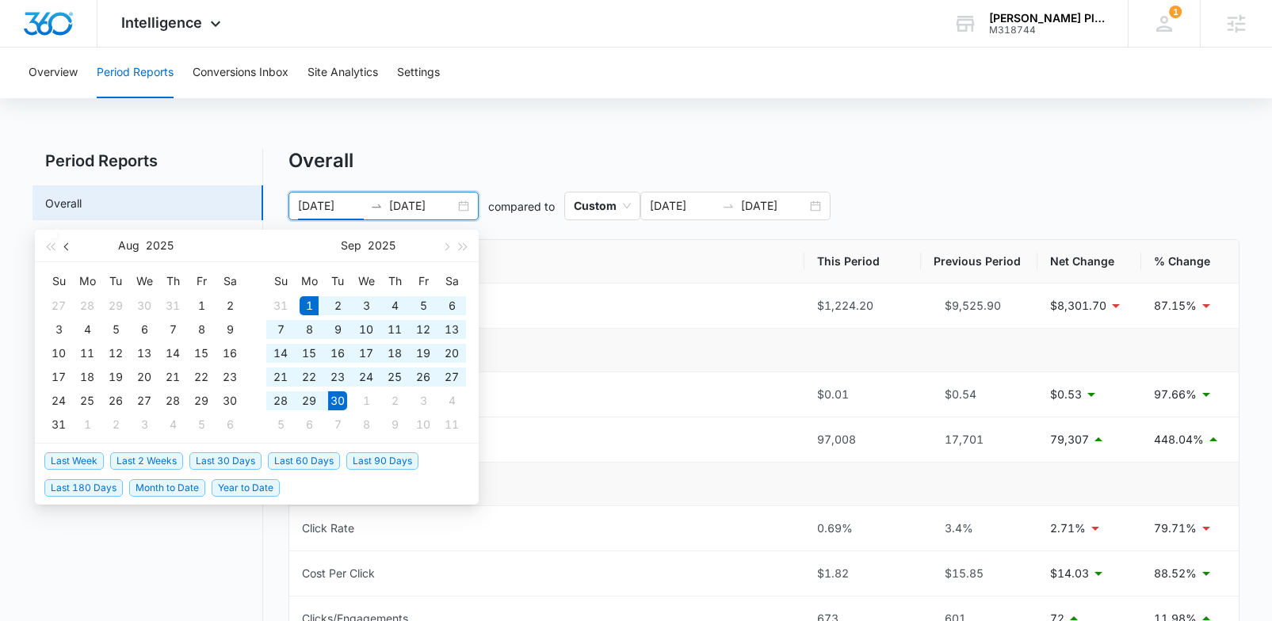
click at [66, 249] on span "button" at bounding box center [68, 247] width 8 height 8
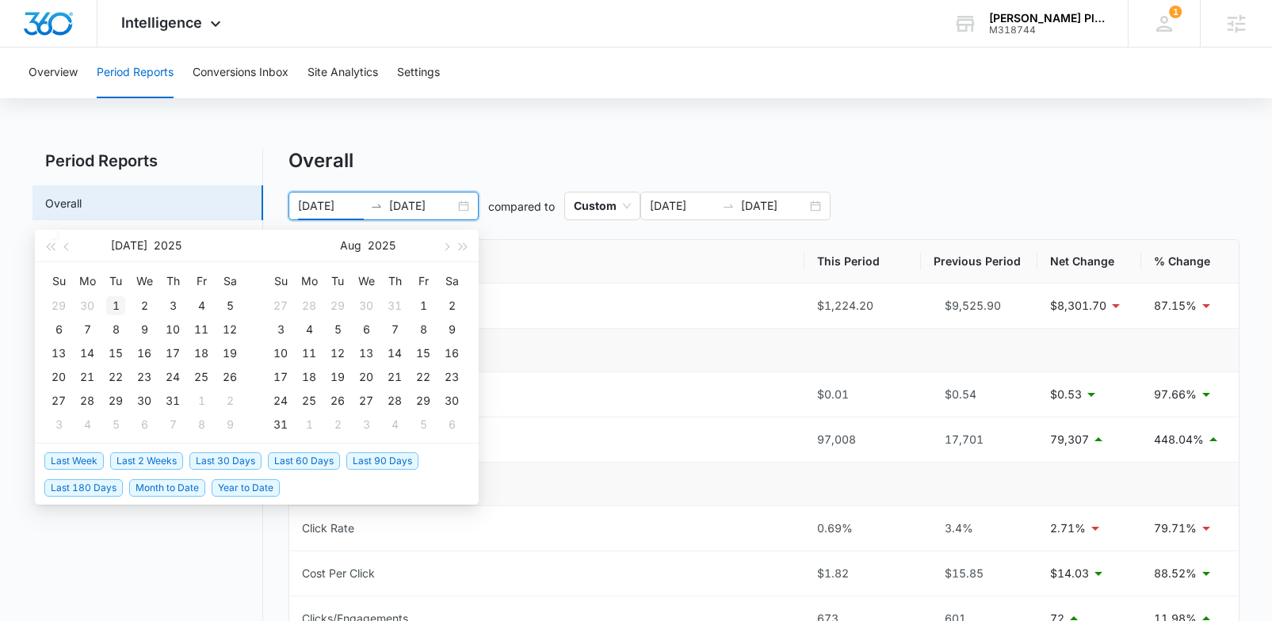
type input "07/01/2025"
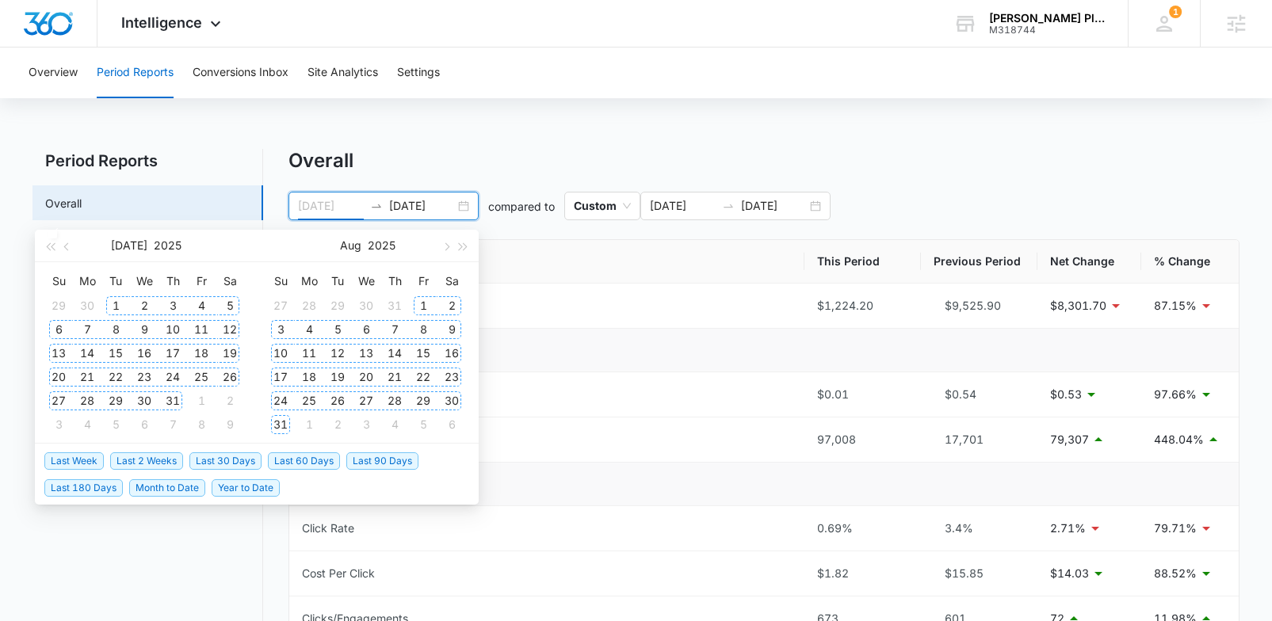
click at [117, 304] on div "1" at bounding box center [115, 305] width 19 height 19
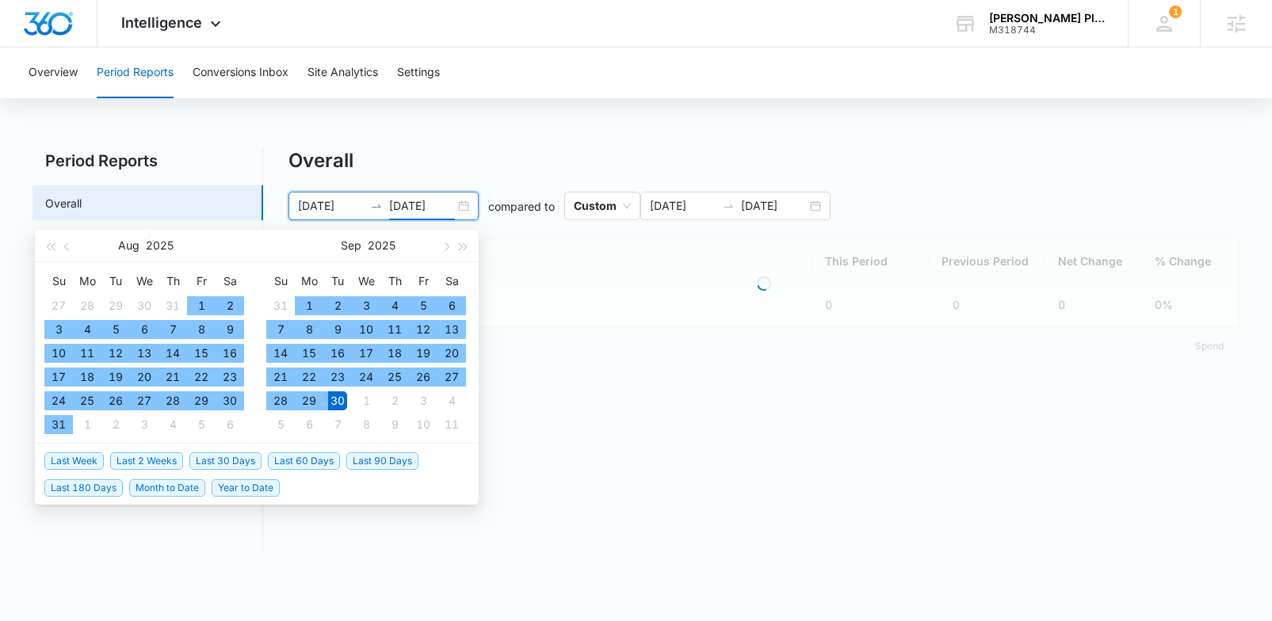
type input "09/30/2025"
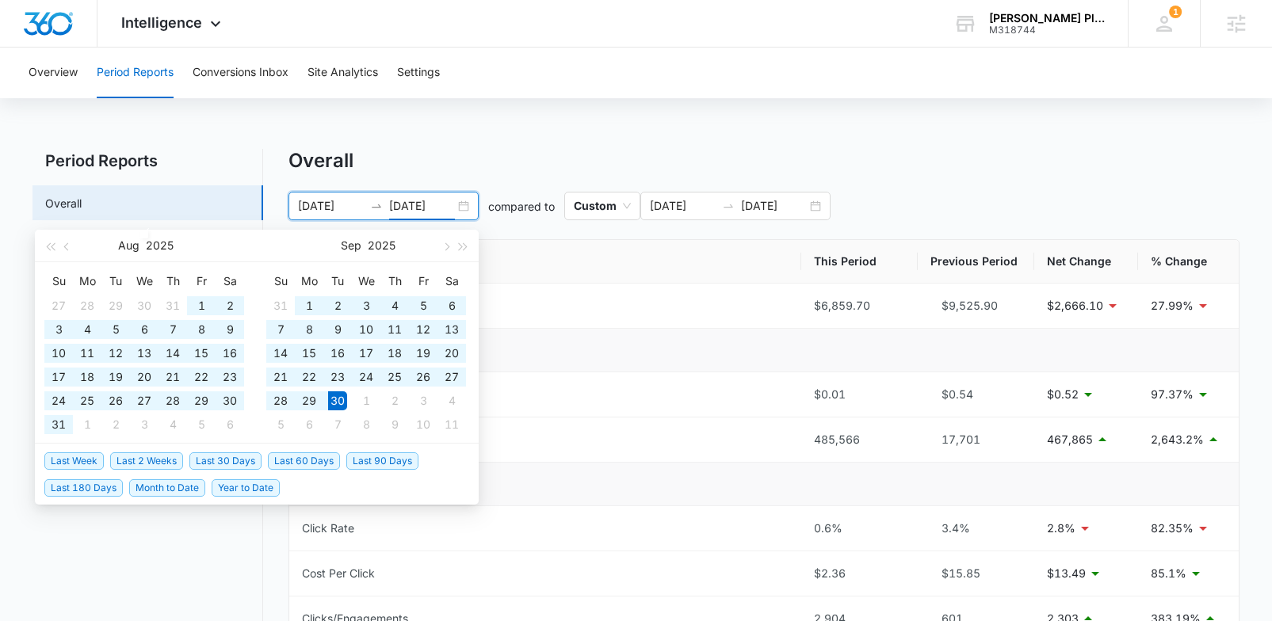
click at [459, 151] on div "Overall" at bounding box center [764, 161] width 951 height 24
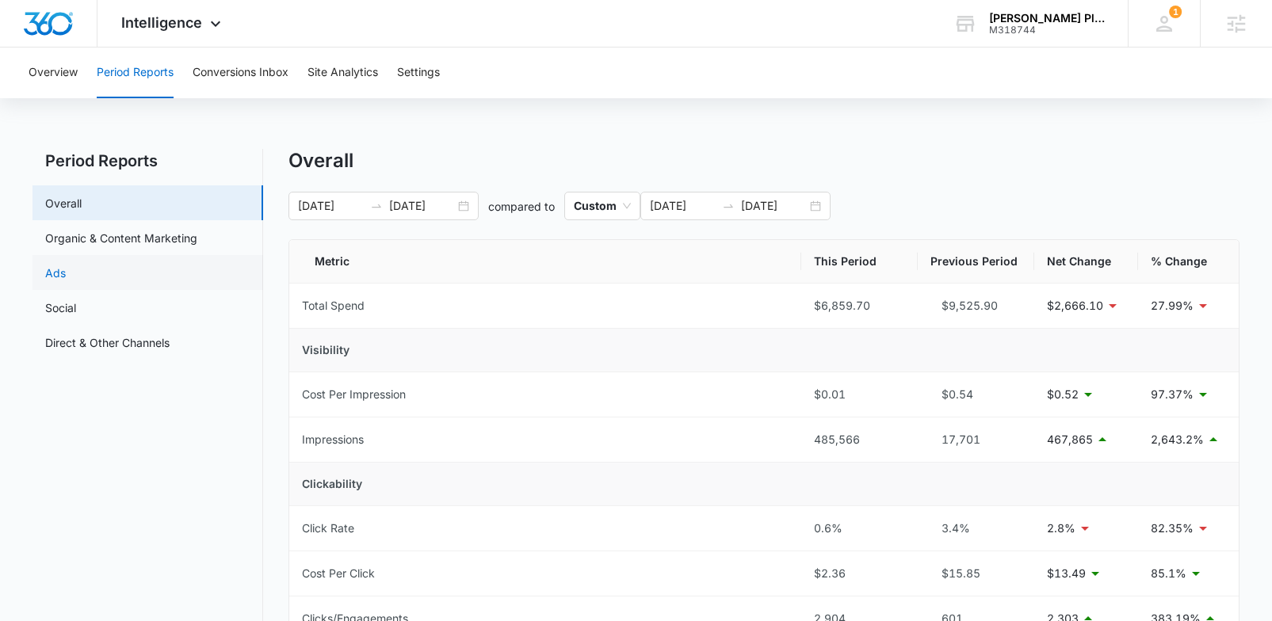
click at [66, 273] on link "Ads" at bounding box center [55, 273] width 21 height 17
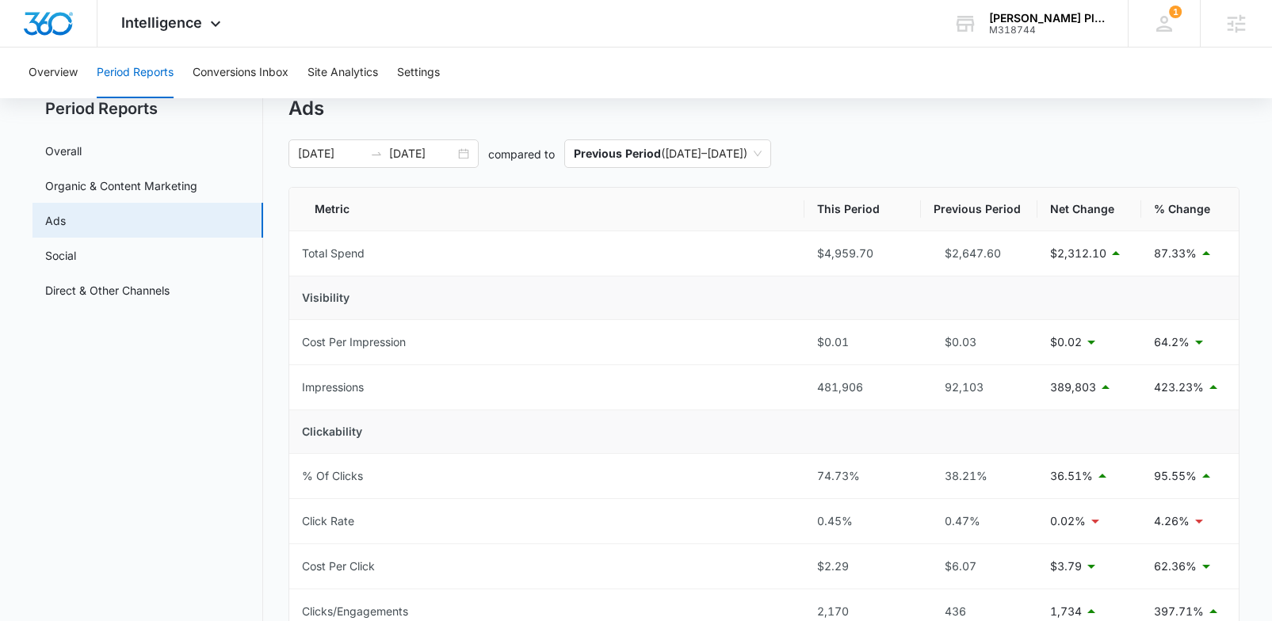
scroll to position [48, 0]
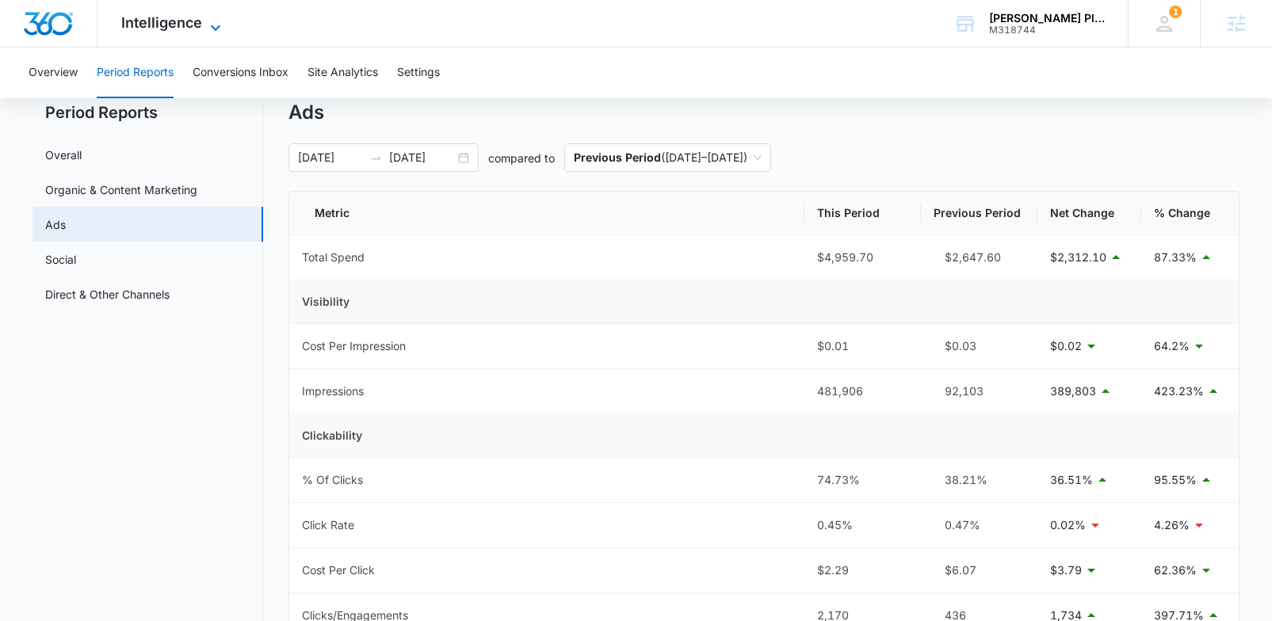
click at [182, 29] on span "Intelligence" at bounding box center [161, 22] width 81 height 17
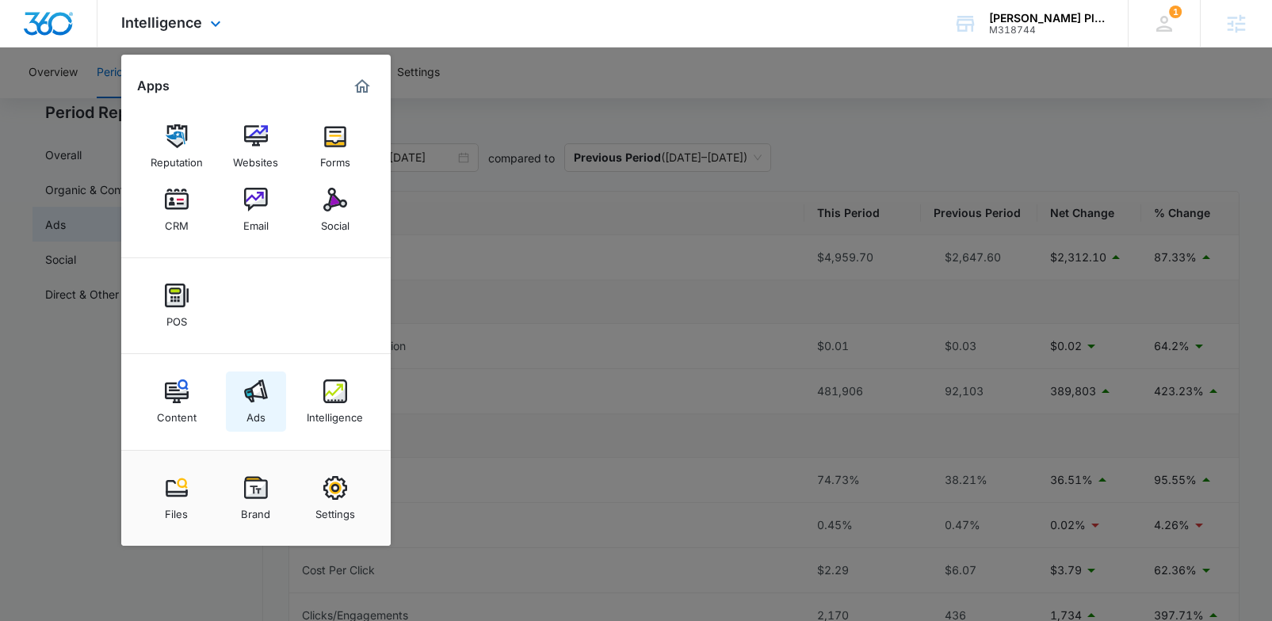
click at [261, 399] on img at bounding box center [256, 392] width 24 height 24
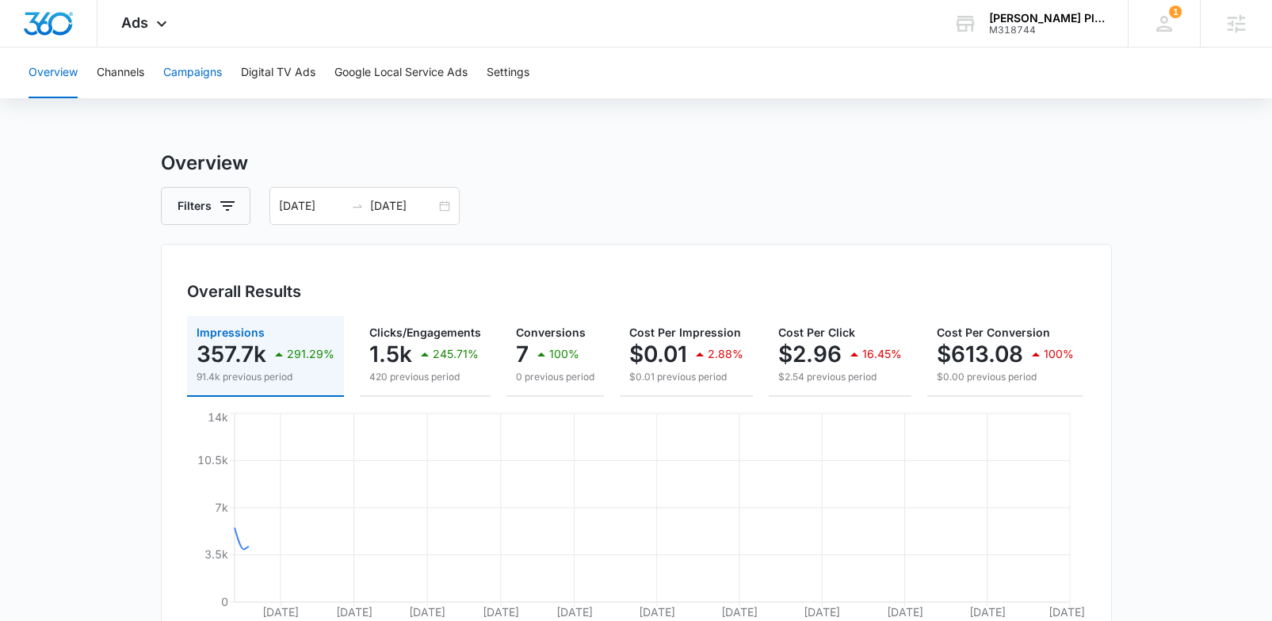
click at [204, 85] on button "Campaigns" at bounding box center [192, 73] width 59 height 51
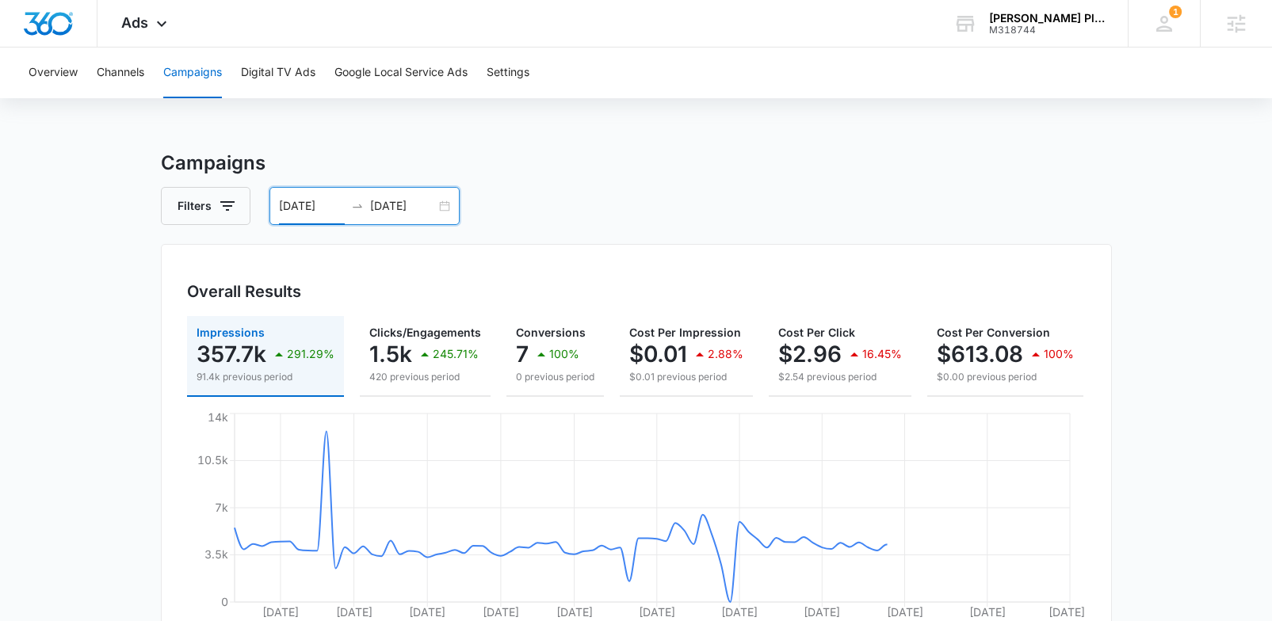
click at [334, 200] on input "07/01/2025" at bounding box center [312, 205] width 66 height 17
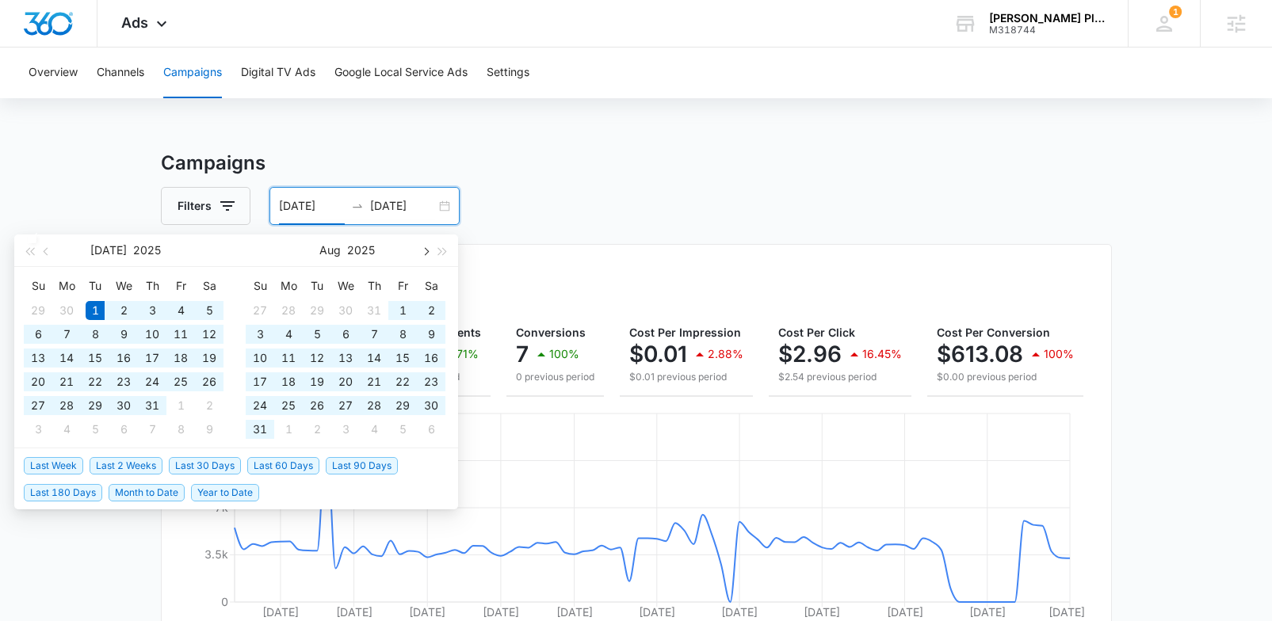
click at [426, 250] on span "button" at bounding box center [425, 251] width 8 height 8
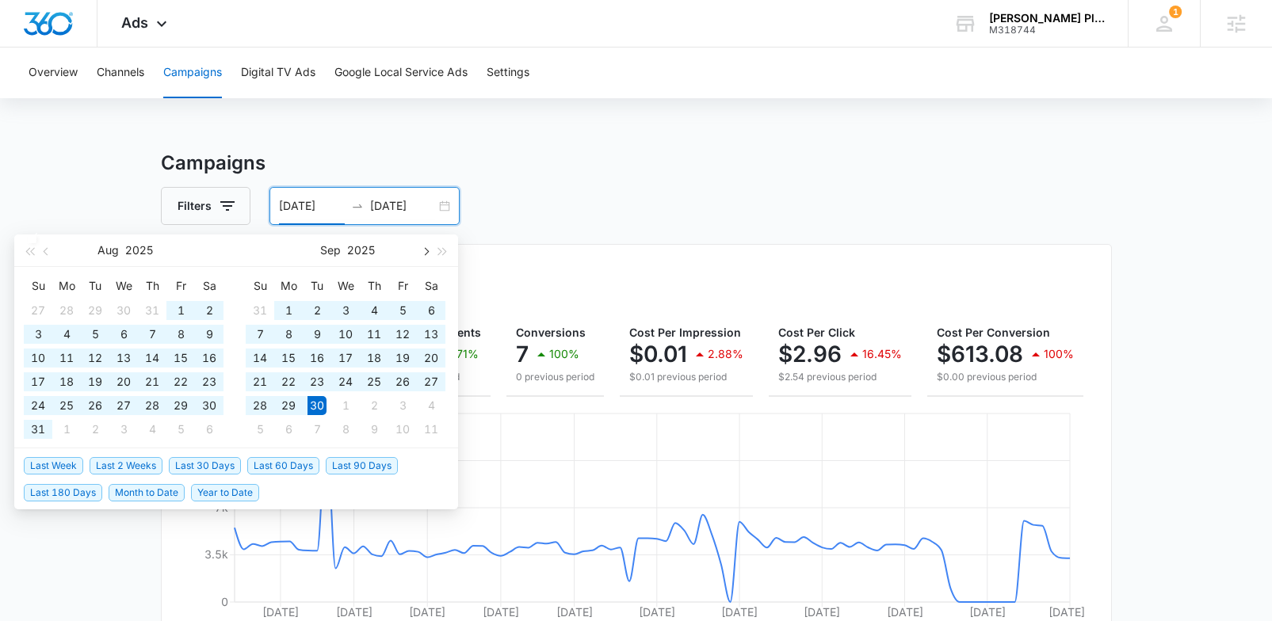
click at [426, 250] on span "button" at bounding box center [425, 251] width 8 height 8
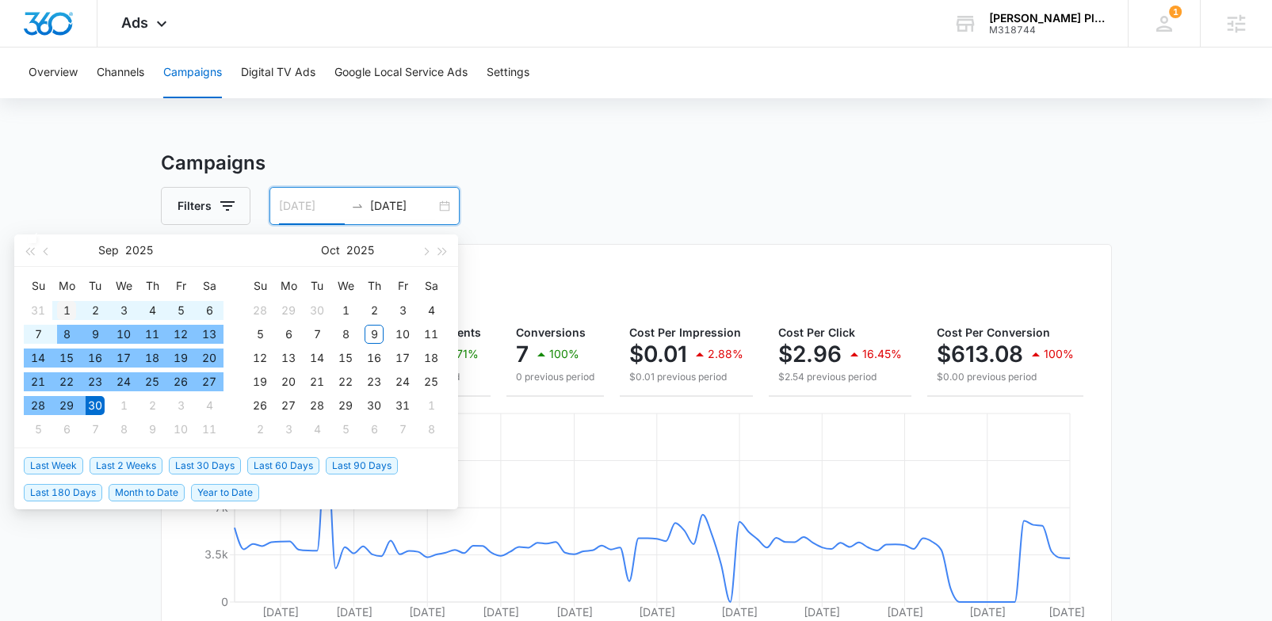
type input "09/01/2025"
click at [64, 314] on div "1" at bounding box center [66, 310] width 19 height 19
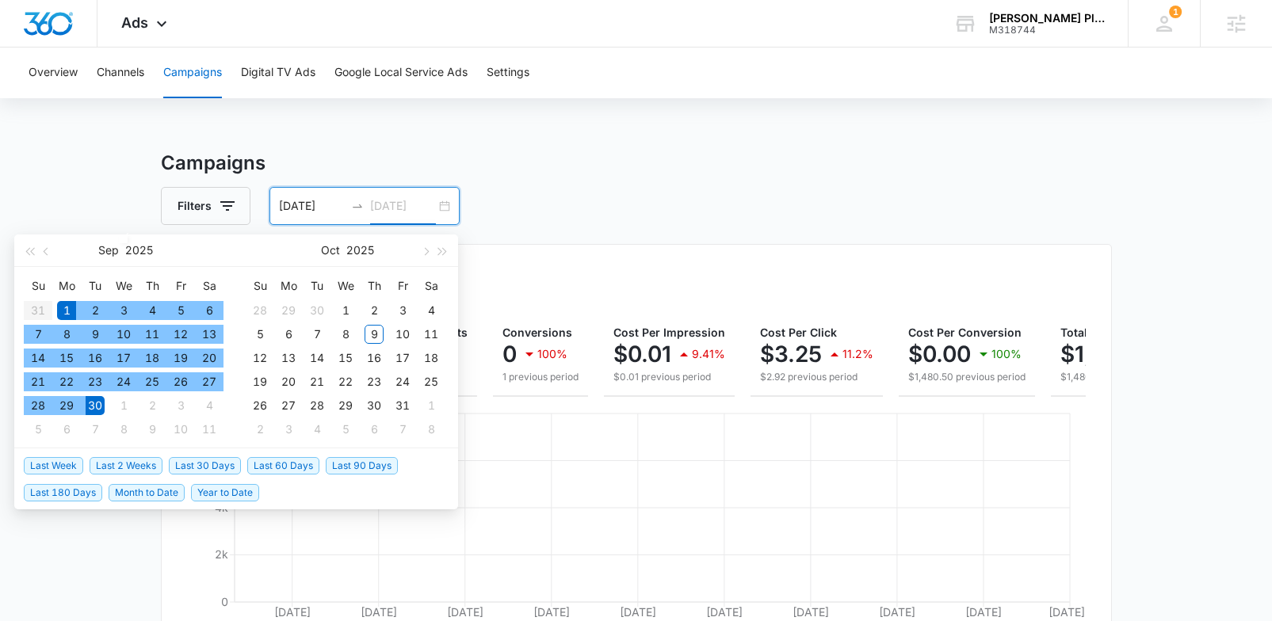
click at [95, 403] on div "30" at bounding box center [95, 405] width 19 height 19
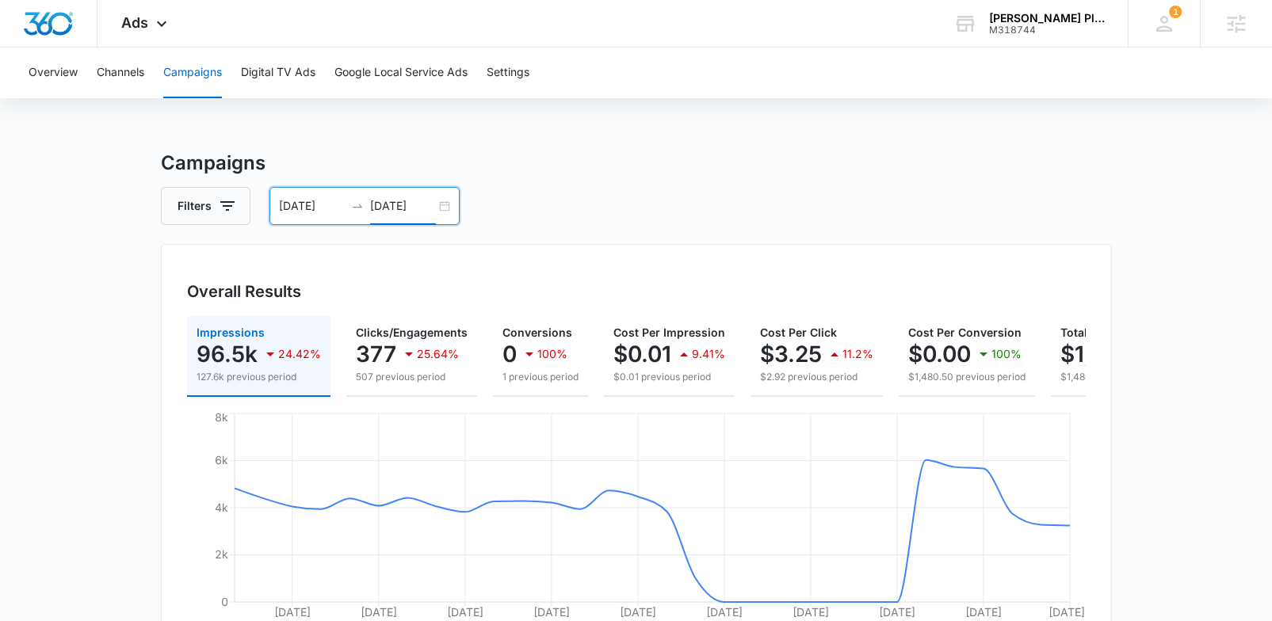
click at [432, 204] on input "09/30/2025" at bounding box center [403, 205] width 66 height 17
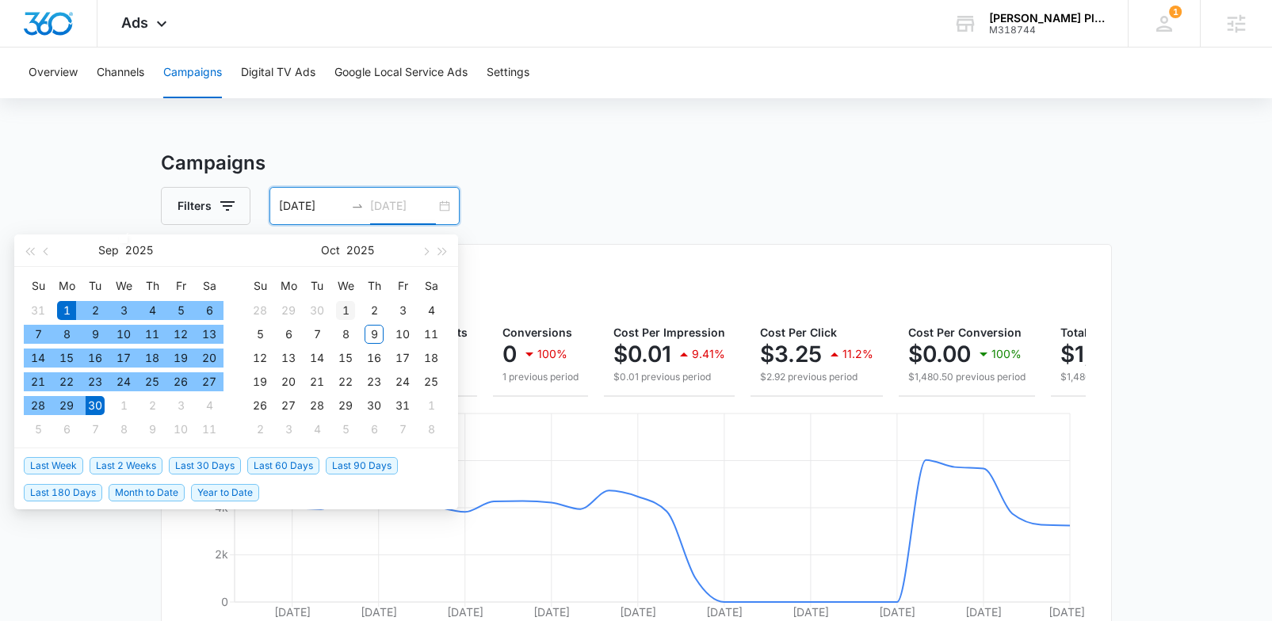
type input "10/01/2025"
click at [348, 309] on div "1" at bounding box center [345, 310] width 19 height 19
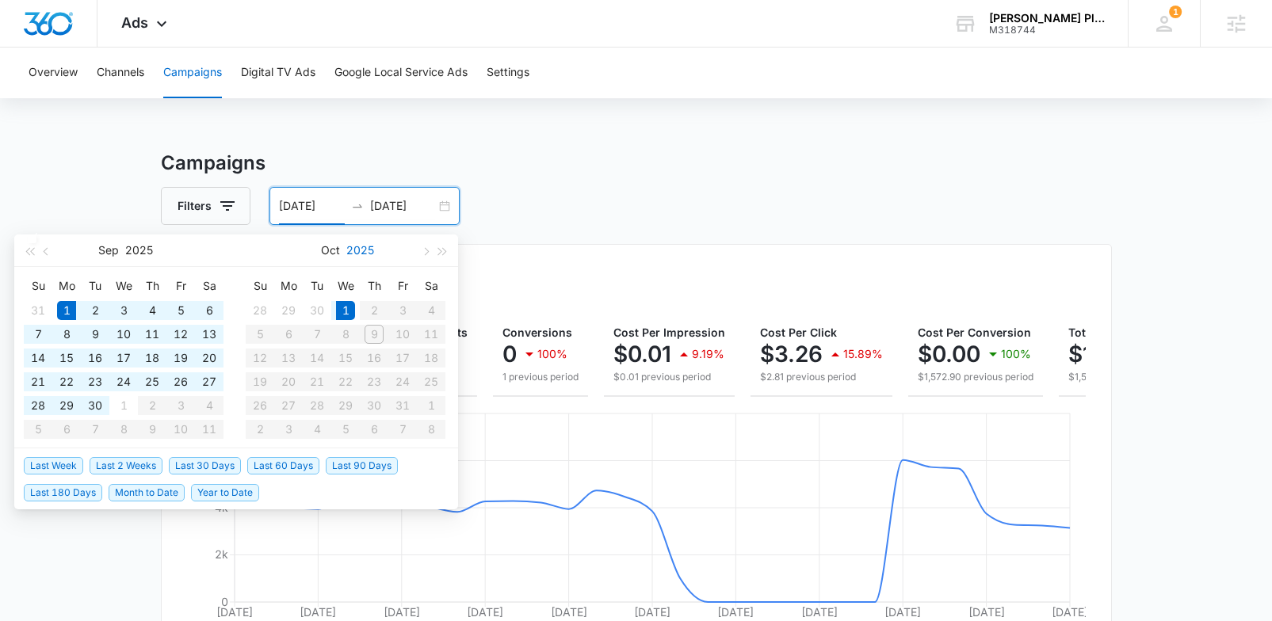
type input "09/01/2025"
click at [383, 206] on input "10/01/2025" at bounding box center [403, 205] width 66 height 17
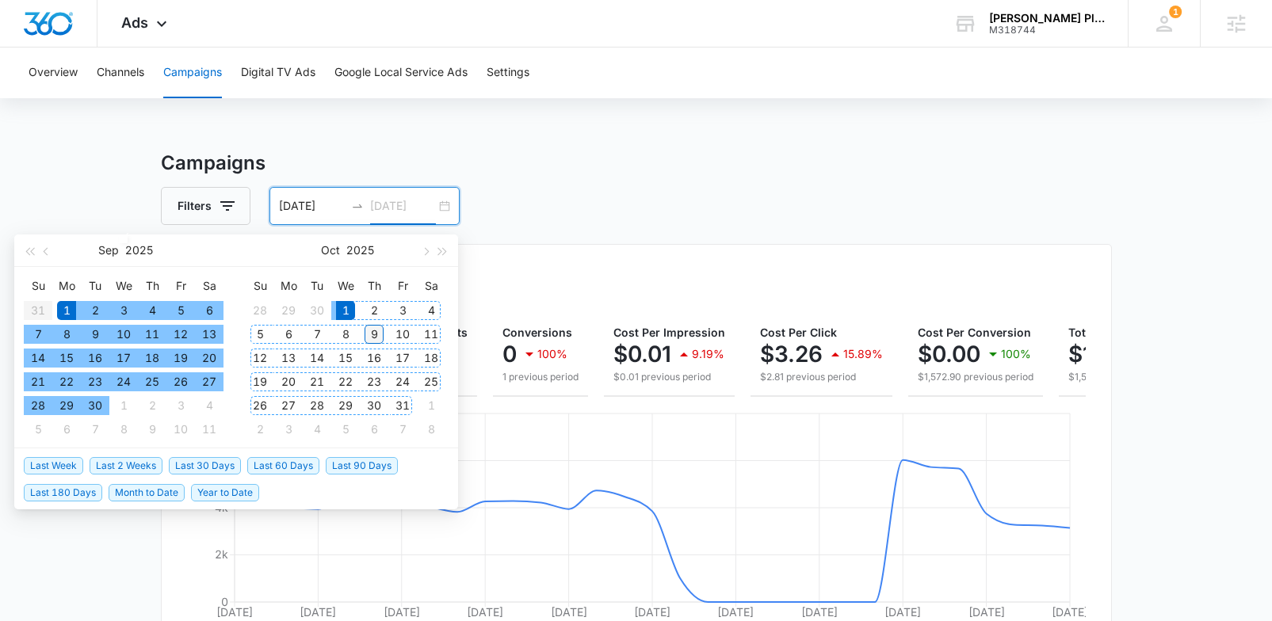
type input "10/09/2025"
click at [379, 331] on div "9" at bounding box center [374, 334] width 19 height 19
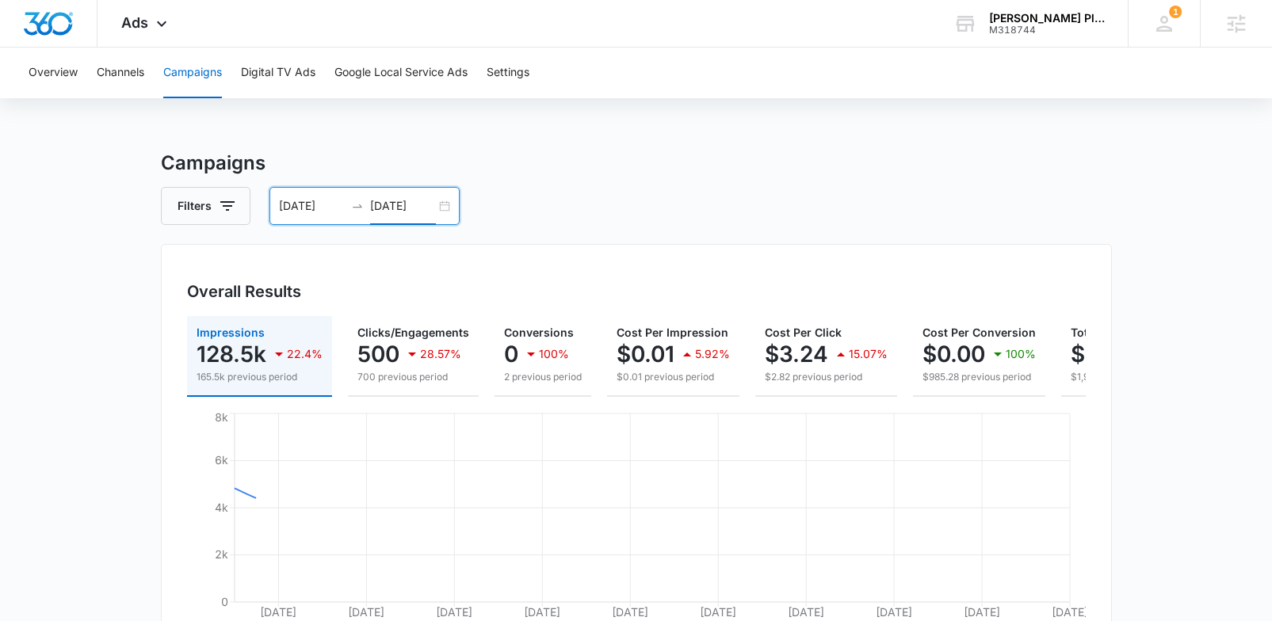
click at [319, 207] on input "09/01/2025" at bounding box center [312, 205] width 66 height 17
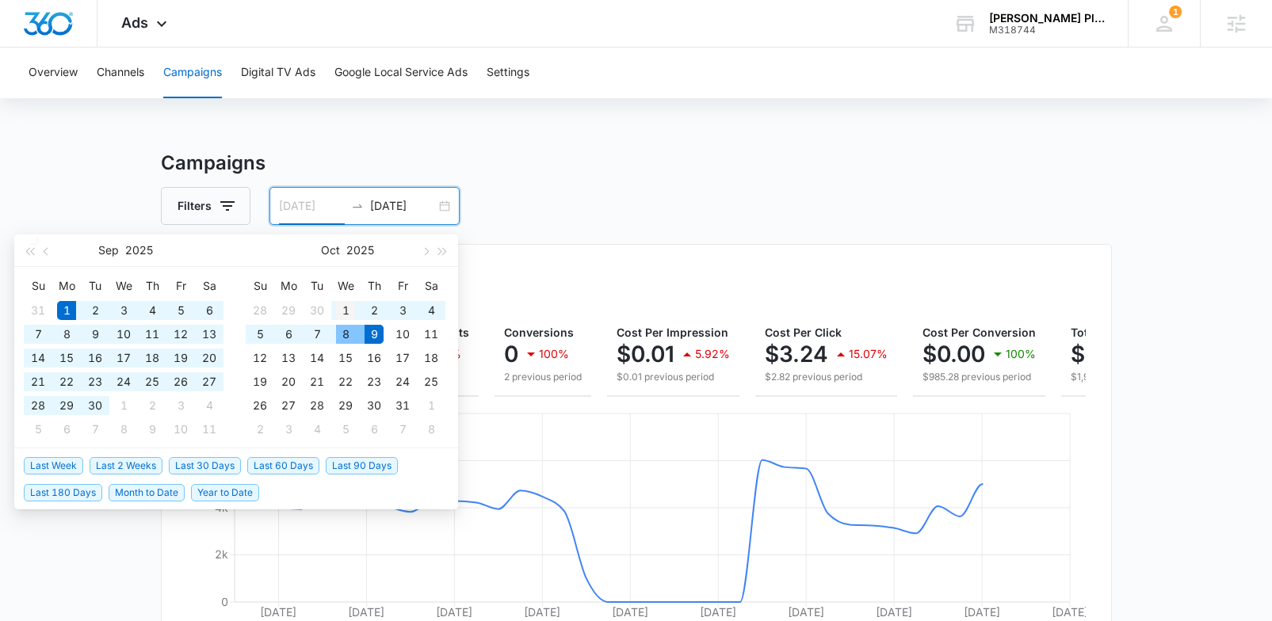
type input "10/01/2025"
click at [341, 304] on div "1" at bounding box center [345, 310] width 19 height 19
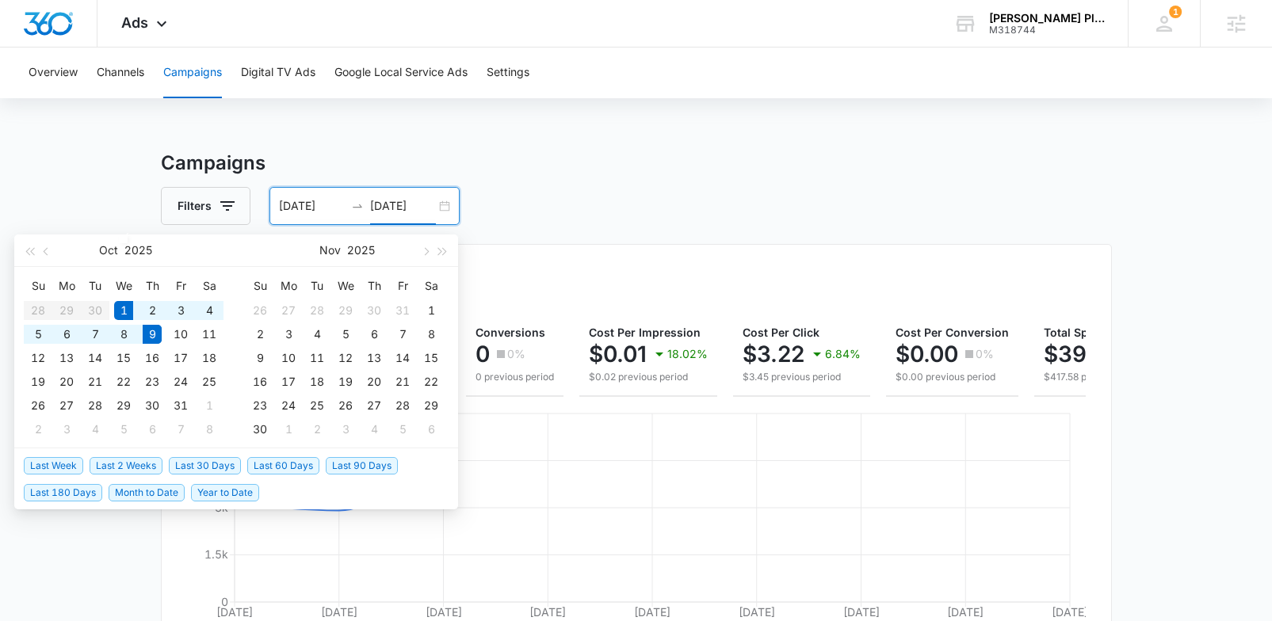
click at [444, 137] on div "Overview Channels Campaigns Digital TV Ads Google Local Service Ads Settings Ca…" at bounding box center [636, 606] width 1272 height 1116
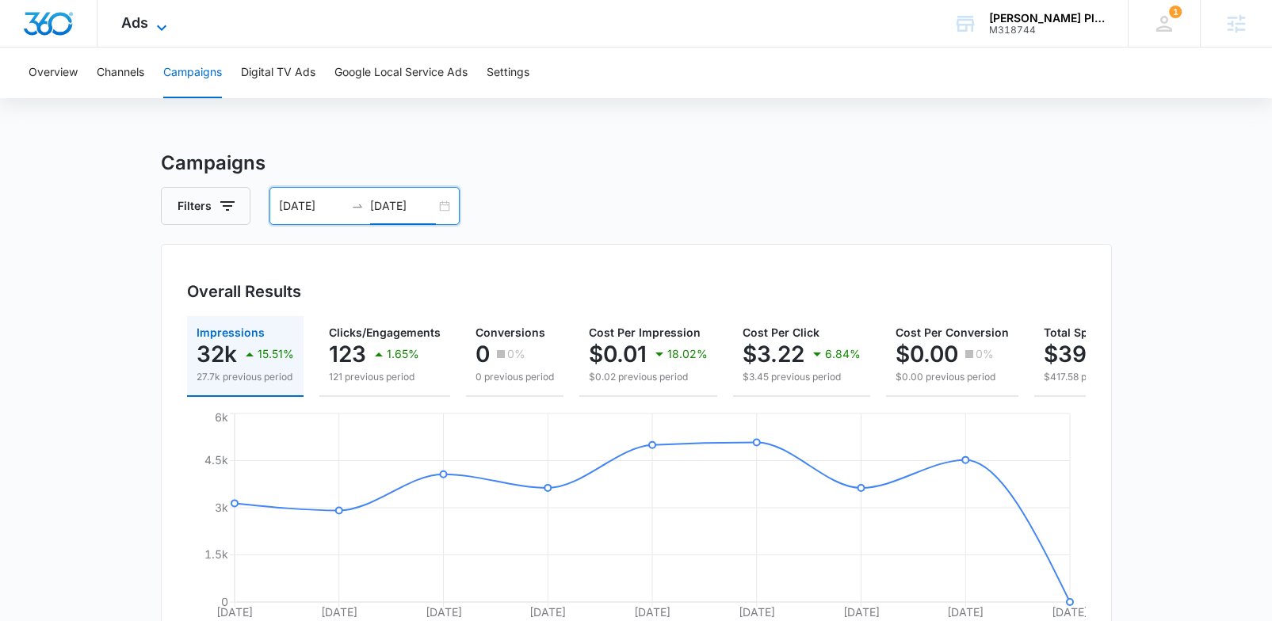
click at [147, 22] on div "Ads Apps Reputation Websites Forms CRM Email Social POS Content Ads Intelligenc…" at bounding box center [145, 23] width 97 height 47
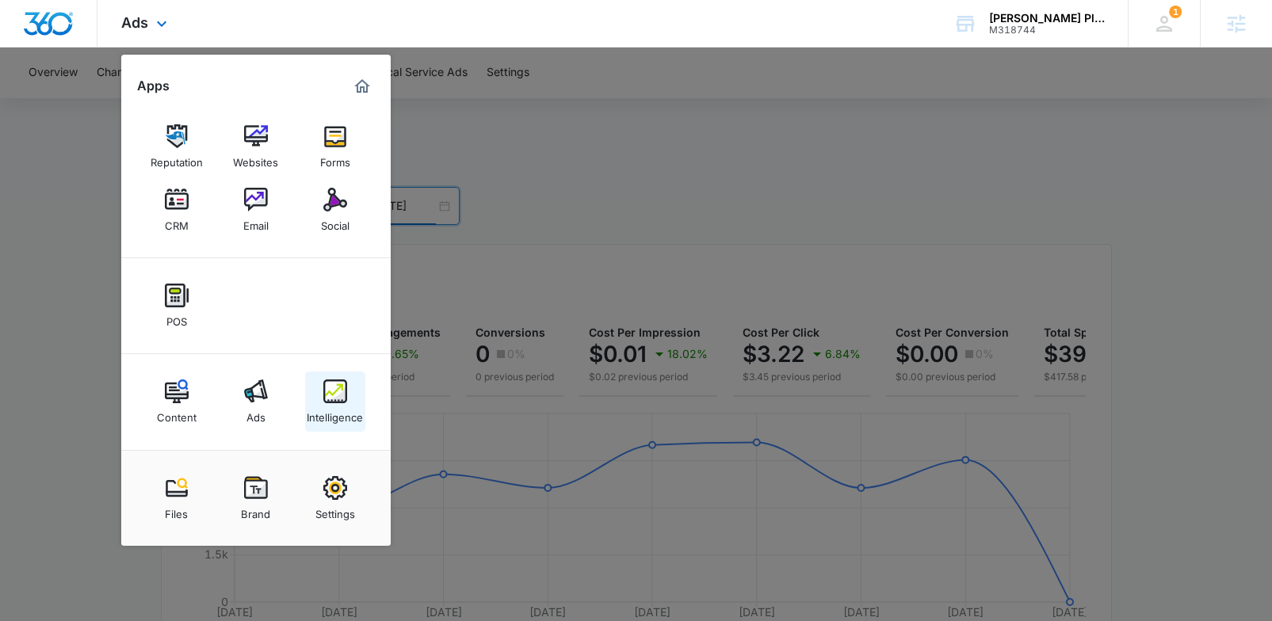
click at [325, 395] on img at bounding box center [335, 392] width 24 height 24
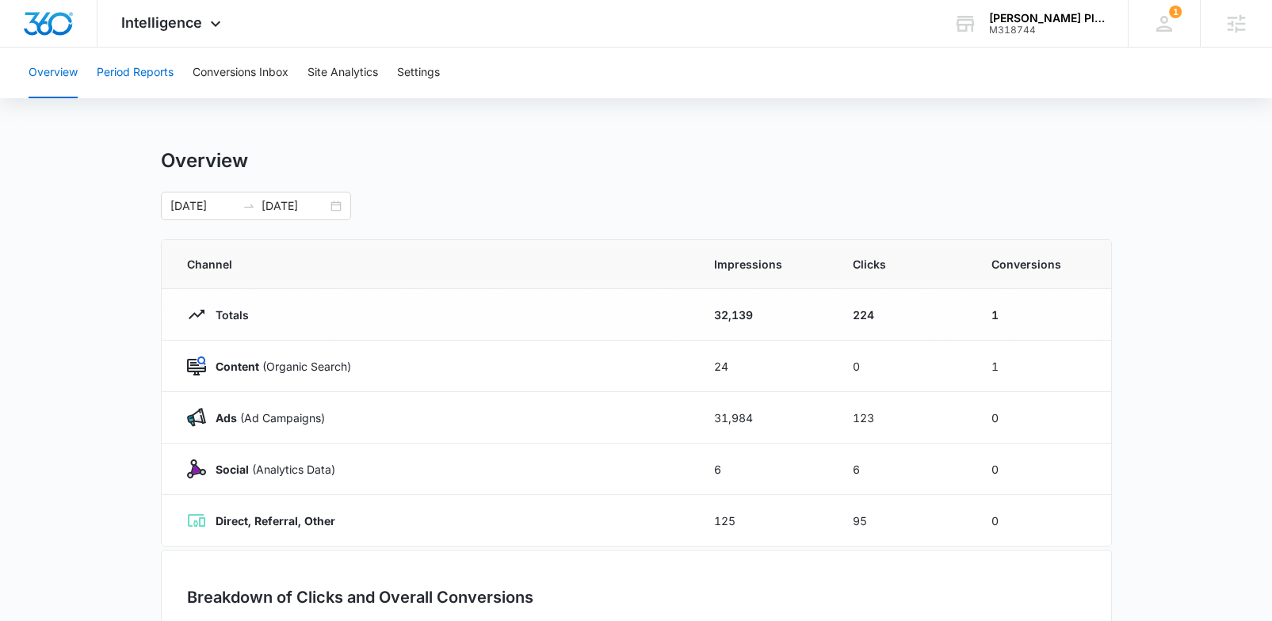
click at [156, 63] on button "Period Reports" at bounding box center [135, 73] width 77 height 51
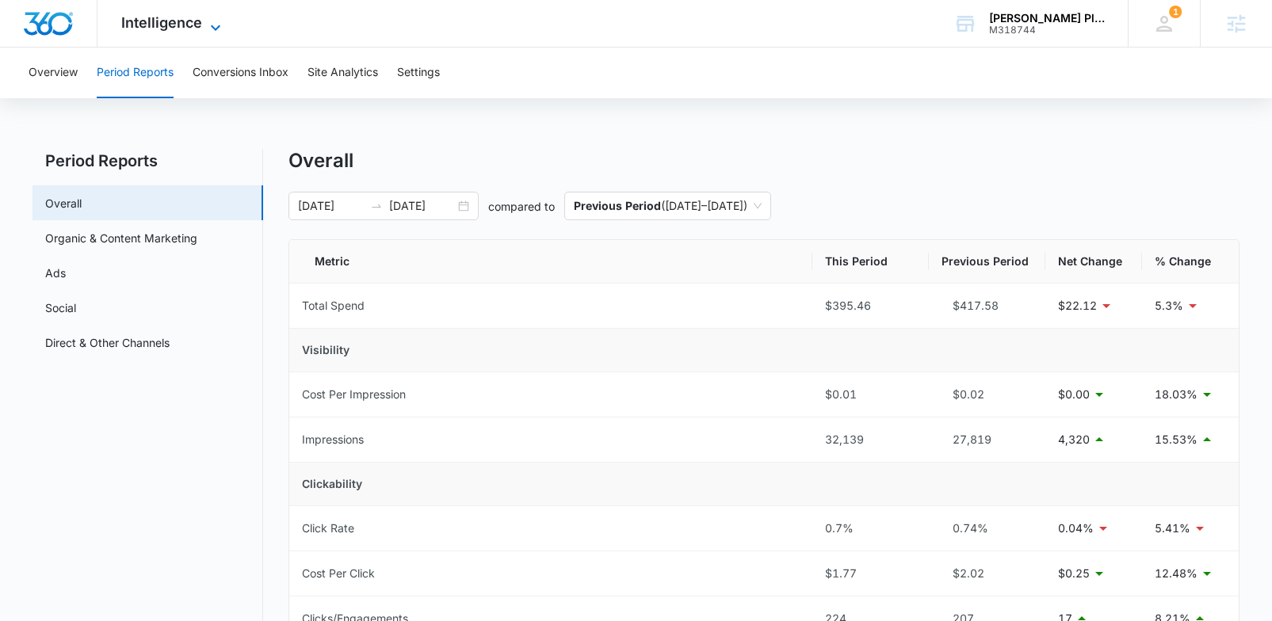
click at [165, 18] on span "Intelligence" at bounding box center [161, 22] width 81 height 17
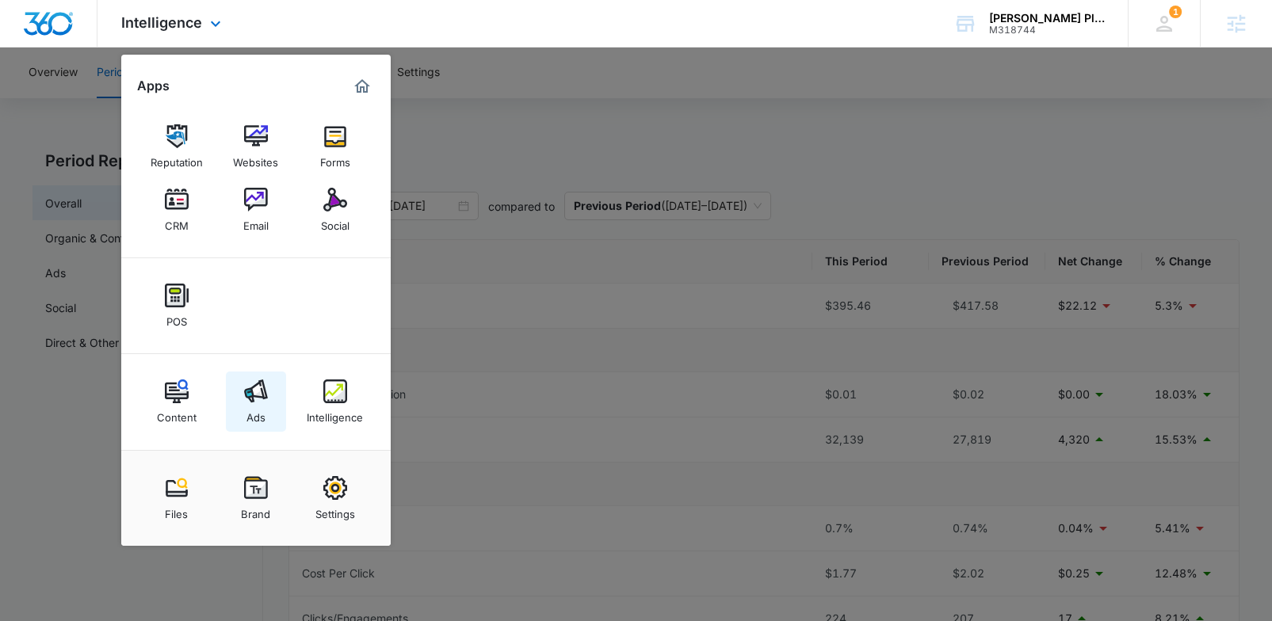
click at [270, 427] on link "Ads" at bounding box center [256, 402] width 60 height 60
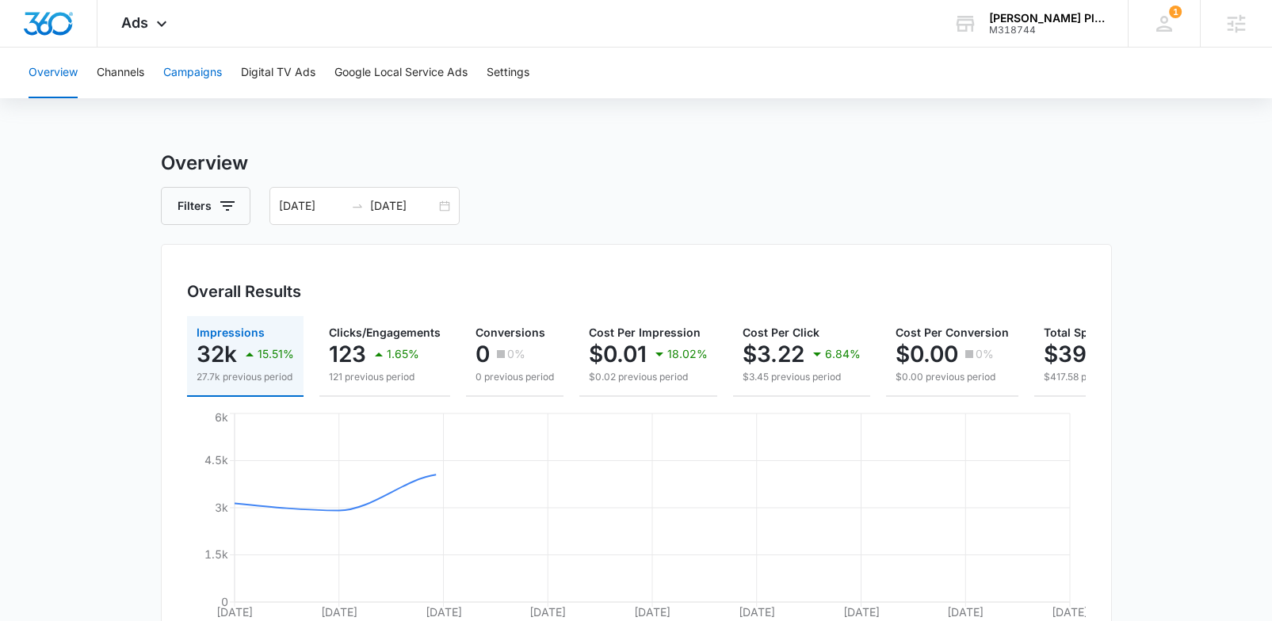
click at [202, 75] on button "Campaigns" at bounding box center [192, 73] width 59 height 51
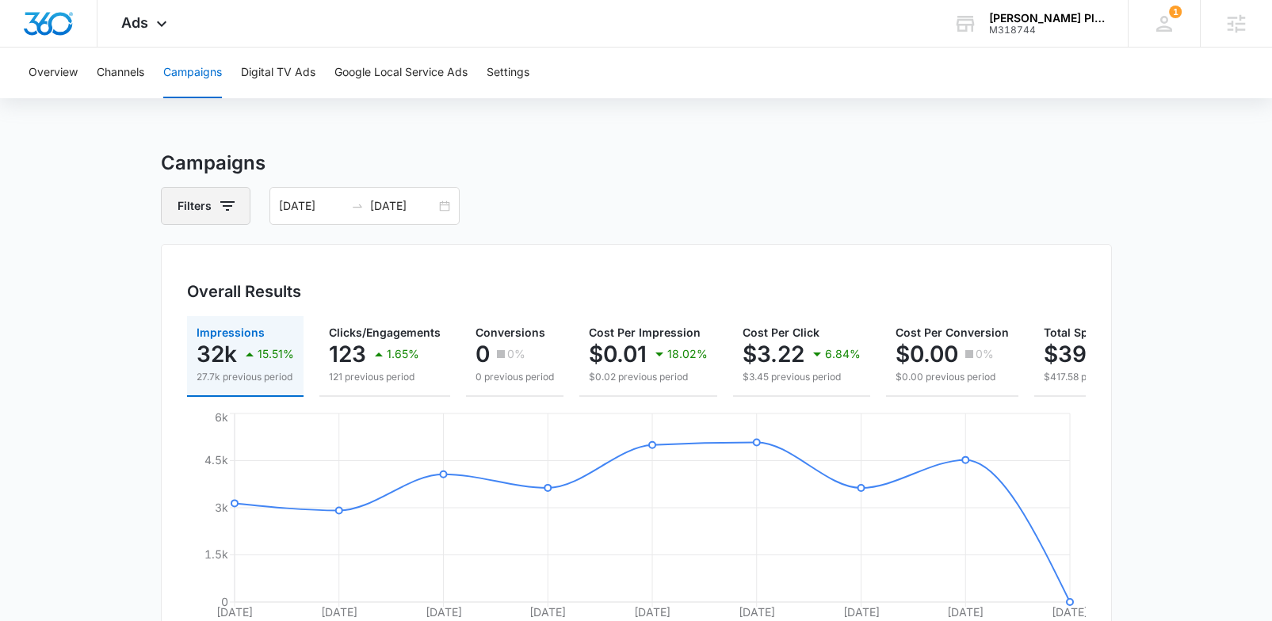
click at [240, 199] on button "Filters" at bounding box center [206, 206] width 90 height 38
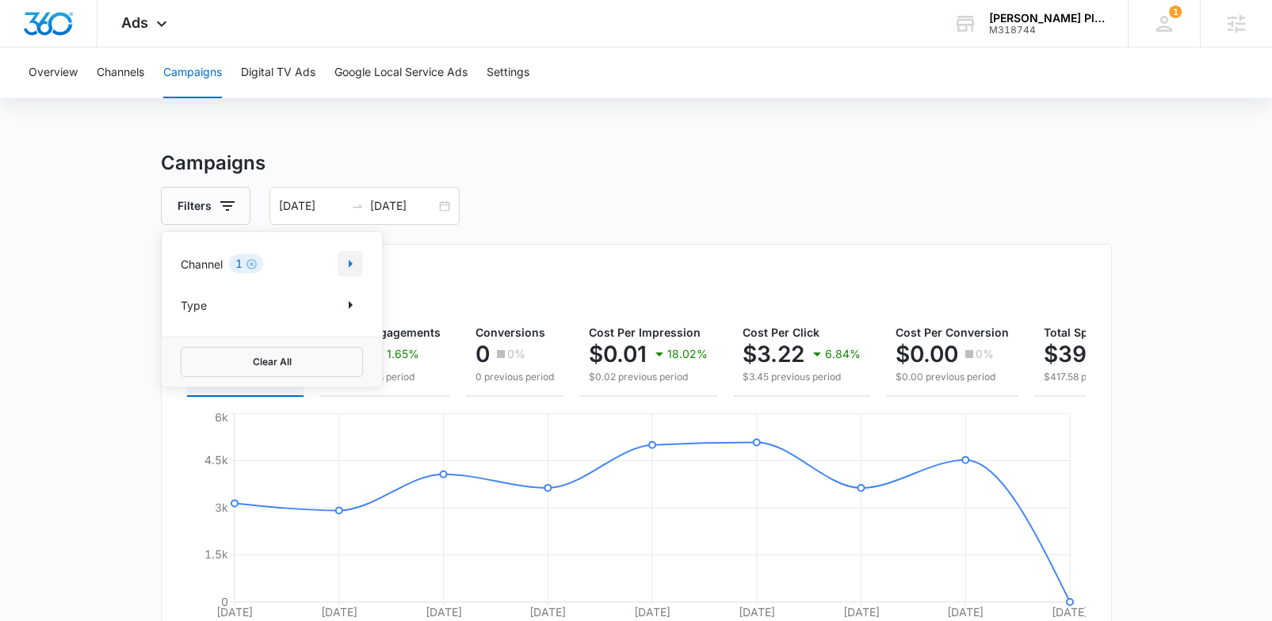
click at [339, 264] on button "Show Channel filters" at bounding box center [350, 263] width 25 height 25
click at [199, 324] on label "Google" at bounding box center [272, 316] width 182 height 17
click at [182, 317] on input "Google" at bounding box center [181, 316] width 1 height 1
checkbox input "true"
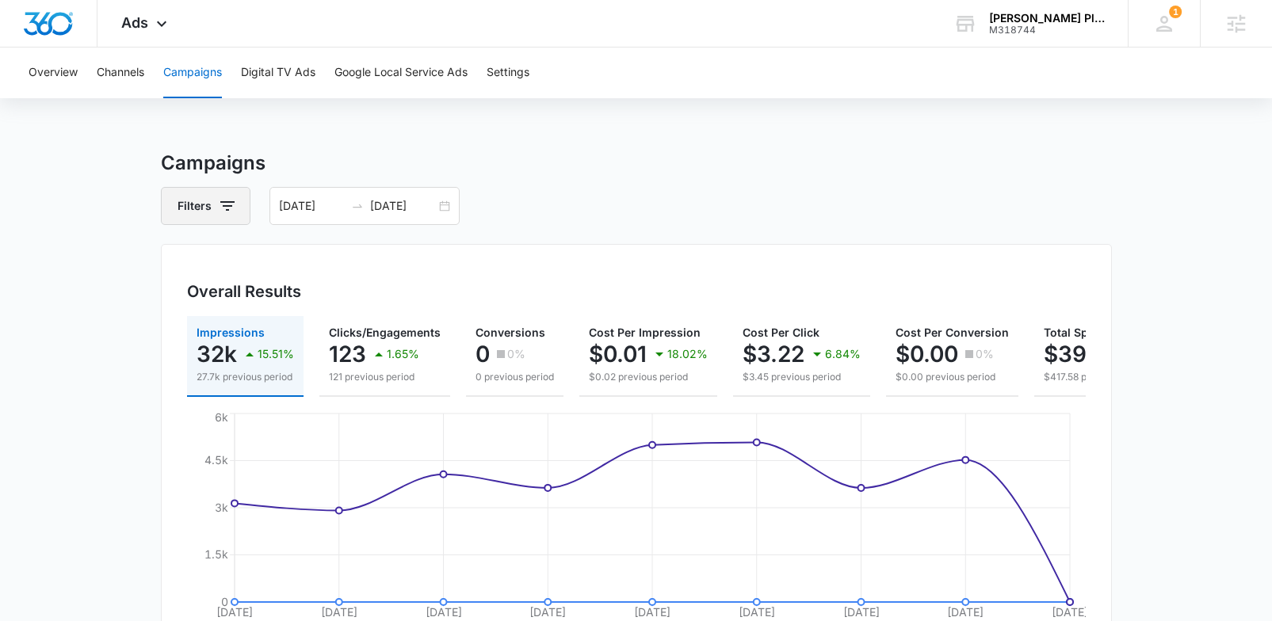
click at [221, 208] on icon "button" at bounding box center [227, 206] width 19 height 19
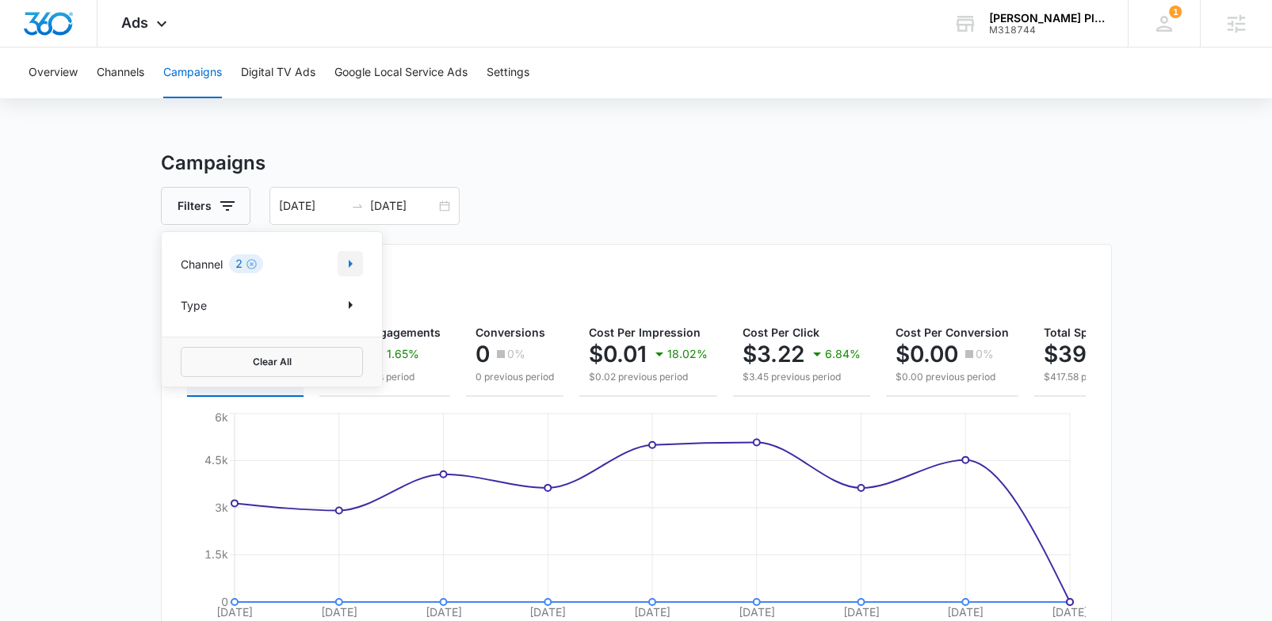
click at [345, 266] on icon "Show Channel filters" at bounding box center [350, 263] width 19 height 19
click at [195, 342] on icon at bounding box center [189, 343] width 14 height 14
click at [182, 342] on input "Facebook / Instagram" at bounding box center [181, 342] width 1 height 1
checkbox input "false"
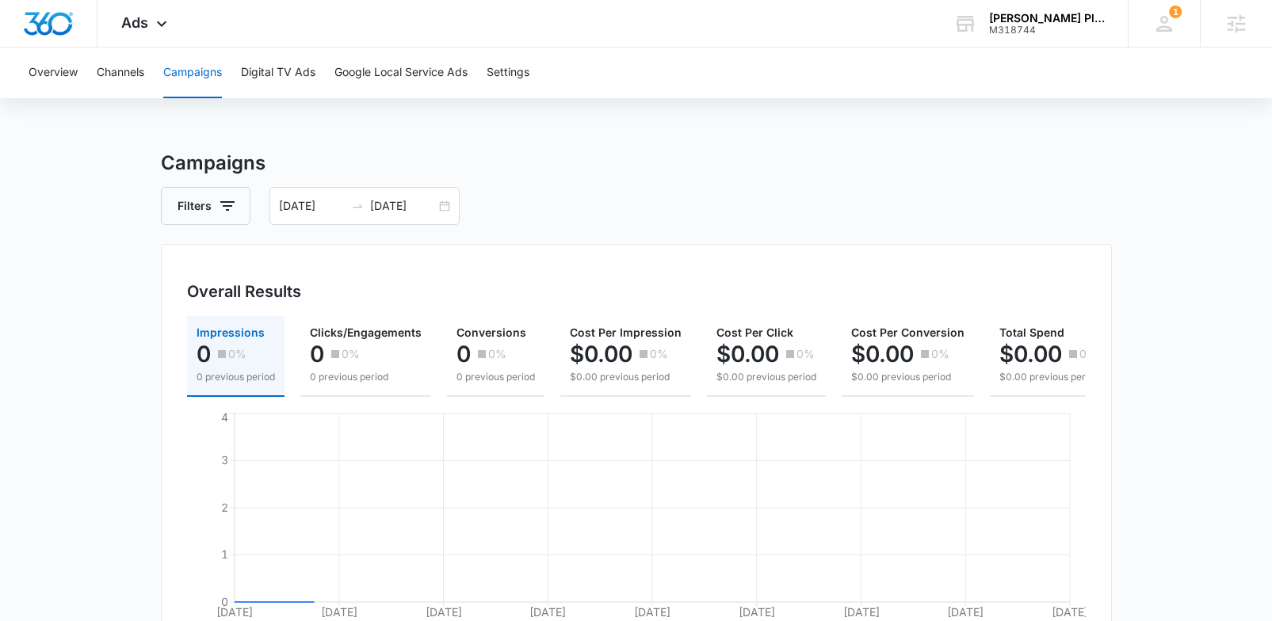
click at [498, 184] on div "Campaigns Filters 10/01/2025 10/09/2025 Overall Results Impressions 0 0% 0 prev…" at bounding box center [636, 615] width 951 height 932
